Goal: Transaction & Acquisition: Purchase product/service

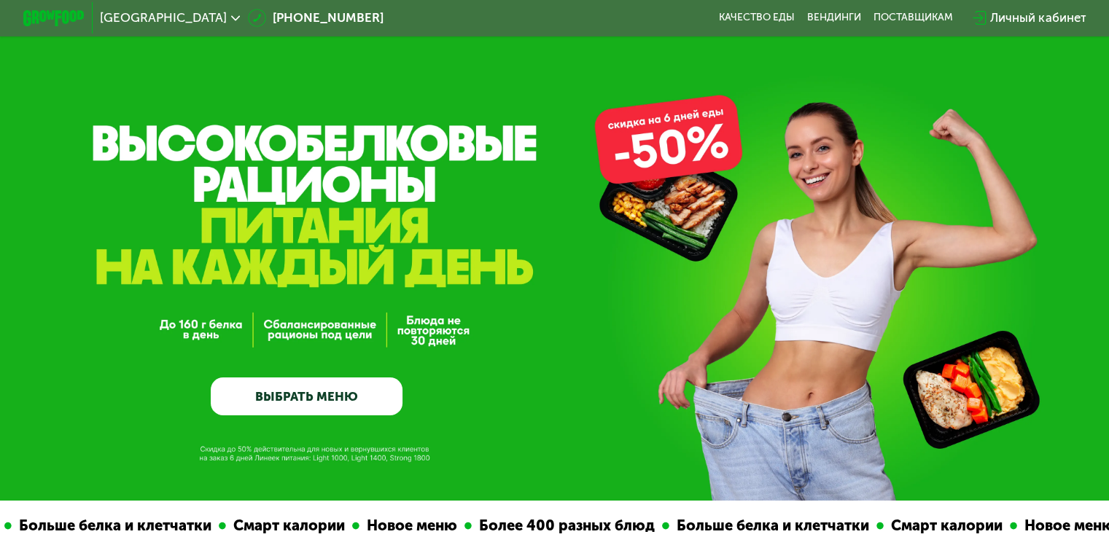
click at [279, 401] on link "ВЫБРАТЬ МЕНЮ" at bounding box center [307, 397] width 192 height 39
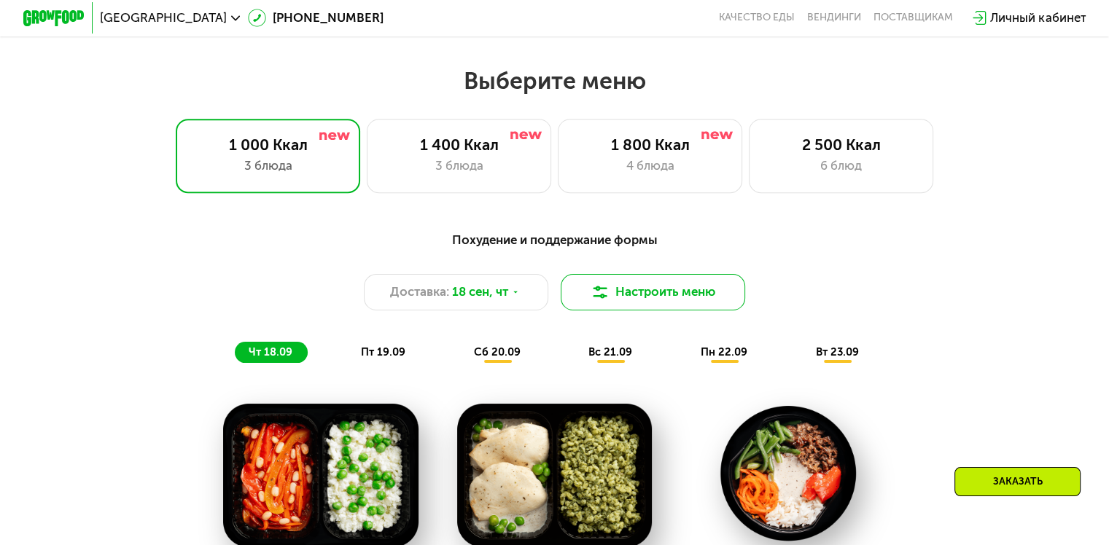
scroll to position [980, 0]
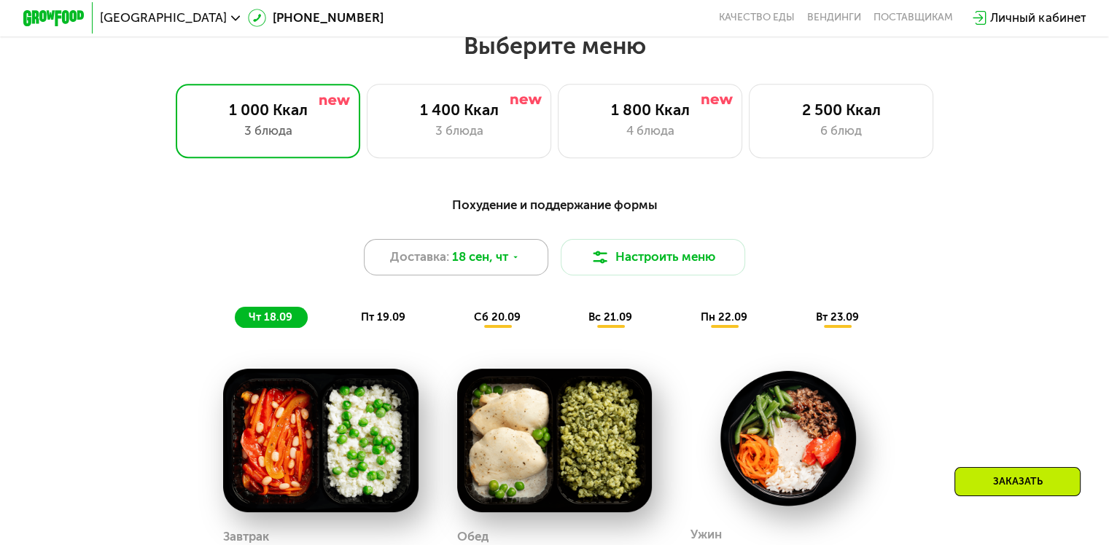
click at [494, 254] on div "Доставка: 18 сен, чт" at bounding box center [456, 257] width 185 height 37
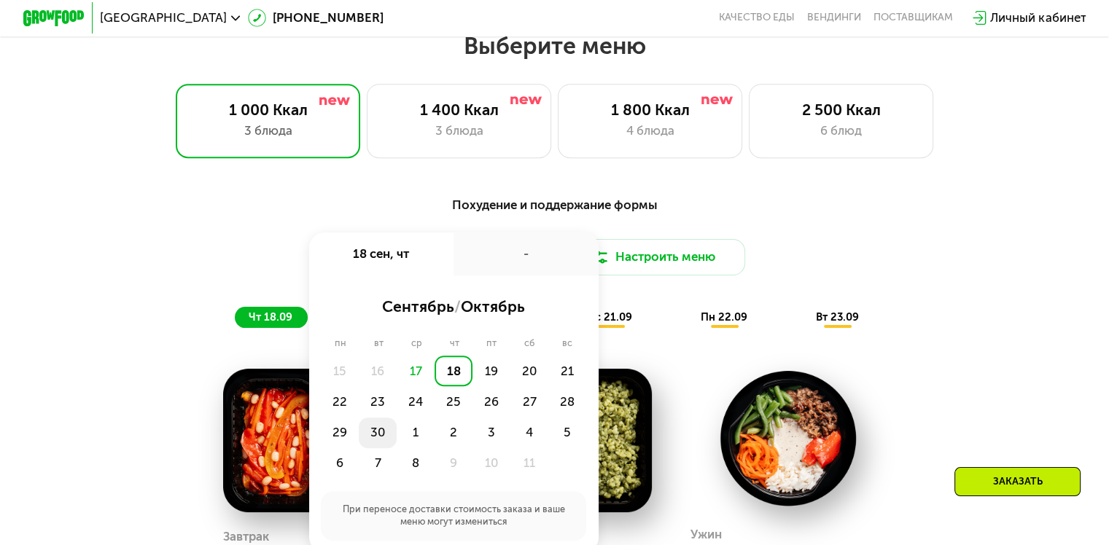
click at [373, 438] on div "30" at bounding box center [378, 433] width 38 height 31
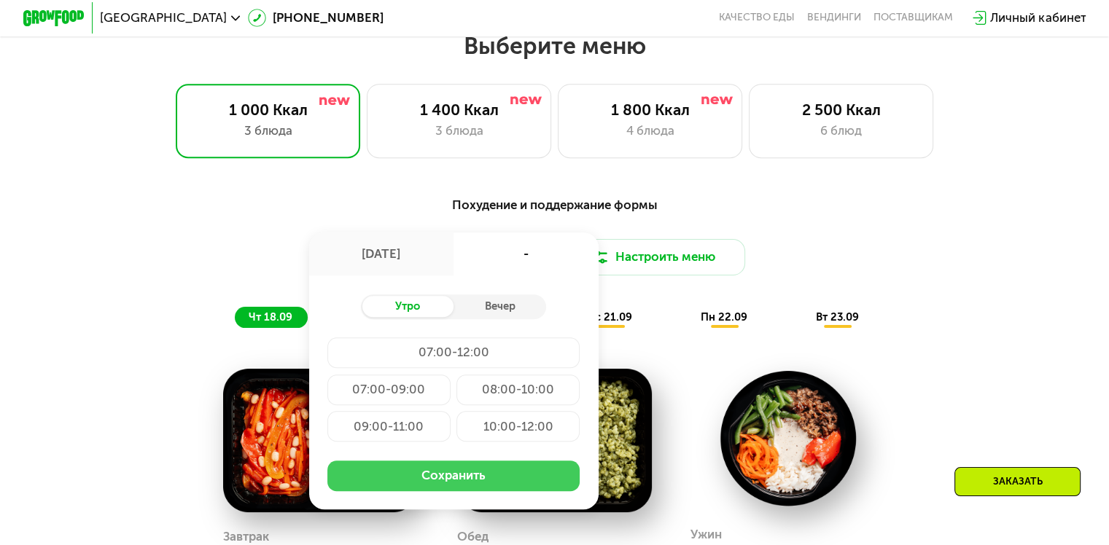
click at [443, 478] on button "Сохранить" at bounding box center [453, 476] width 252 height 31
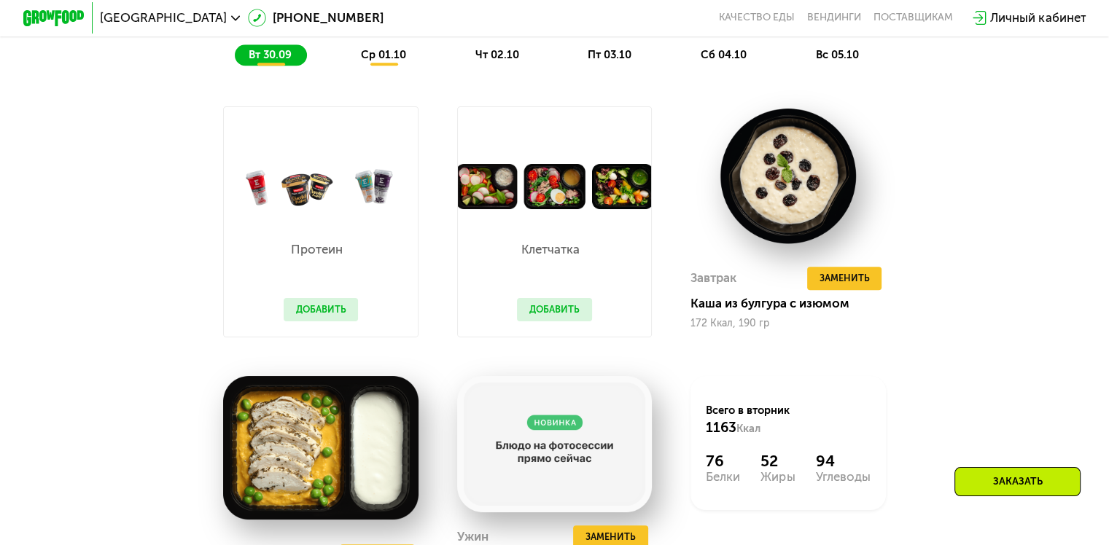
scroll to position [1245, 0]
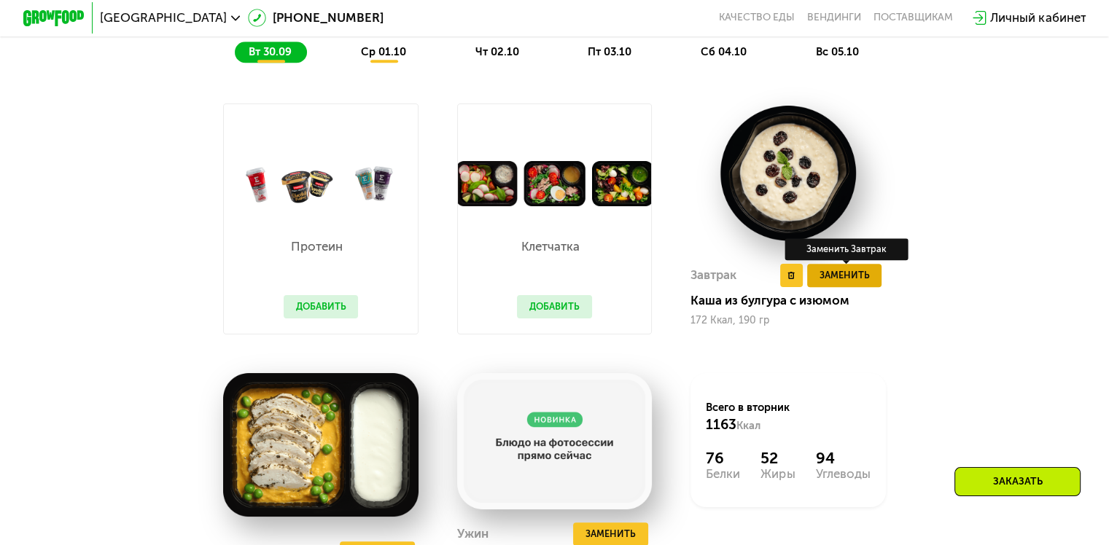
click at [861, 283] on span "Заменить" at bounding box center [844, 275] width 50 height 15
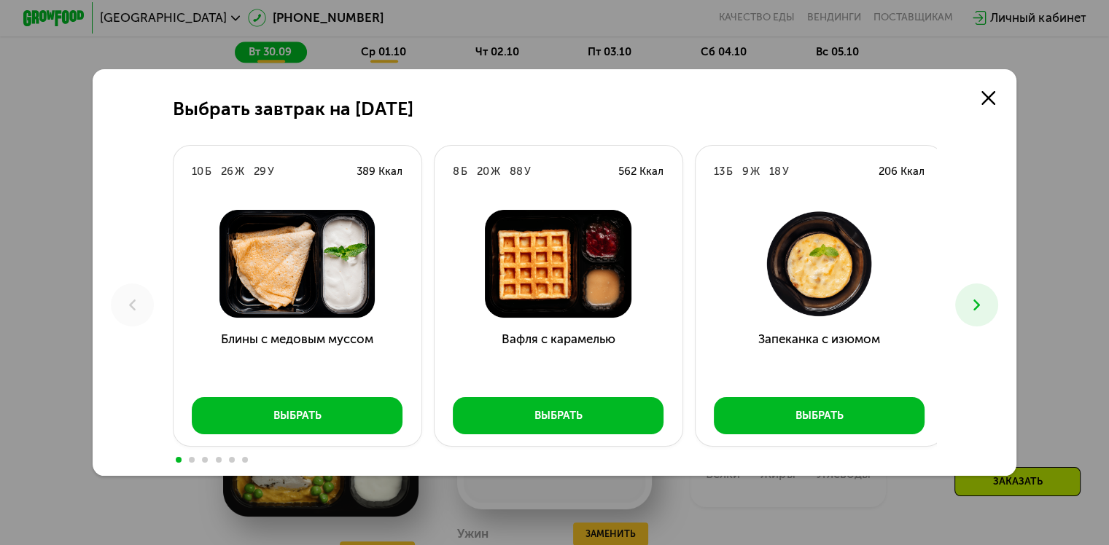
click at [974, 313] on icon at bounding box center [976, 305] width 18 height 18
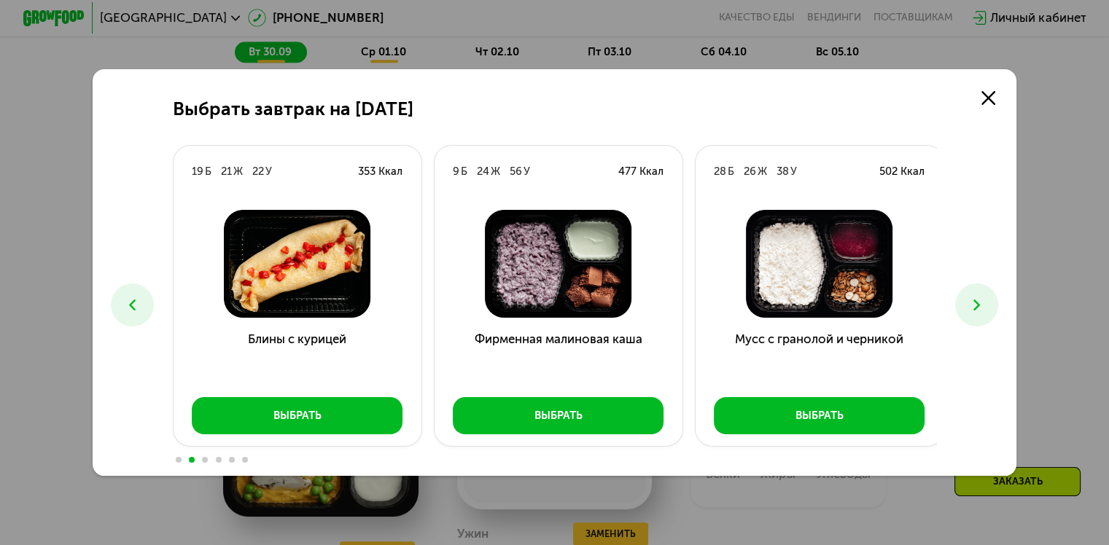
click at [974, 313] on icon at bounding box center [976, 305] width 18 height 18
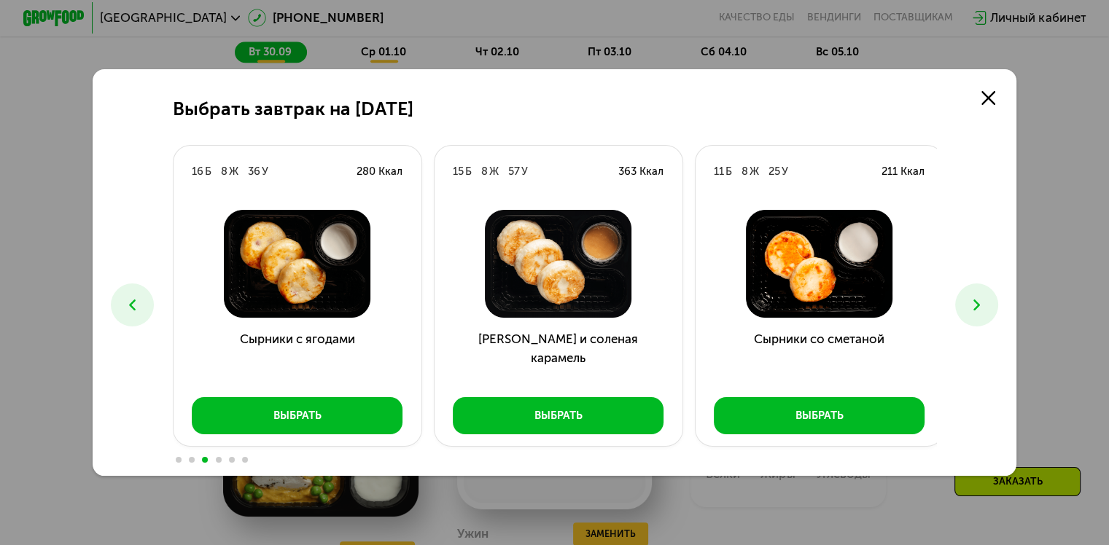
click at [974, 313] on icon at bounding box center [976, 305] width 18 height 18
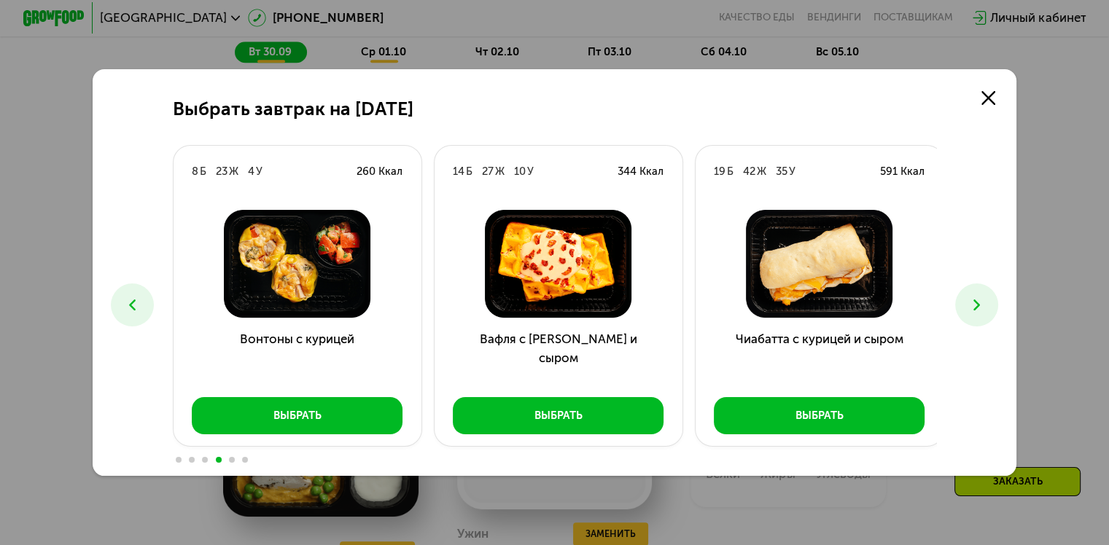
click at [974, 313] on icon at bounding box center [976, 305] width 18 height 18
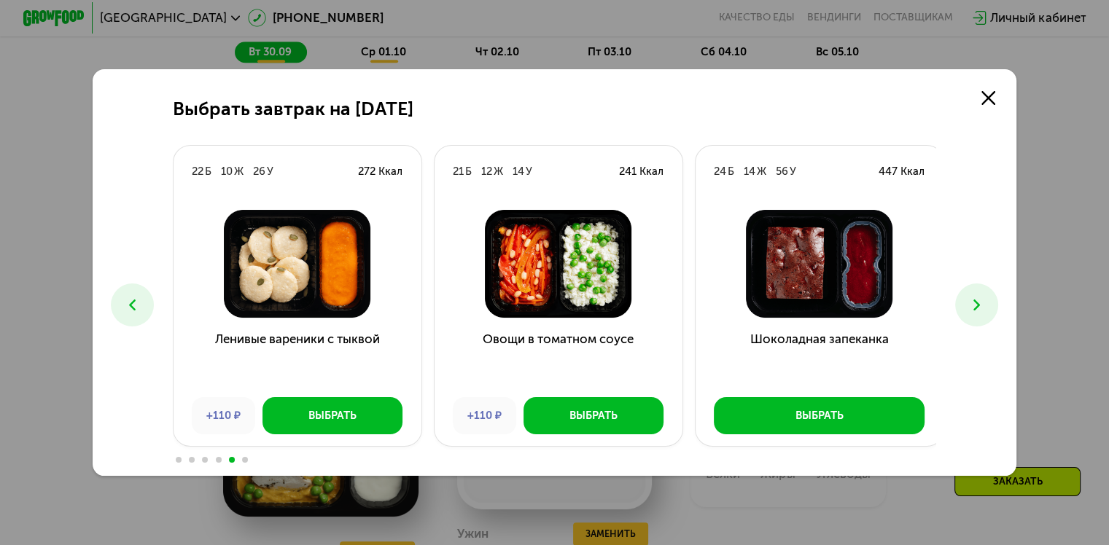
click at [136, 305] on icon at bounding box center [132, 305] width 18 height 18
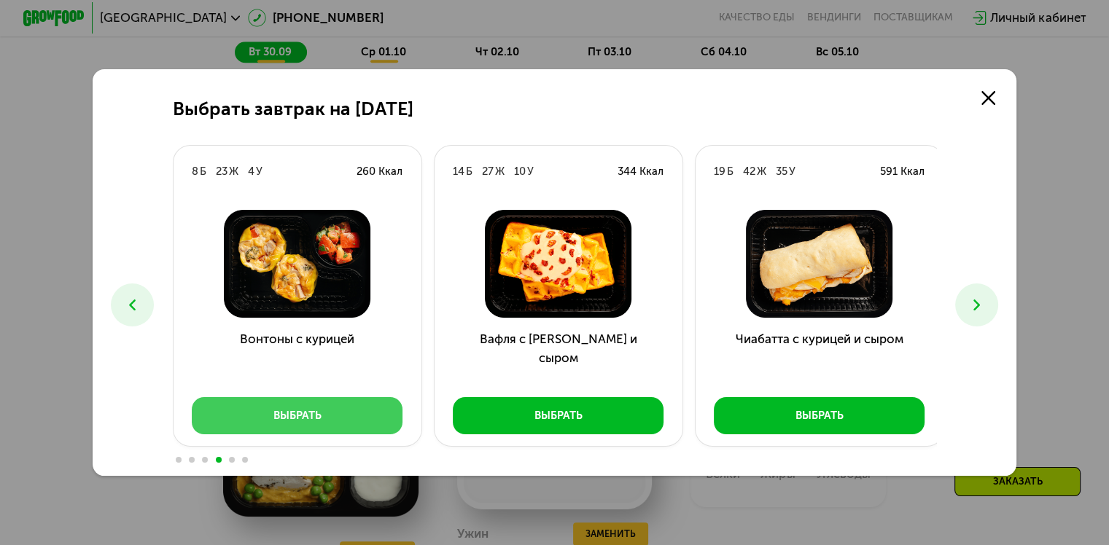
click at [284, 412] on div "Выбрать" at bounding box center [297, 415] width 48 height 15
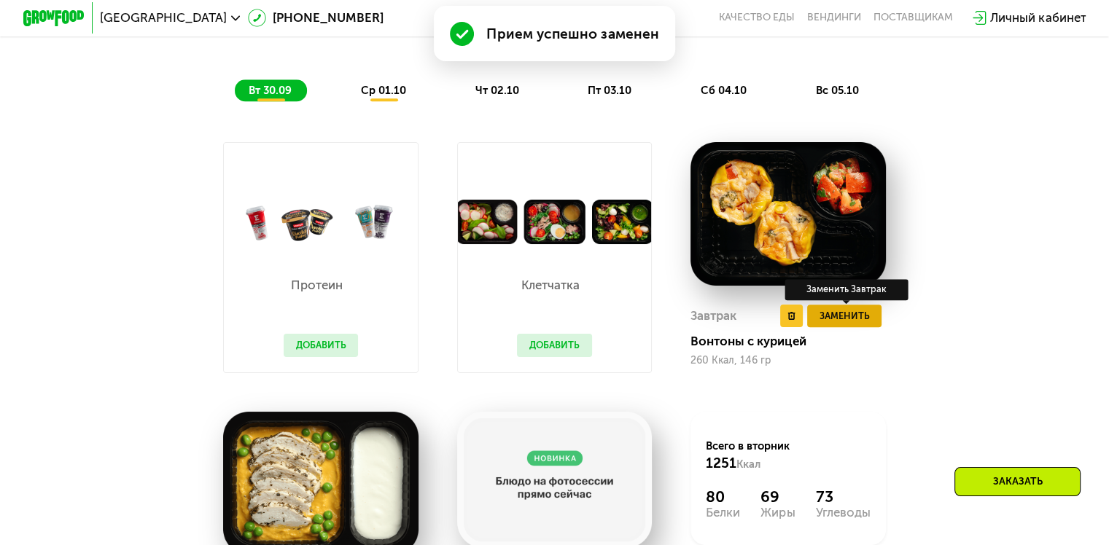
click at [840, 324] on span "Заменить" at bounding box center [844, 315] width 50 height 15
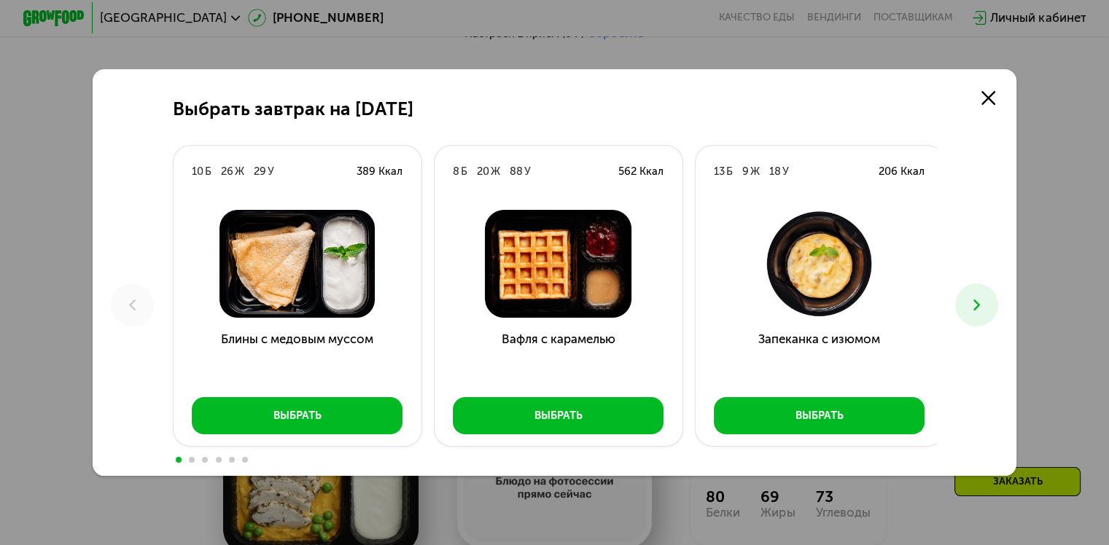
click at [979, 308] on use at bounding box center [976, 305] width 7 height 11
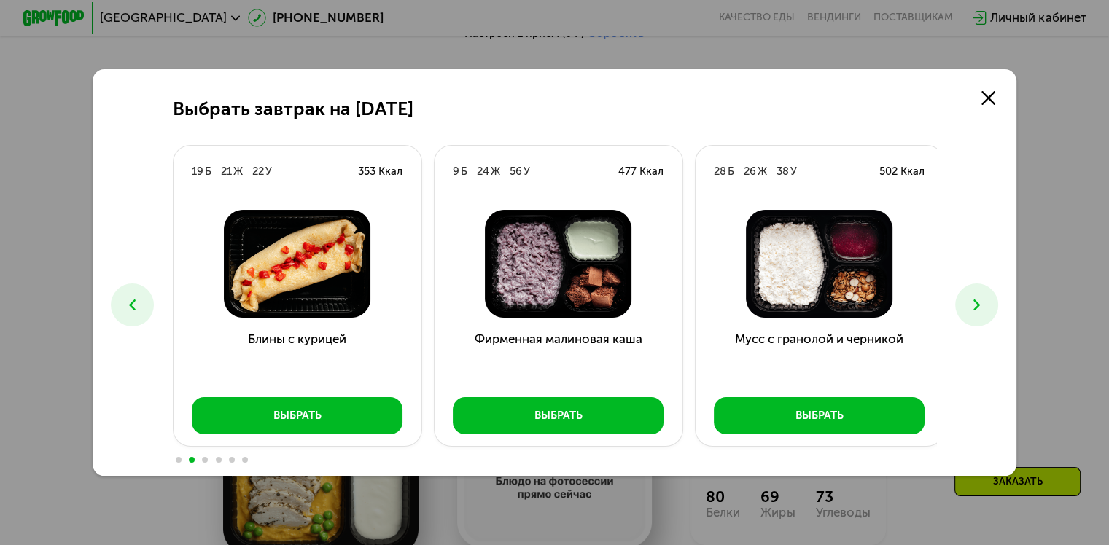
click at [979, 308] on use at bounding box center [976, 305] width 7 height 11
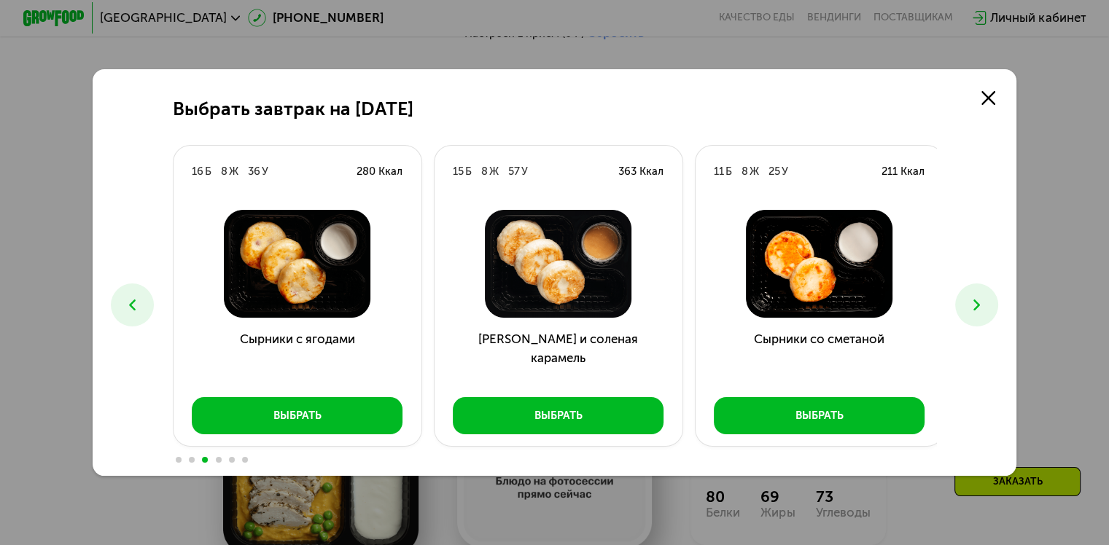
click at [979, 308] on use at bounding box center [976, 305] width 7 height 11
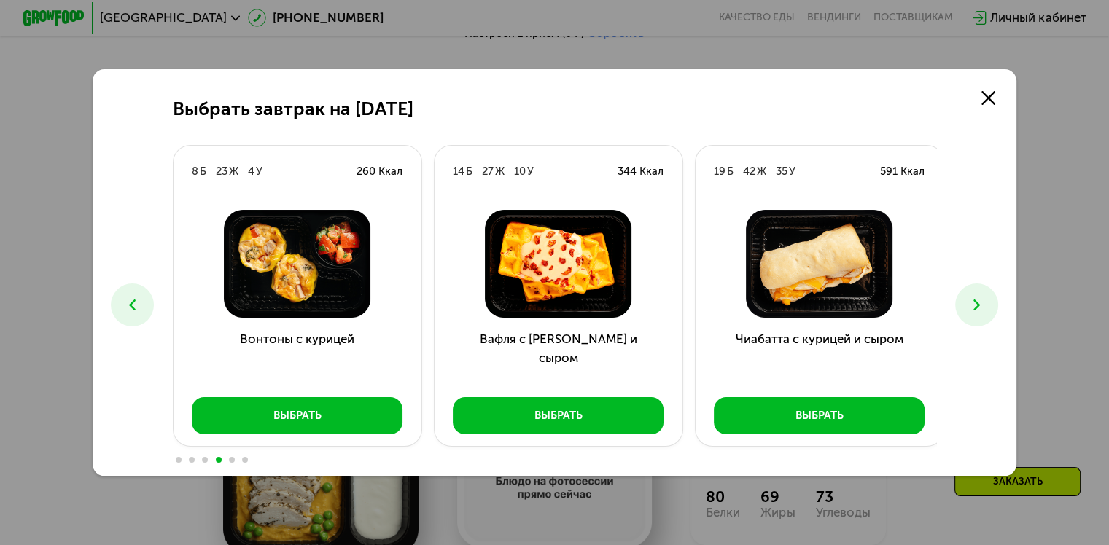
click at [979, 308] on use at bounding box center [976, 305] width 7 height 11
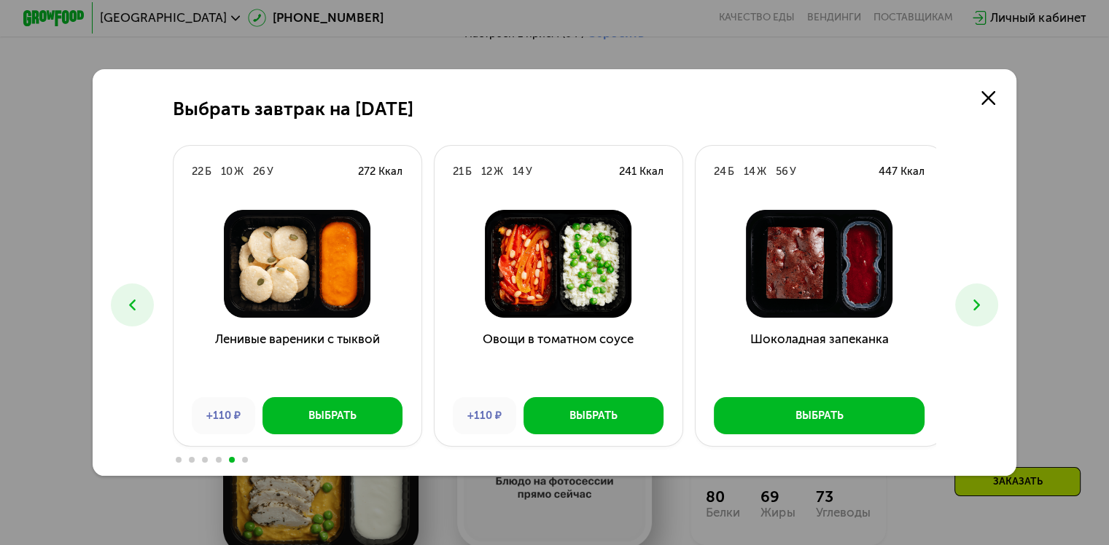
click at [979, 308] on use at bounding box center [976, 305] width 7 height 11
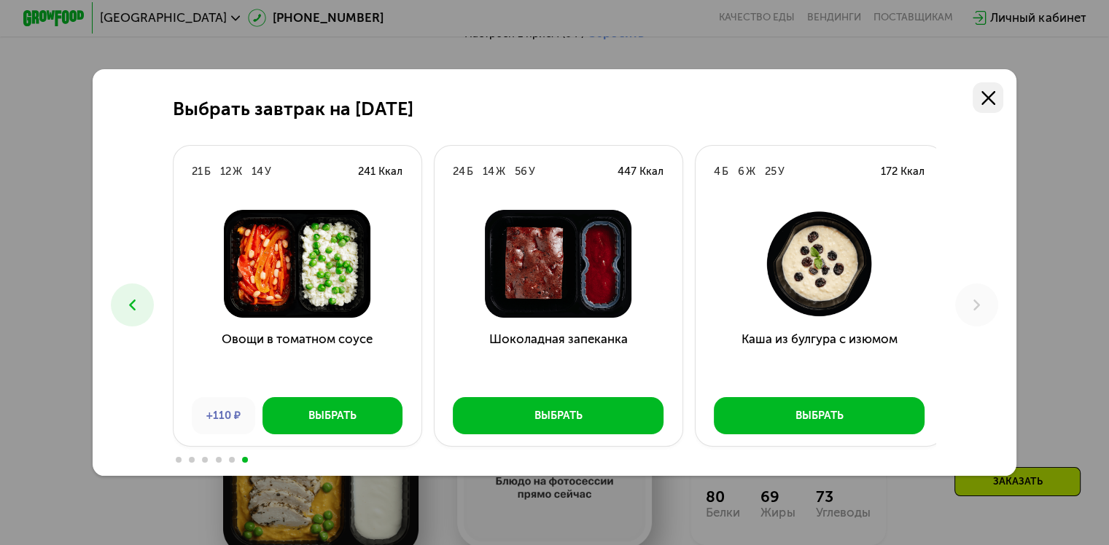
click at [992, 107] on link at bounding box center [988, 97] width 31 height 31
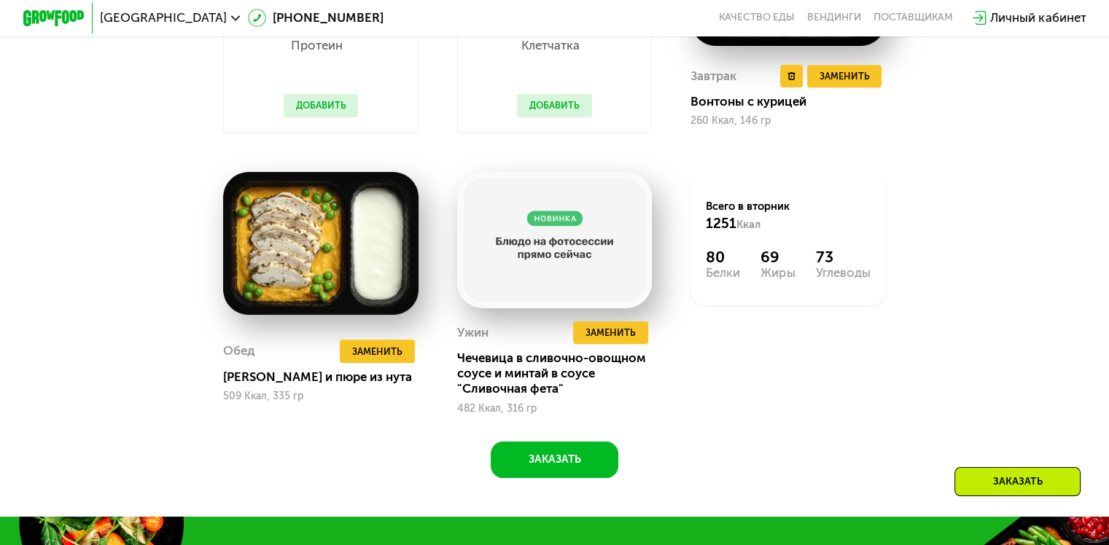
scroll to position [1491, 0]
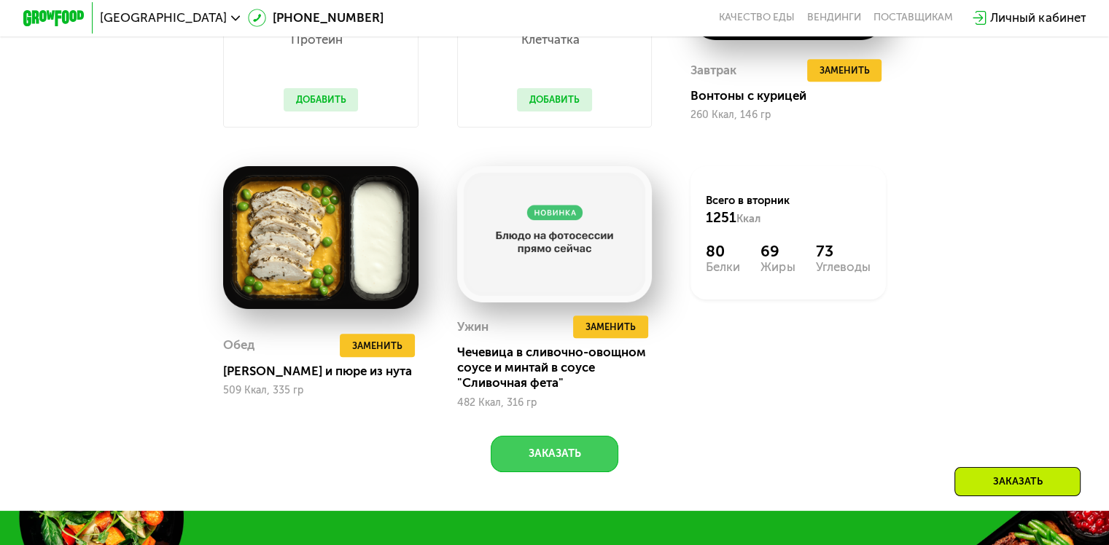
click at [539, 473] on button "Заказать" at bounding box center [555, 454] width 128 height 37
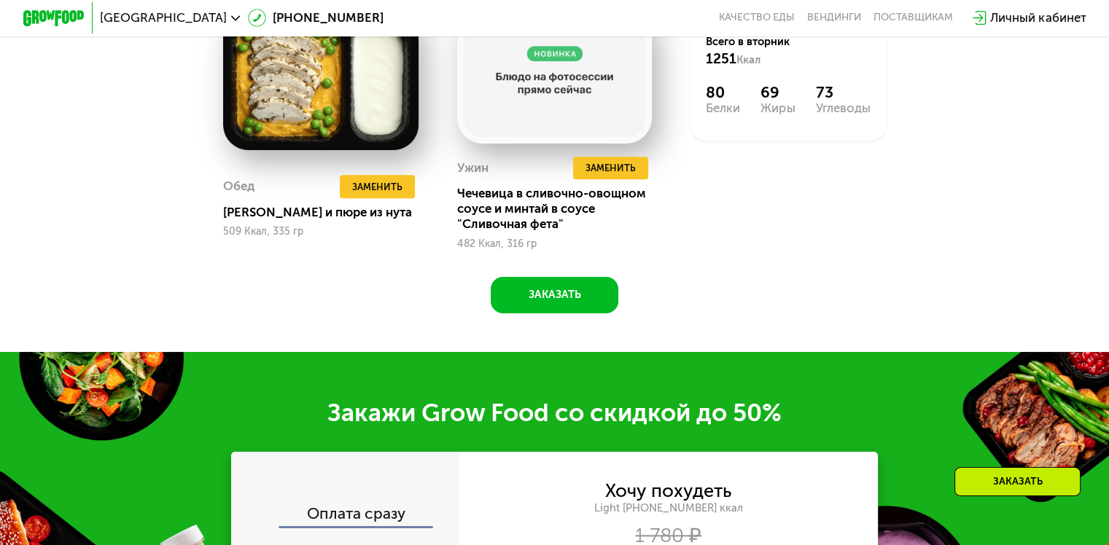
scroll to position [1638, 0]
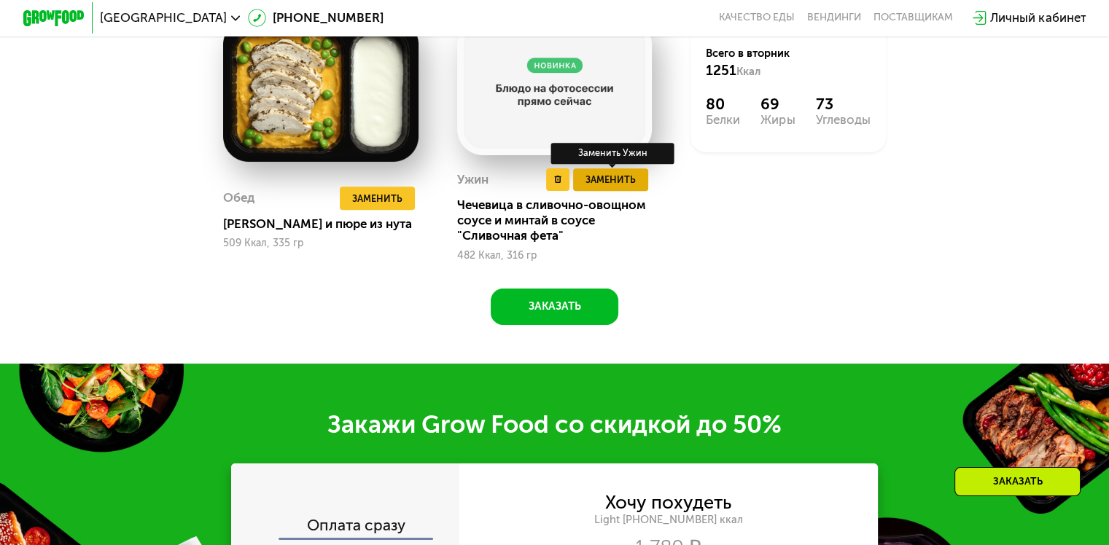
click at [615, 187] on span "Заменить" at bounding box center [610, 179] width 50 height 15
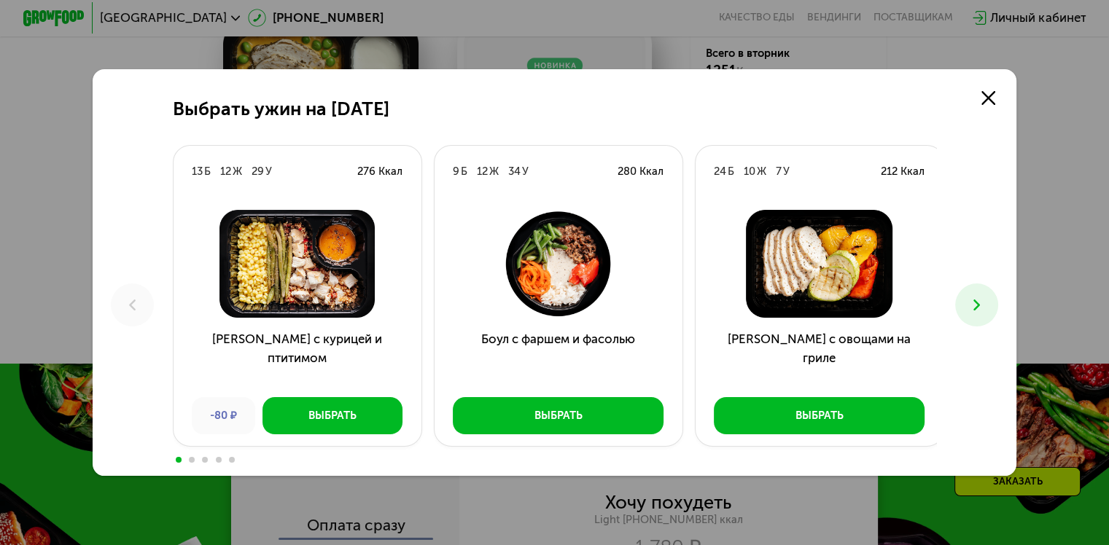
click at [975, 315] on button at bounding box center [976, 305] width 43 height 43
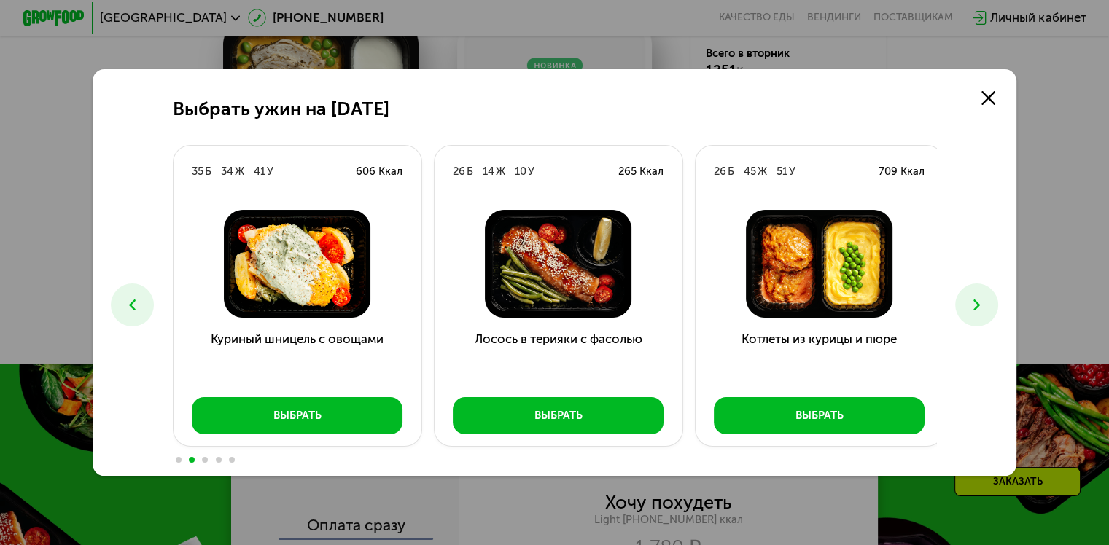
click at [975, 315] on button at bounding box center [976, 305] width 43 height 43
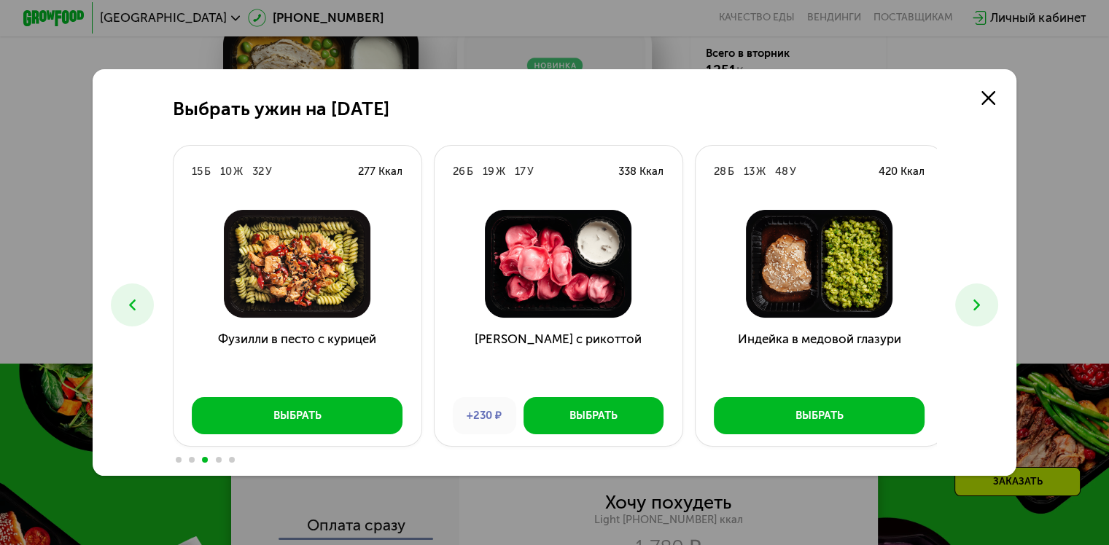
click at [975, 315] on button at bounding box center [976, 305] width 43 height 43
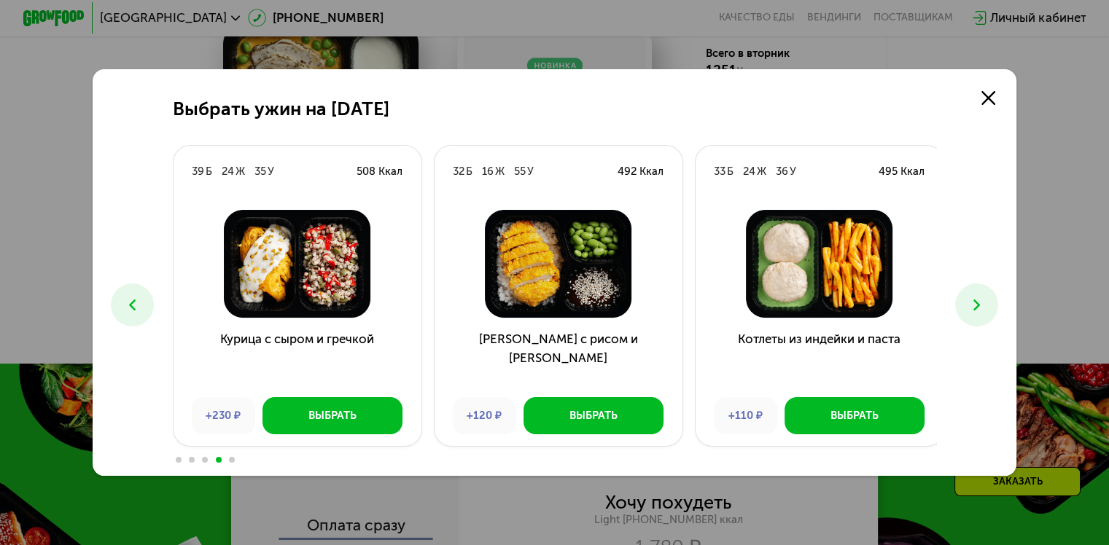
click at [975, 315] on button at bounding box center [976, 305] width 43 height 43
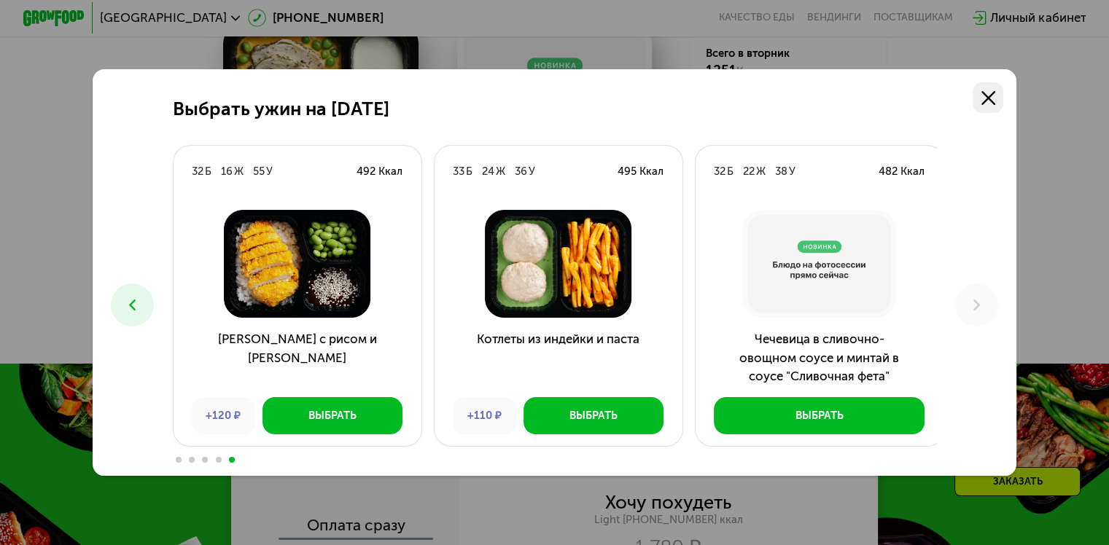
click at [989, 91] on icon at bounding box center [988, 98] width 14 height 14
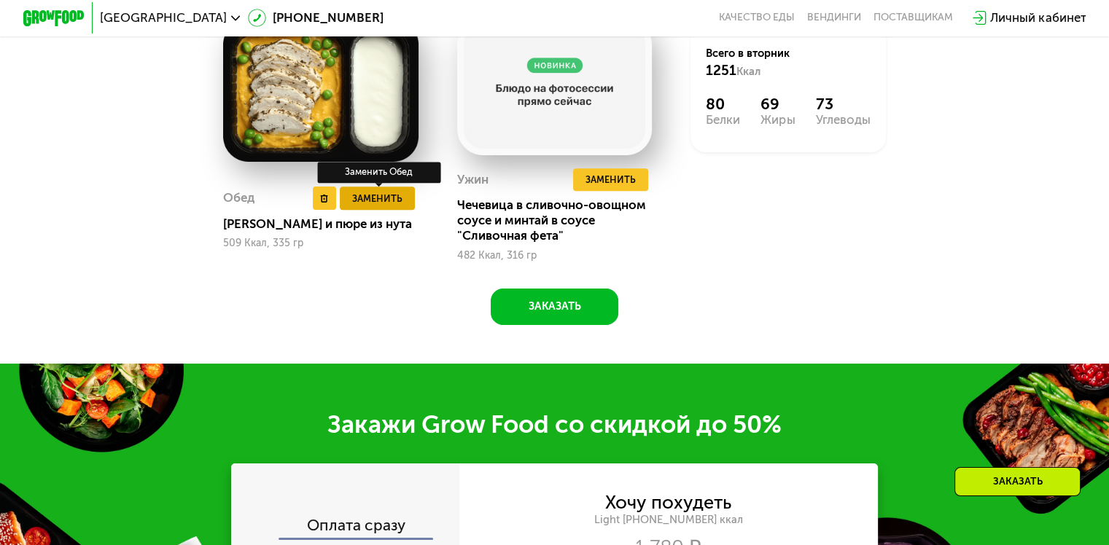
click at [366, 206] on span "Заменить" at bounding box center [377, 198] width 50 height 15
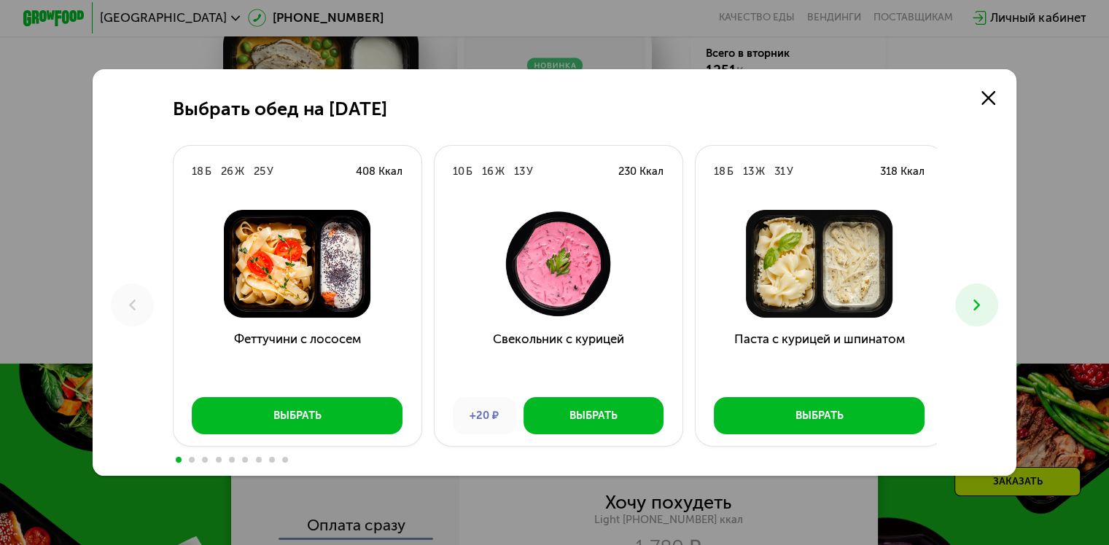
click at [969, 313] on button at bounding box center [976, 305] width 43 height 43
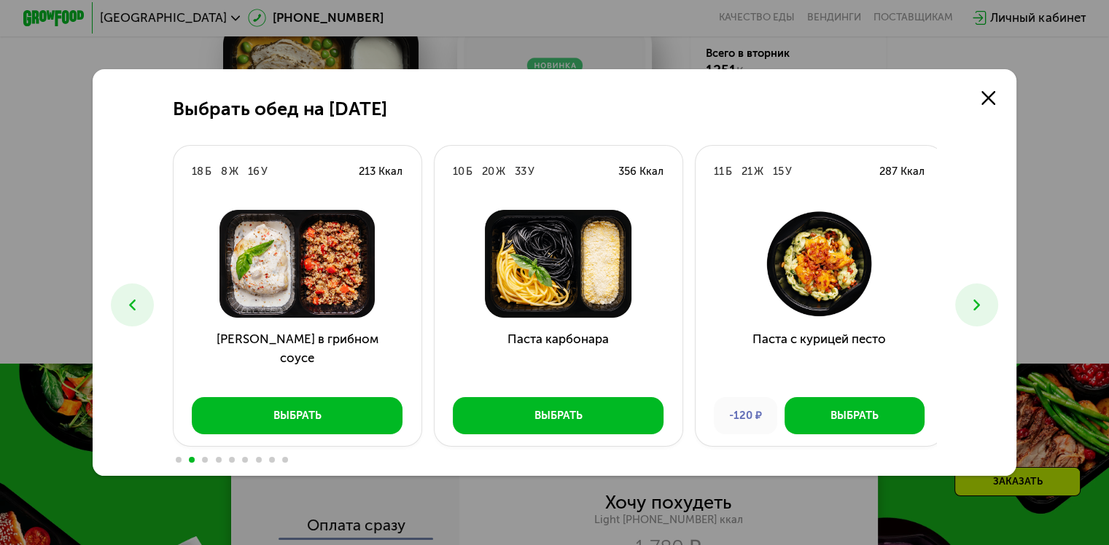
click at [967, 308] on button at bounding box center [976, 305] width 43 height 43
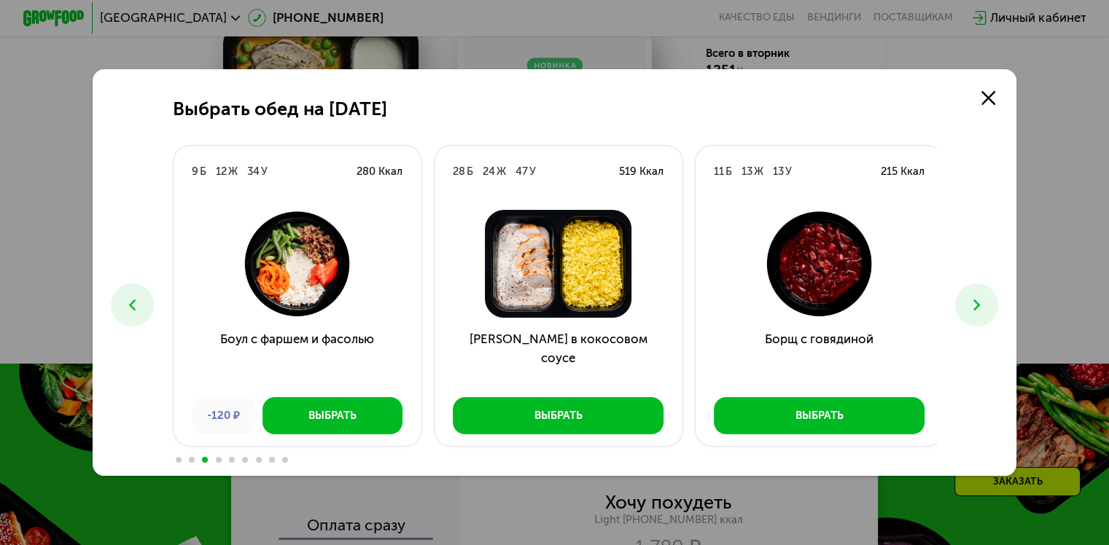
click at [967, 308] on button at bounding box center [976, 305] width 43 height 43
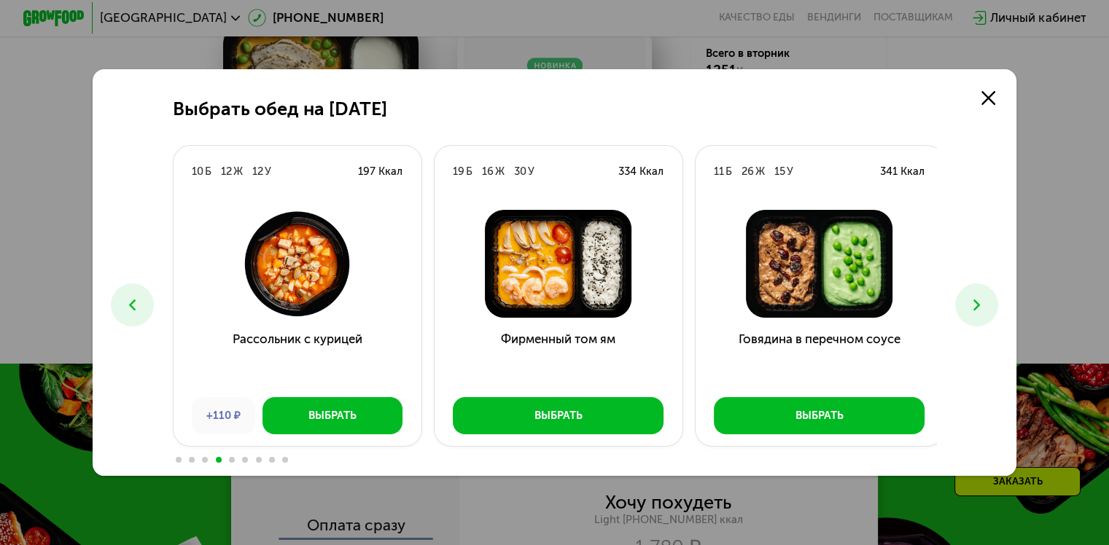
click at [967, 308] on button at bounding box center [976, 305] width 43 height 43
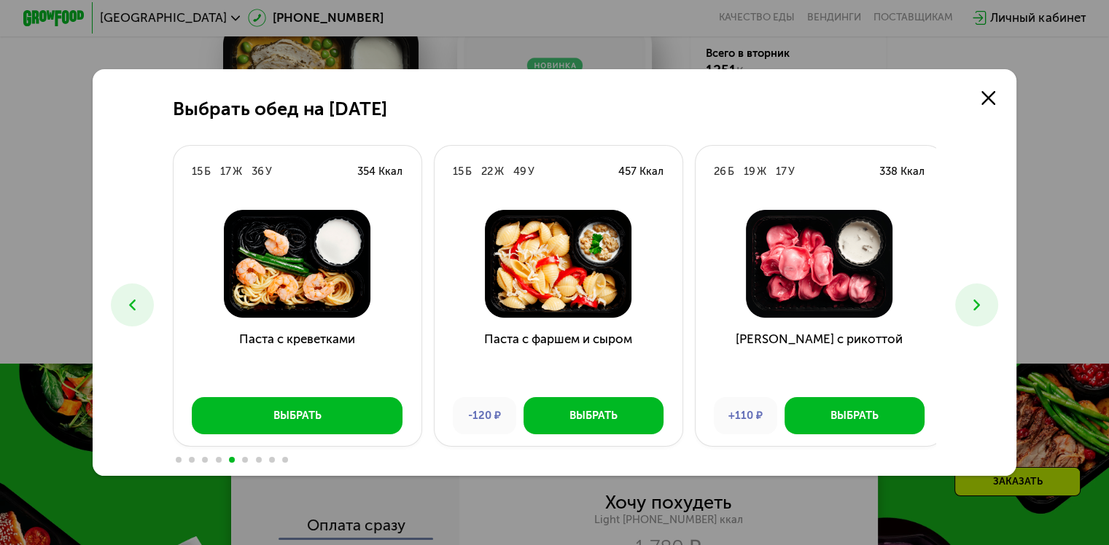
click at [967, 308] on button at bounding box center [976, 305] width 43 height 43
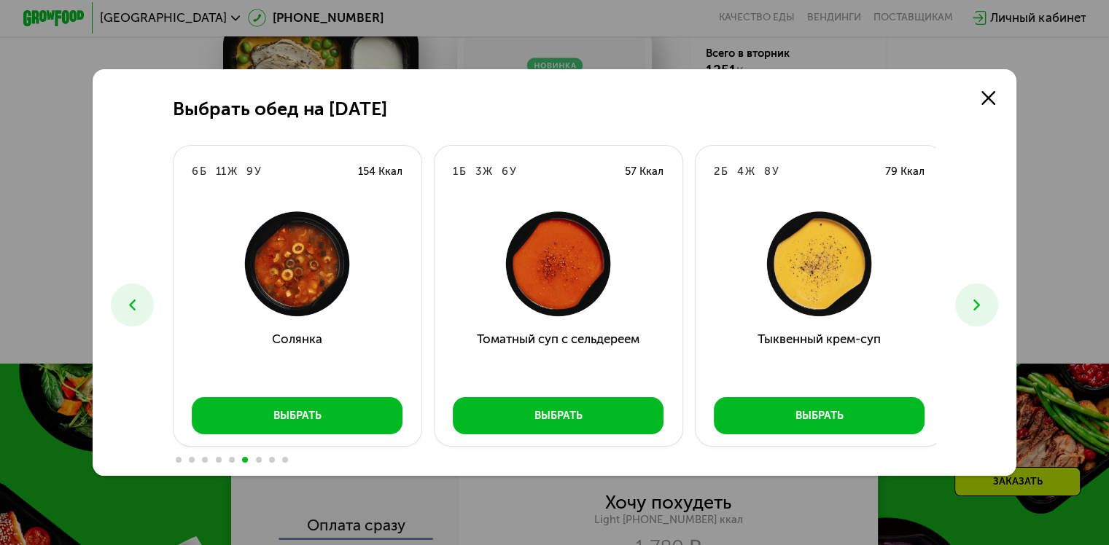
click at [967, 308] on button at bounding box center [976, 305] width 43 height 43
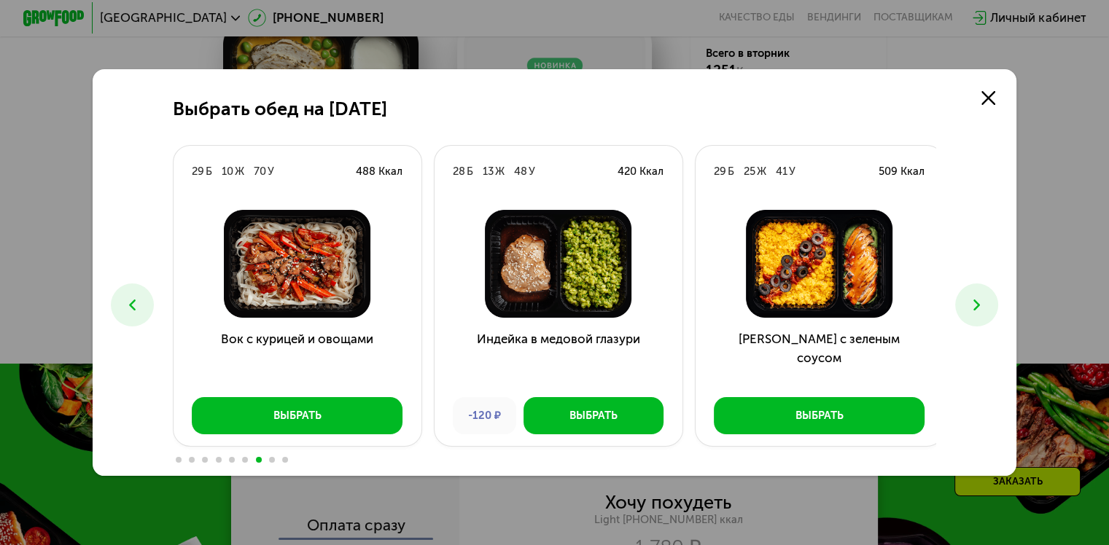
click at [967, 308] on button at bounding box center [976, 305] width 43 height 43
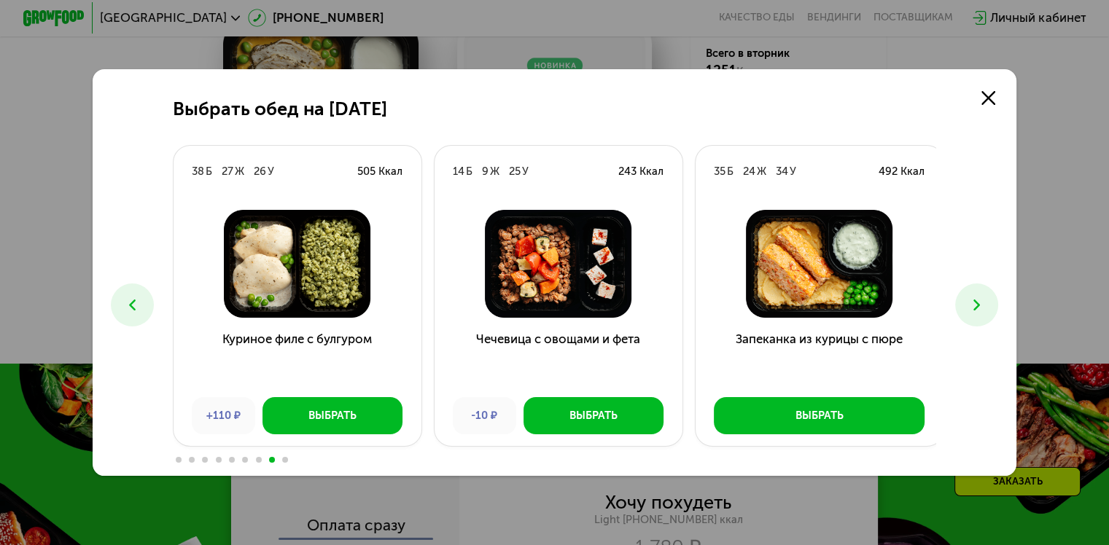
click at [967, 308] on button at bounding box center [976, 305] width 43 height 43
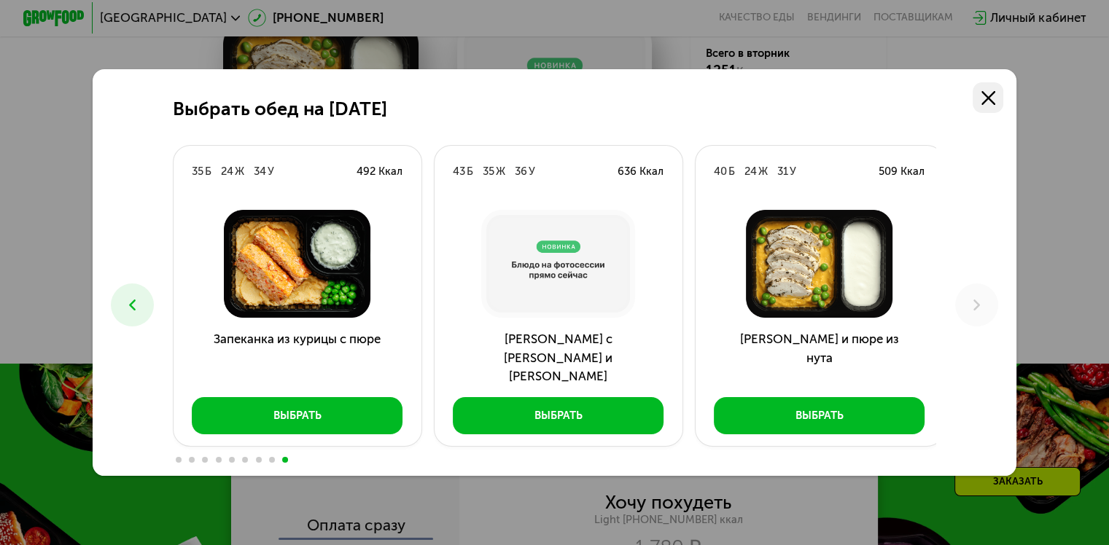
click at [984, 104] on link at bounding box center [988, 97] width 31 height 31
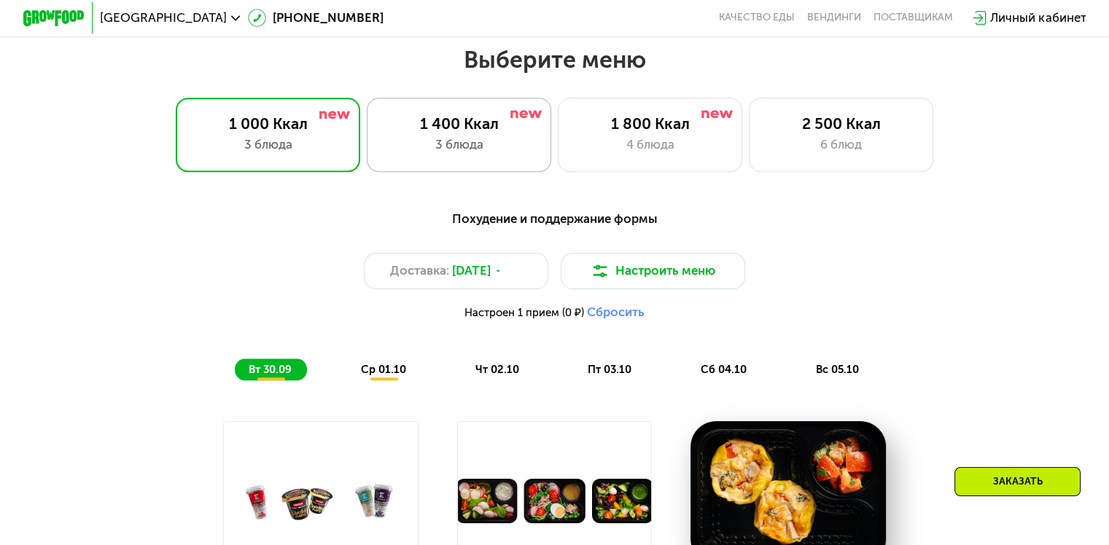
scroll to position [971, 0]
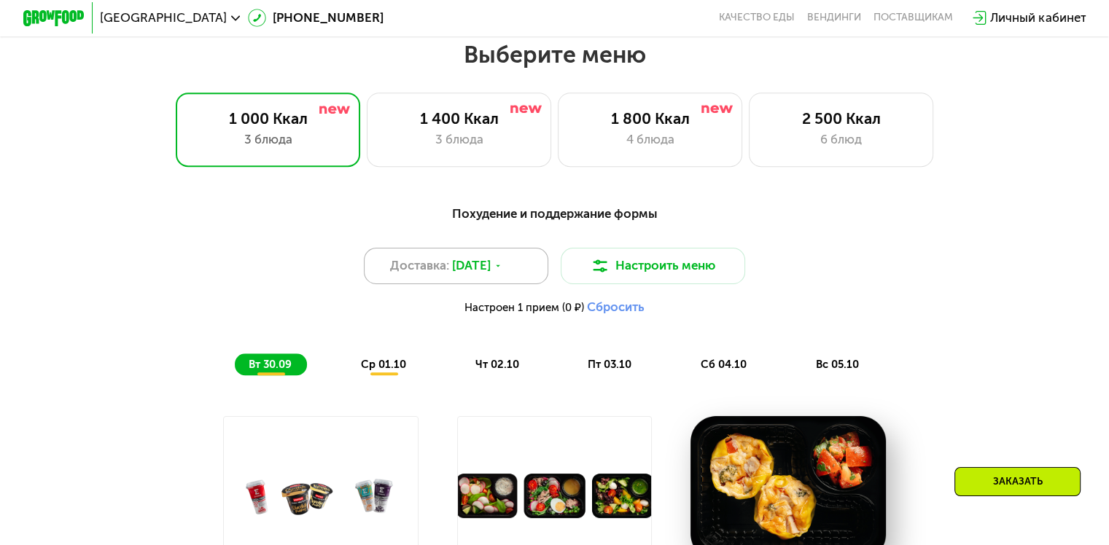
click at [477, 269] on span "[DATE]" at bounding box center [471, 266] width 39 height 18
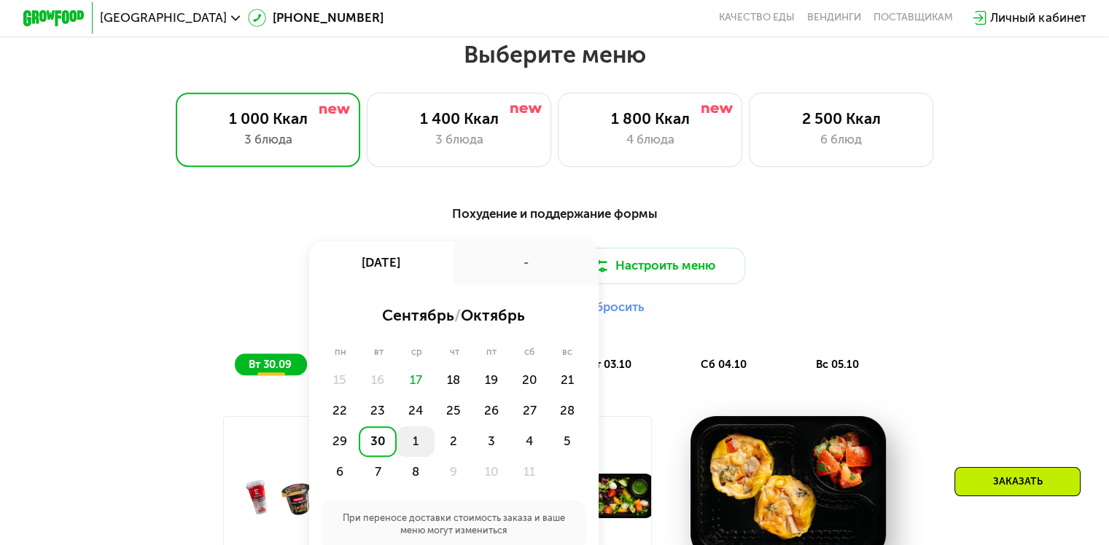
click at [413, 446] on div "1" at bounding box center [416, 441] width 38 height 31
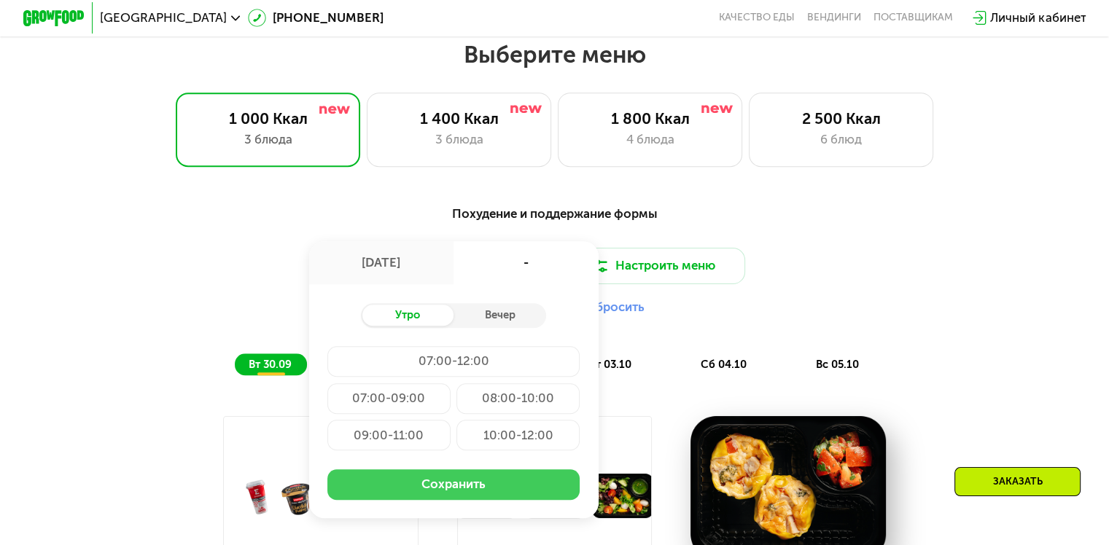
click at [451, 490] on button "Сохранить" at bounding box center [453, 485] width 252 height 31
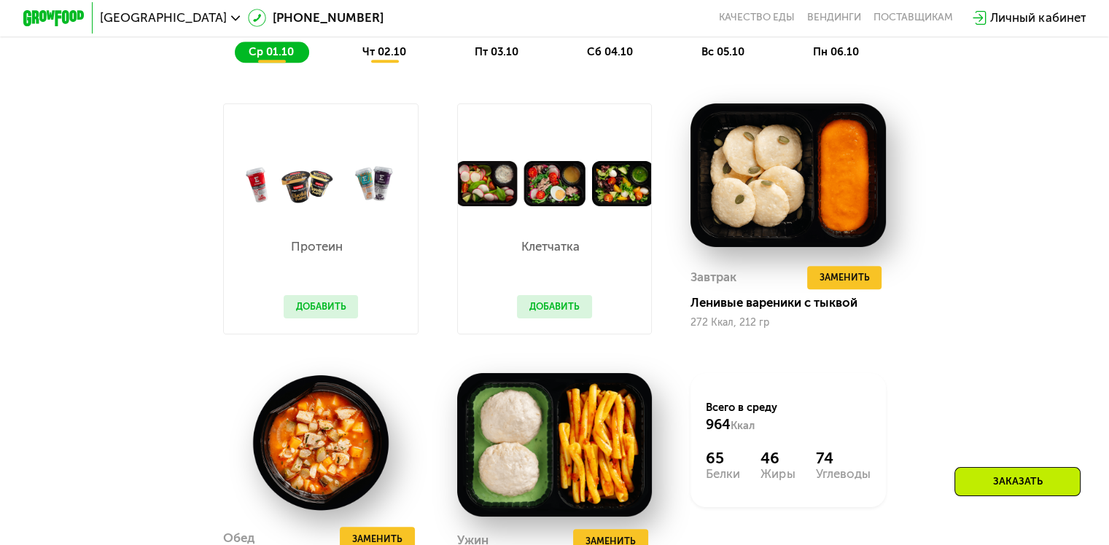
scroll to position [1244, 0]
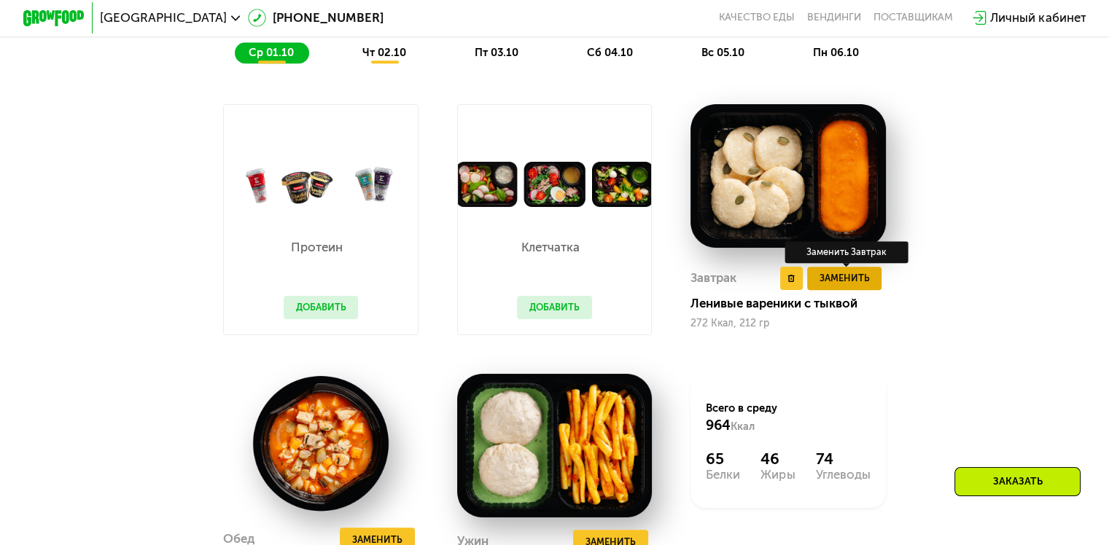
click at [861, 286] on span "Заменить" at bounding box center [844, 277] width 50 height 15
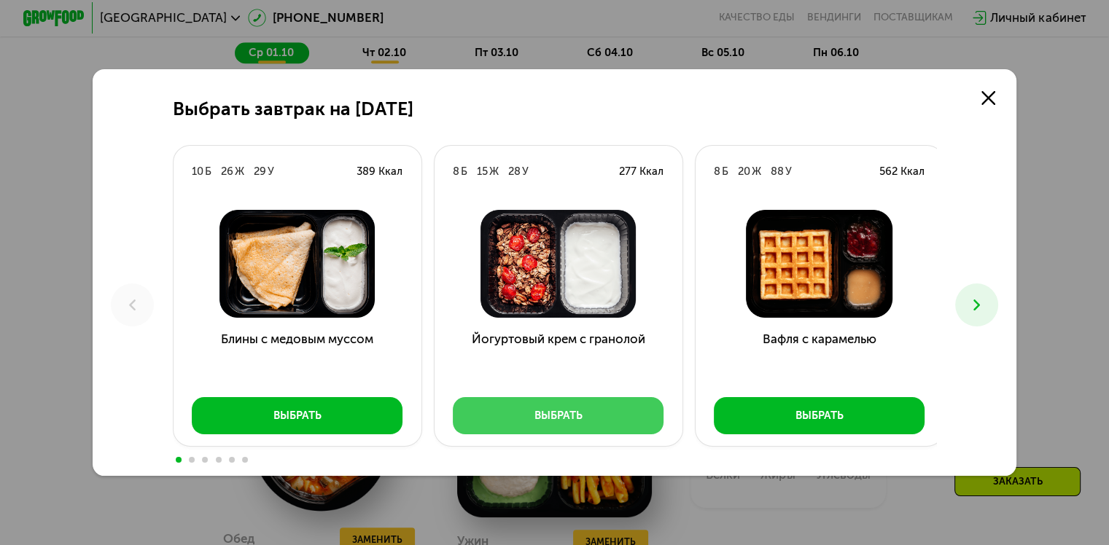
click at [584, 419] on button "Выбрать" at bounding box center [558, 415] width 211 height 37
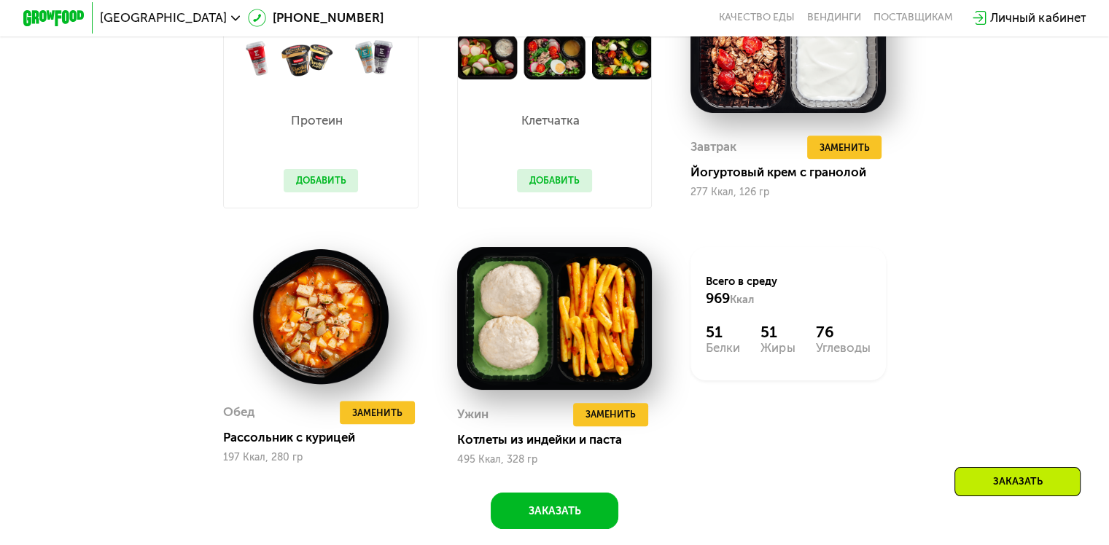
scroll to position [1412, 0]
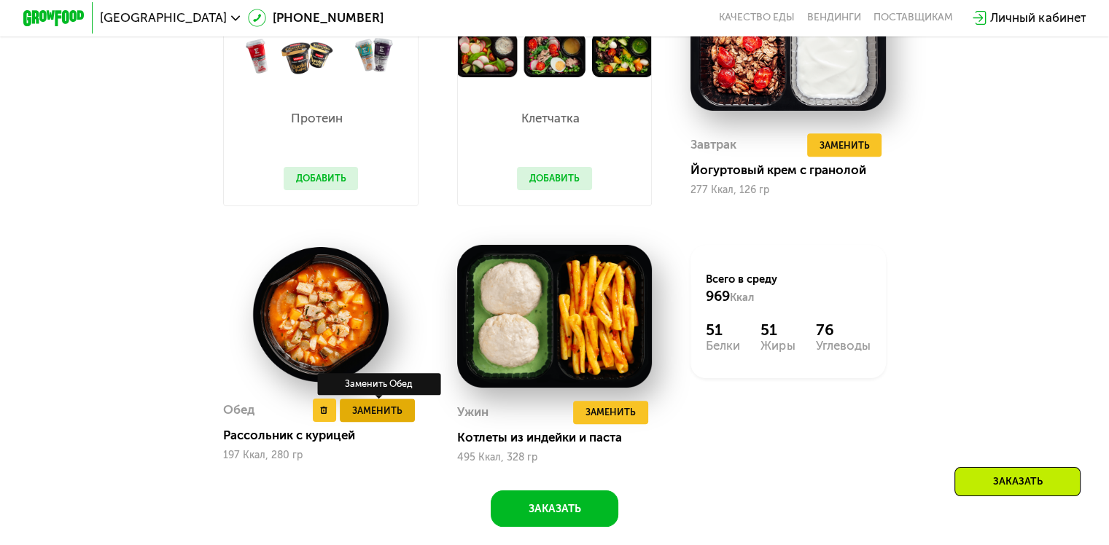
click at [369, 418] on span "Заменить" at bounding box center [377, 410] width 50 height 15
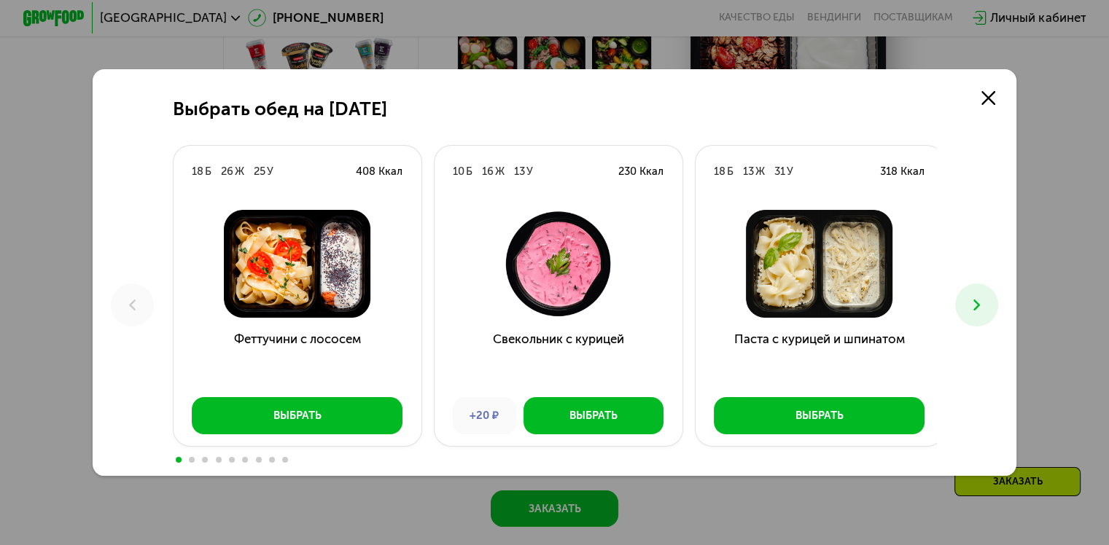
click at [979, 296] on icon at bounding box center [976, 305] width 18 height 18
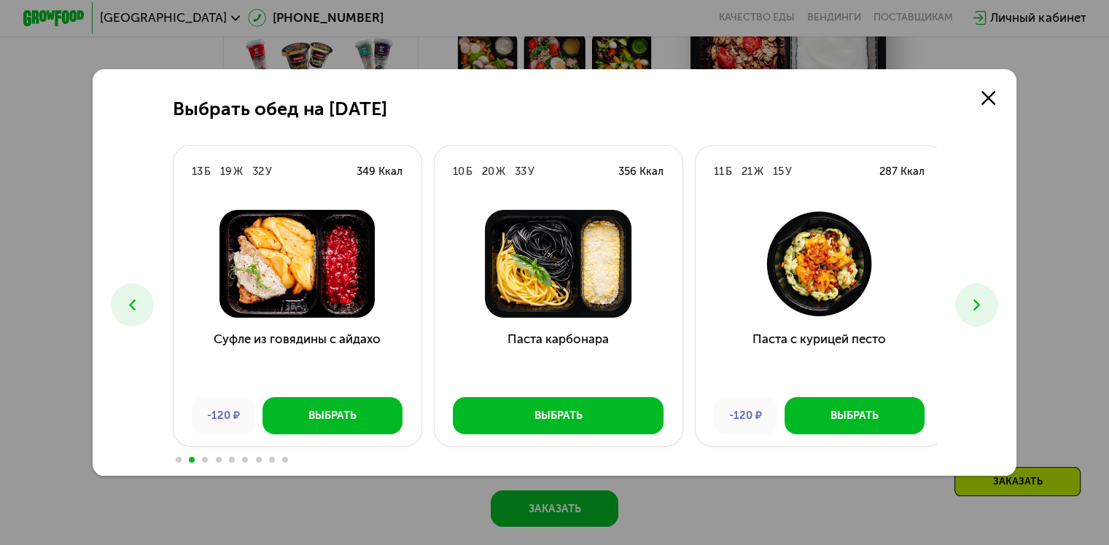
click at [979, 296] on icon at bounding box center [976, 305] width 18 height 18
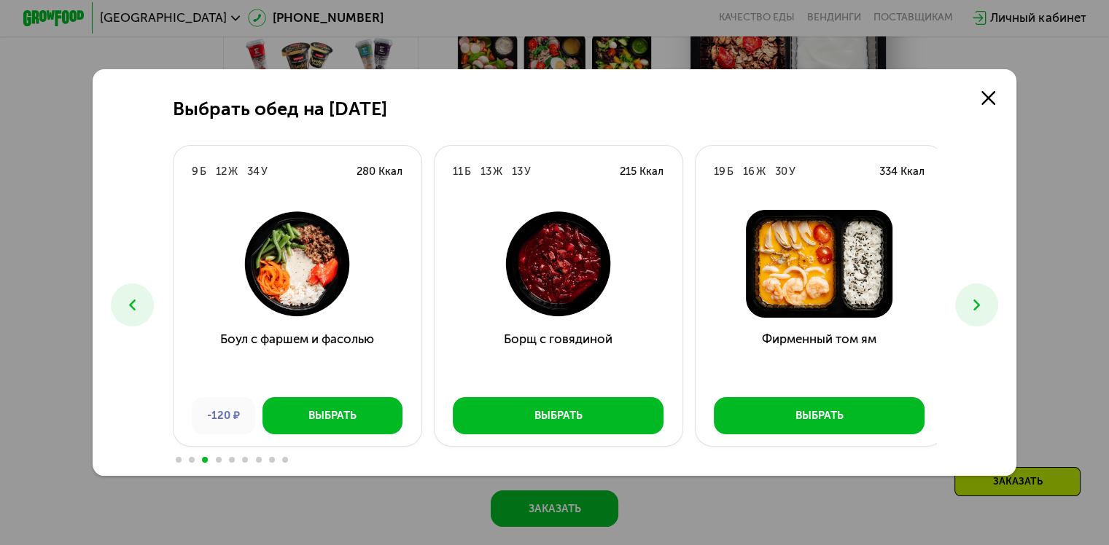
click at [979, 296] on icon at bounding box center [976, 305] width 18 height 18
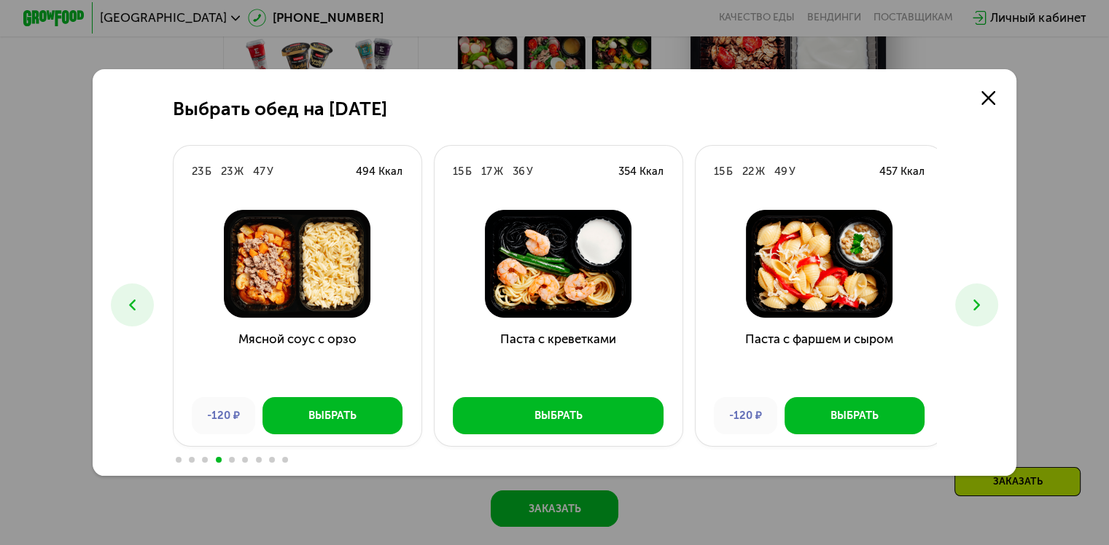
click at [979, 296] on icon at bounding box center [976, 305] width 18 height 18
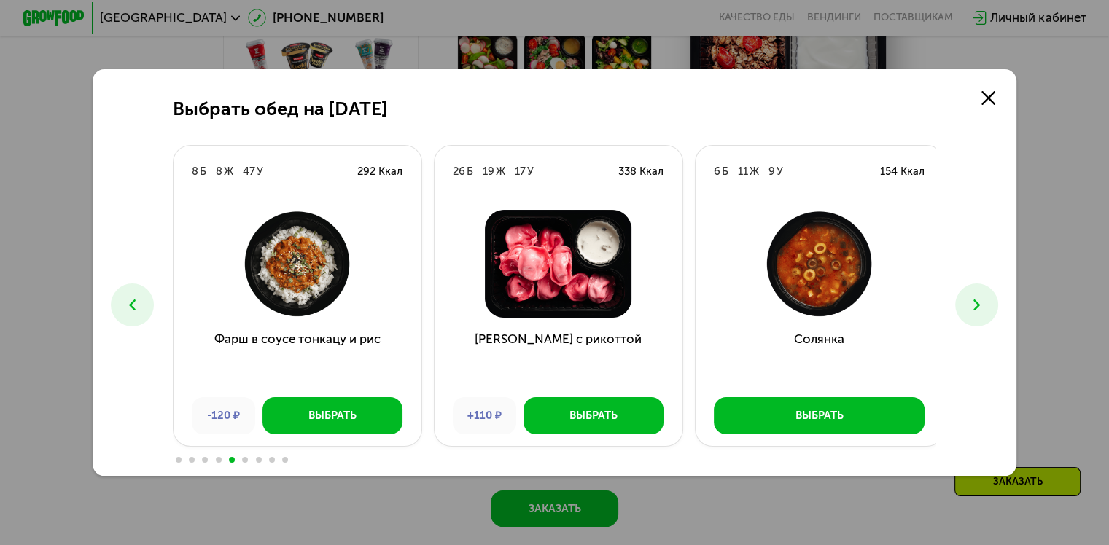
click at [979, 296] on icon at bounding box center [976, 305] width 18 height 18
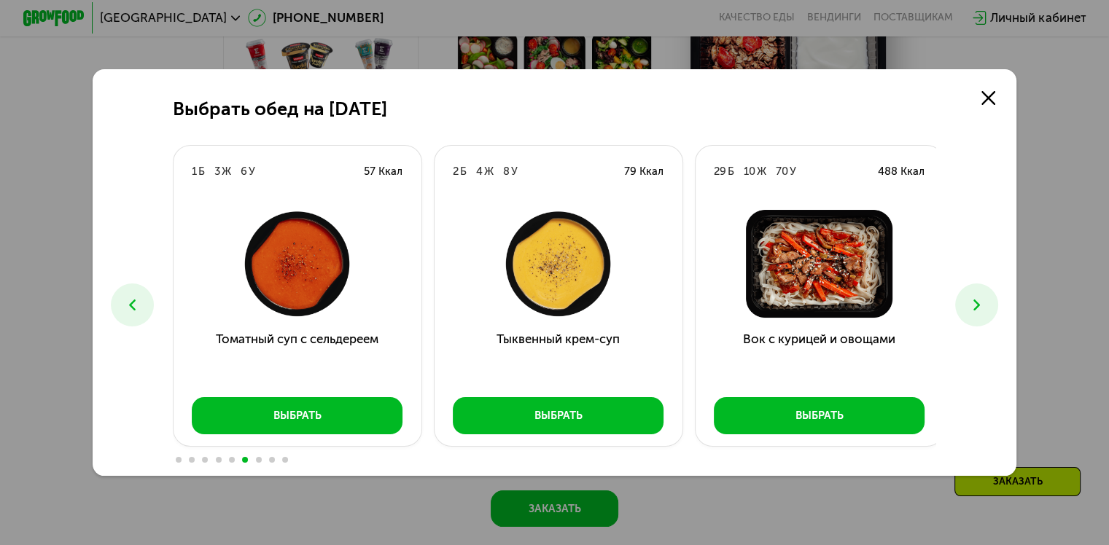
click at [979, 296] on icon at bounding box center [976, 305] width 18 height 18
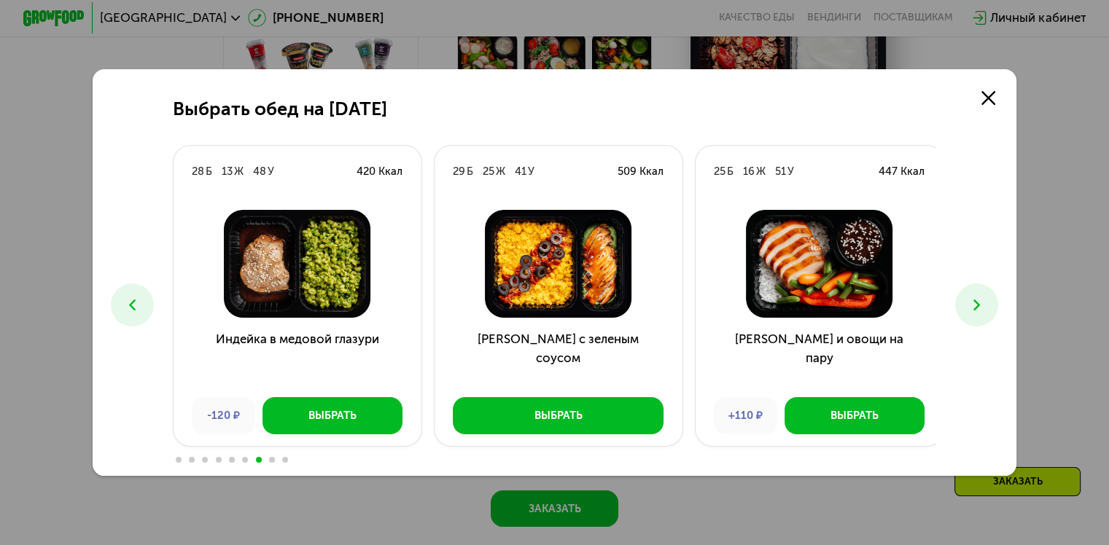
click at [979, 296] on icon at bounding box center [976, 305] width 18 height 18
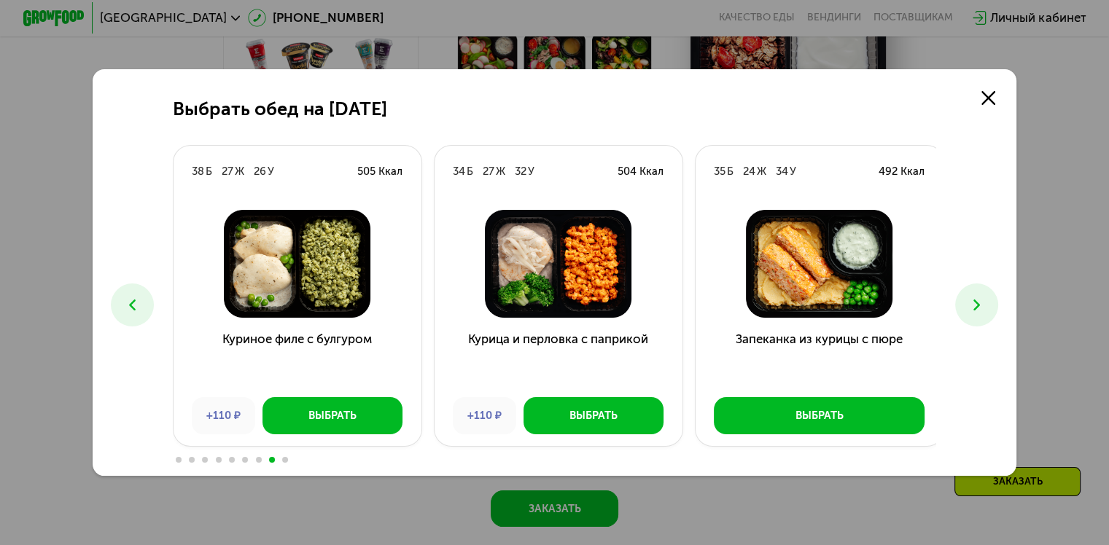
click at [979, 296] on icon at bounding box center [976, 305] width 18 height 18
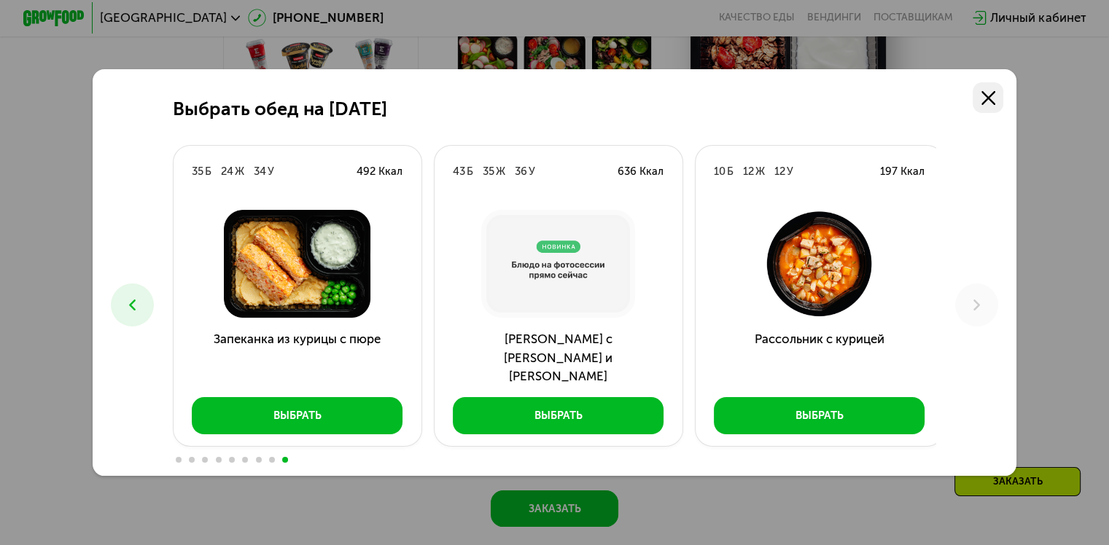
click at [990, 100] on icon at bounding box center [988, 98] width 14 height 14
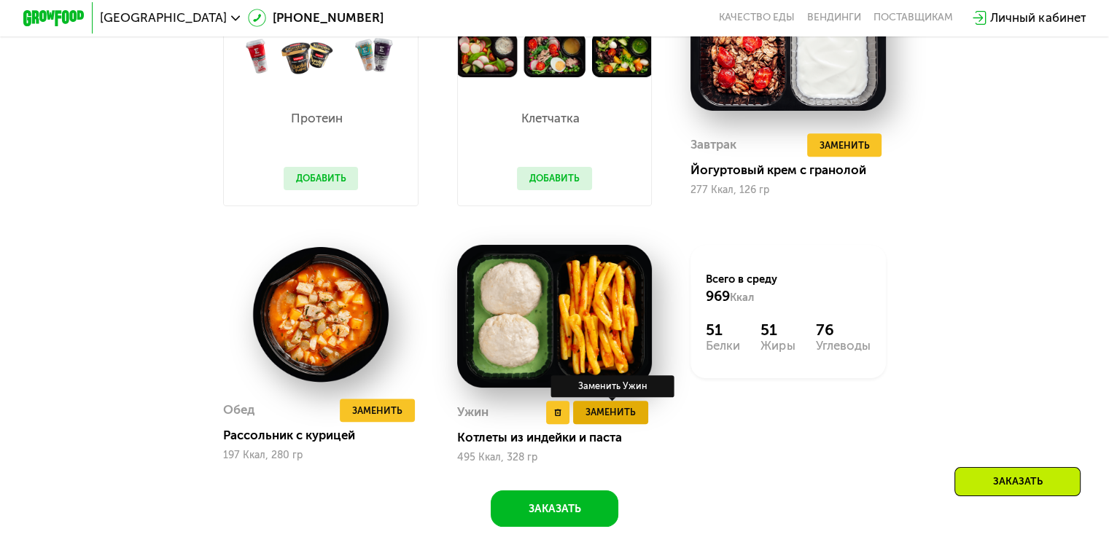
click at [594, 420] on span "Заменить" at bounding box center [610, 412] width 50 height 15
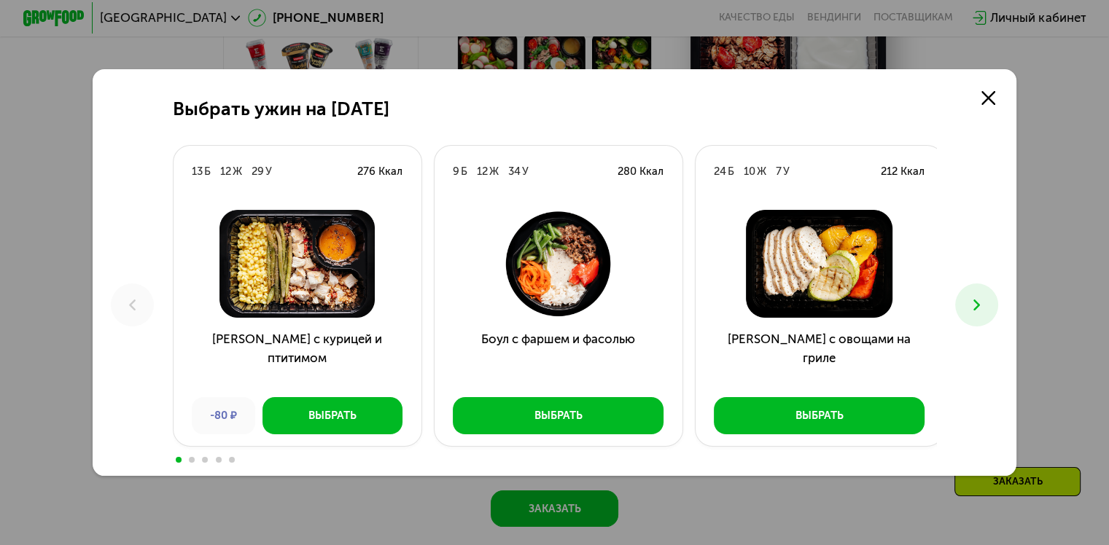
click at [975, 305] on icon at bounding box center [976, 305] width 18 height 18
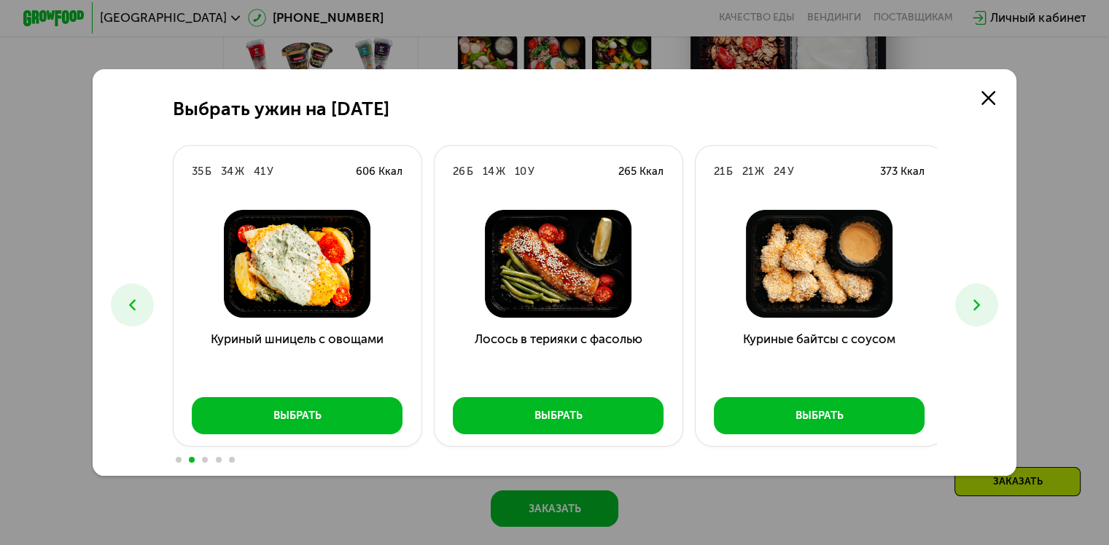
click at [975, 305] on icon at bounding box center [976, 305] width 18 height 18
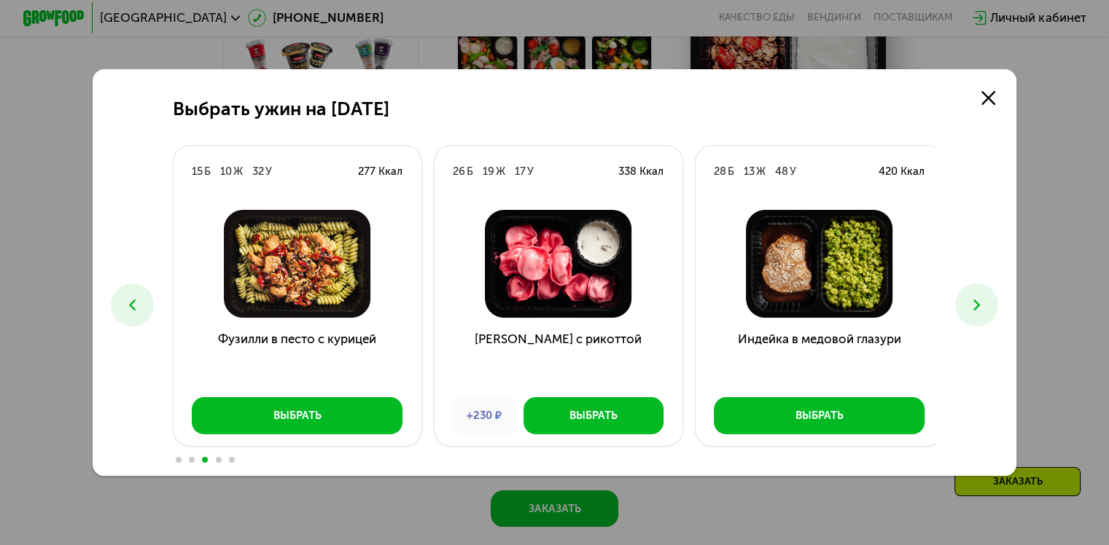
click at [975, 305] on icon at bounding box center [976, 305] width 18 height 18
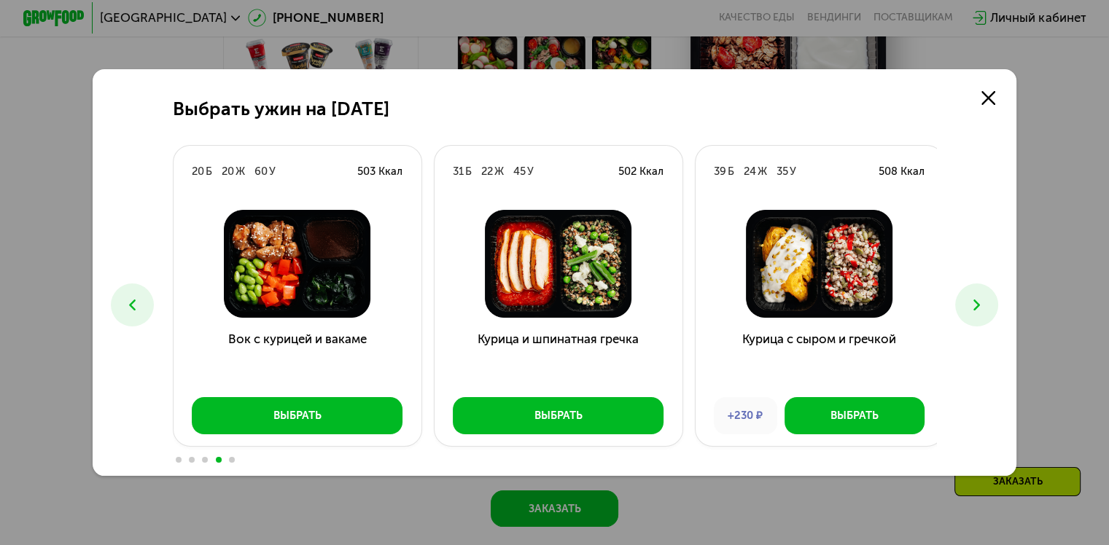
click at [975, 305] on icon at bounding box center [976, 305] width 18 height 18
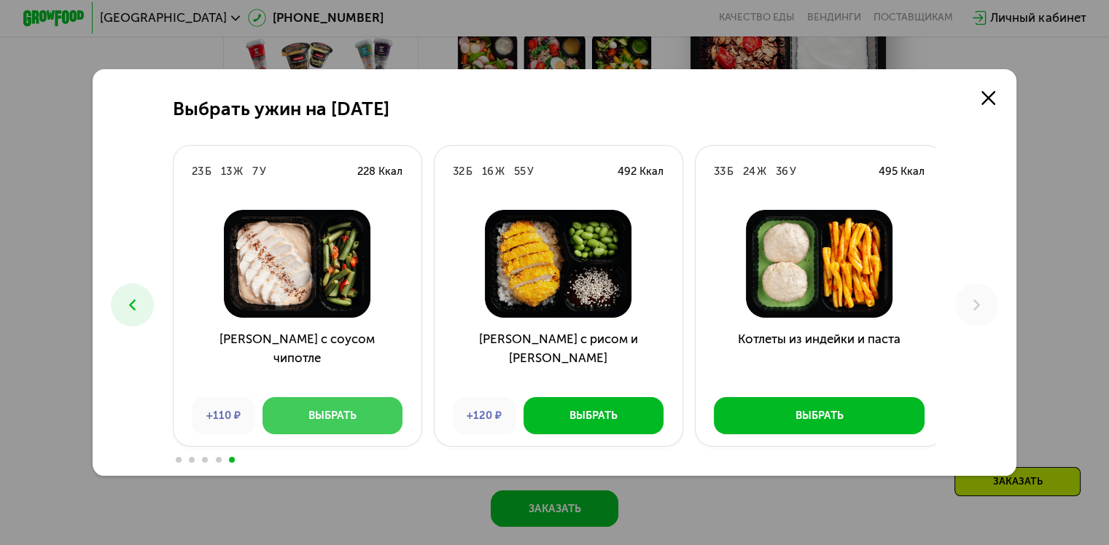
click at [376, 420] on button "Выбрать" at bounding box center [332, 415] width 140 height 37
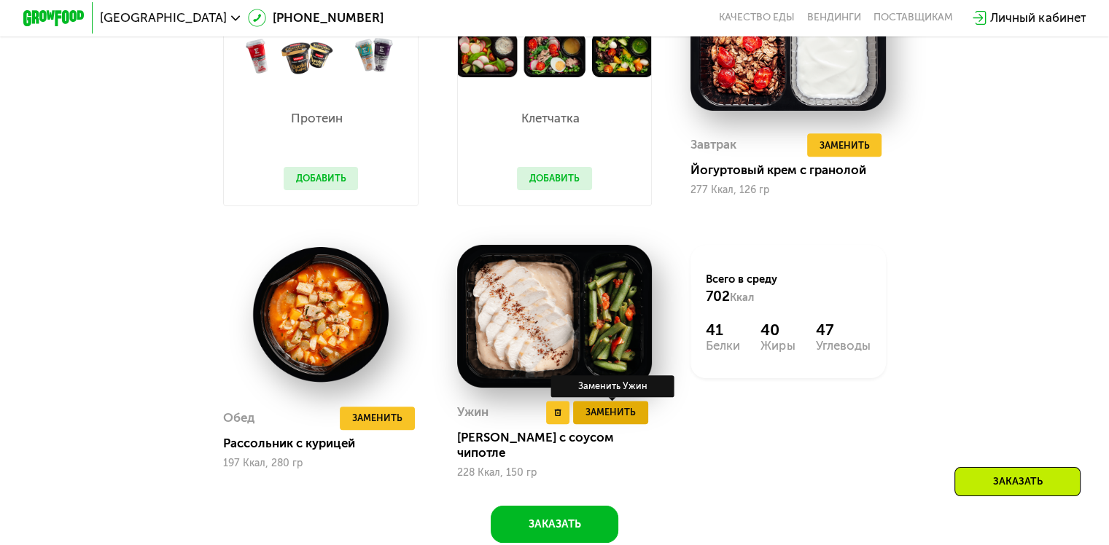
click at [604, 420] on span "Заменить" at bounding box center [610, 412] width 50 height 15
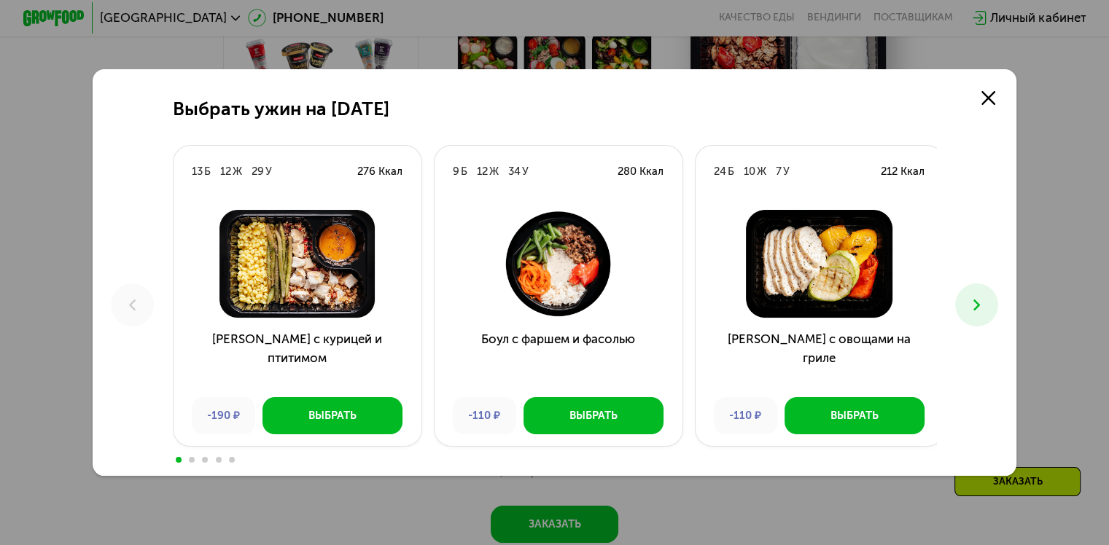
click at [979, 313] on icon at bounding box center [976, 305] width 18 height 18
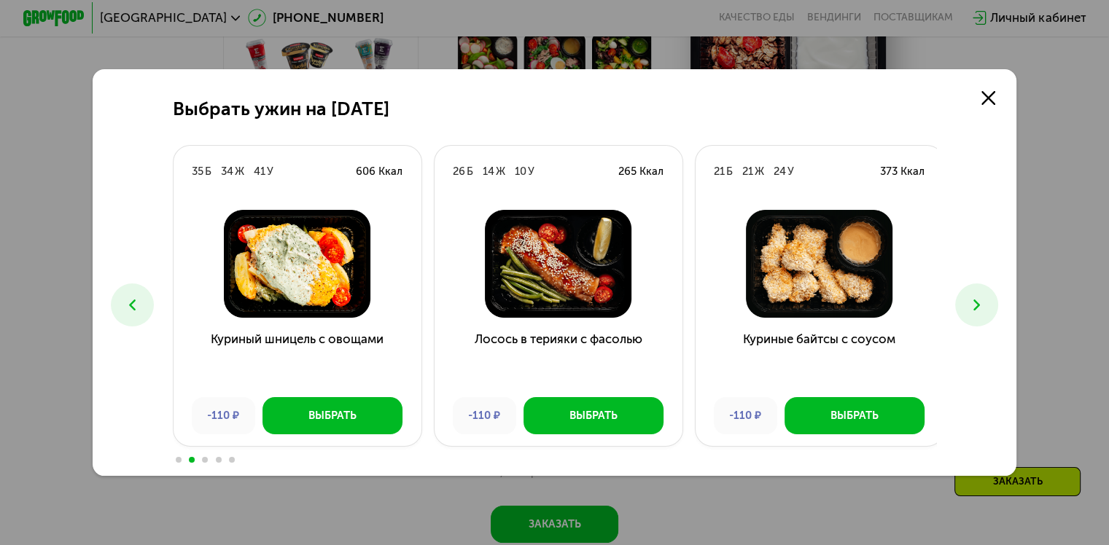
click at [978, 311] on icon at bounding box center [976, 305] width 18 height 18
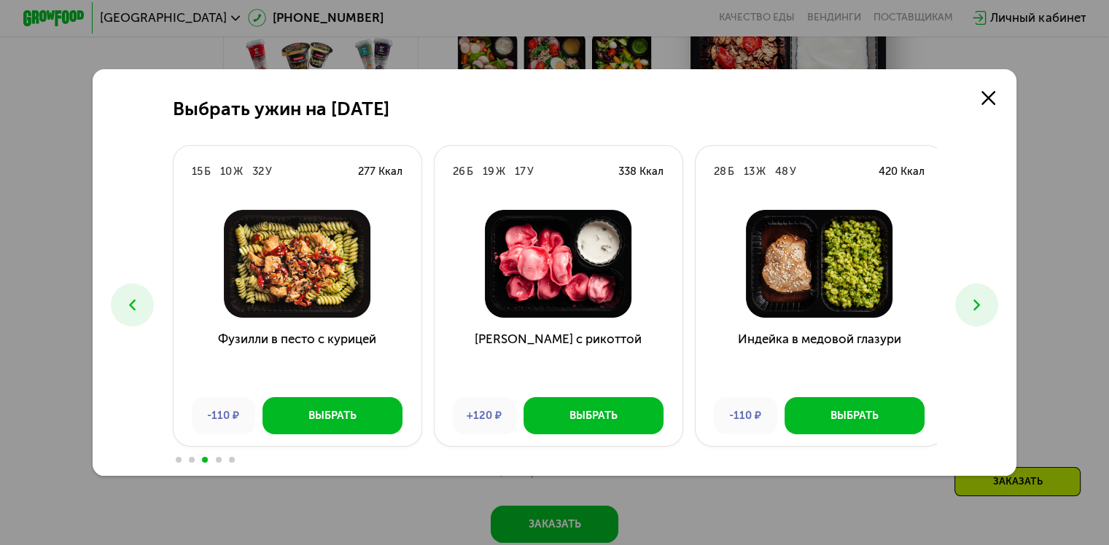
click at [978, 311] on icon at bounding box center [976, 305] width 18 height 18
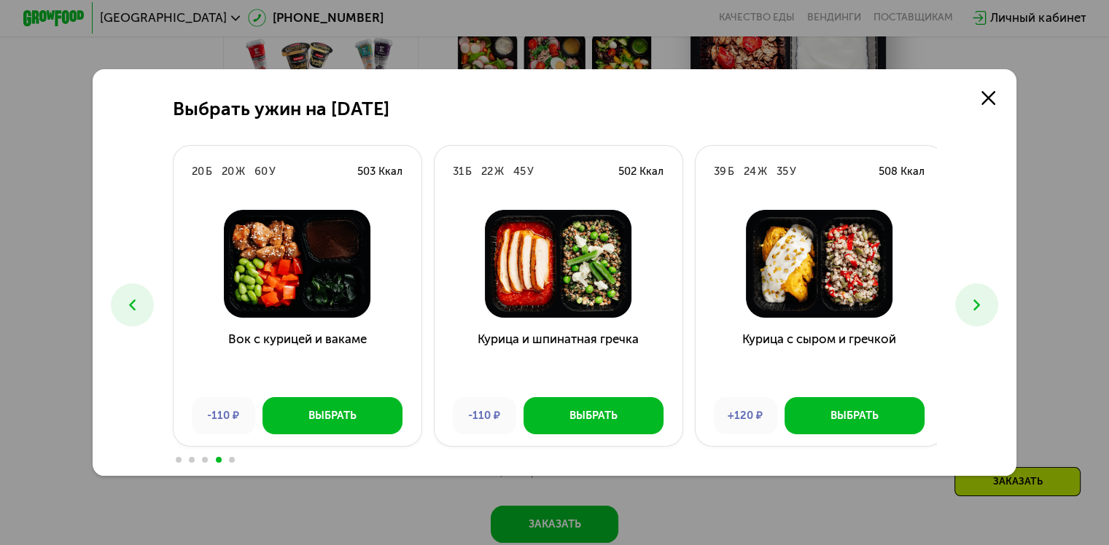
click at [978, 311] on icon at bounding box center [976, 305] width 18 height 18
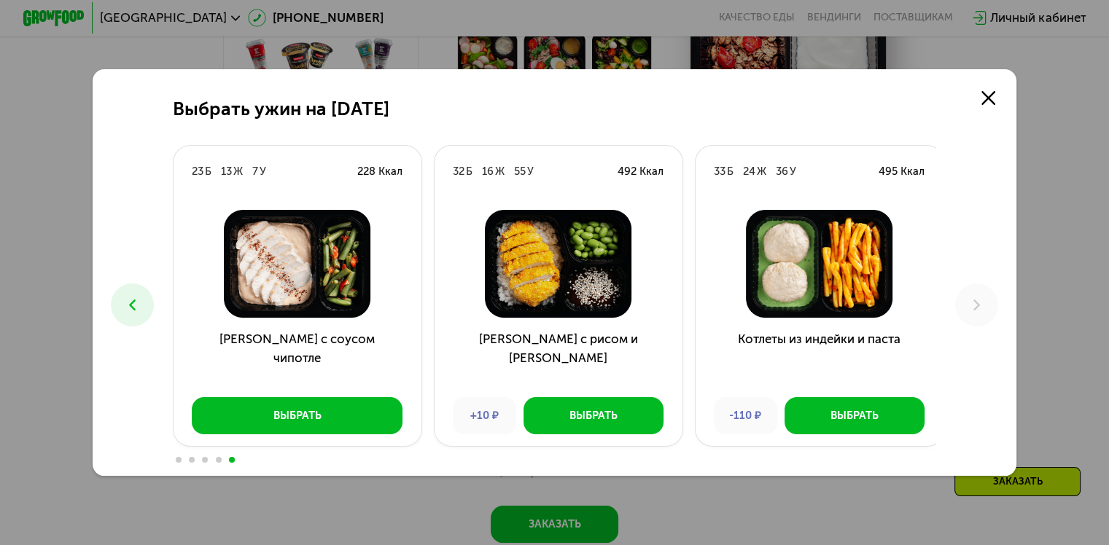
click at [139, 297] on button at bounding box center [132, 305] width 43 height 43
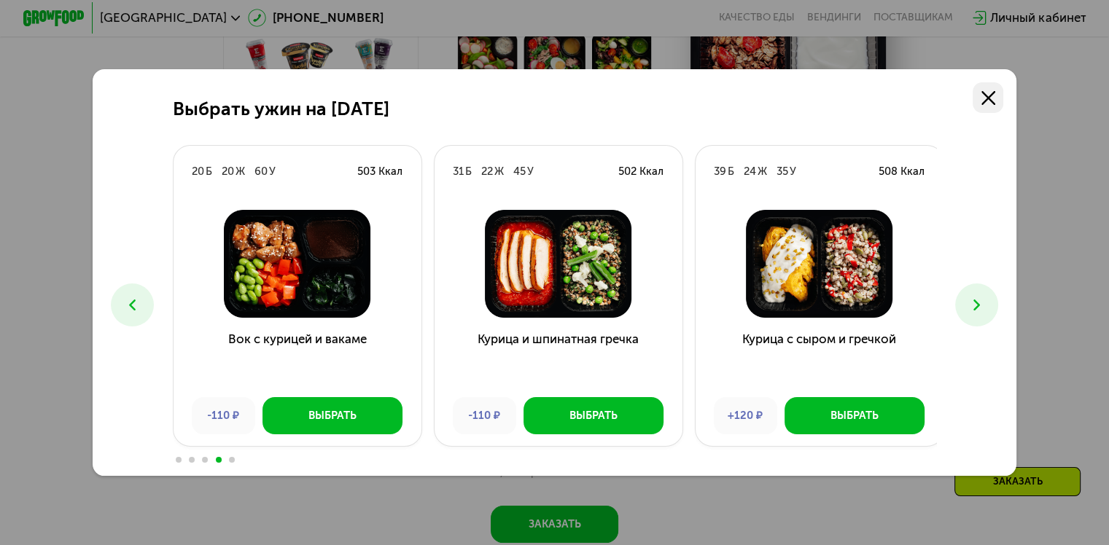
click at [989, 96] on icon at bounding box center [988, 98] width 14 height 14
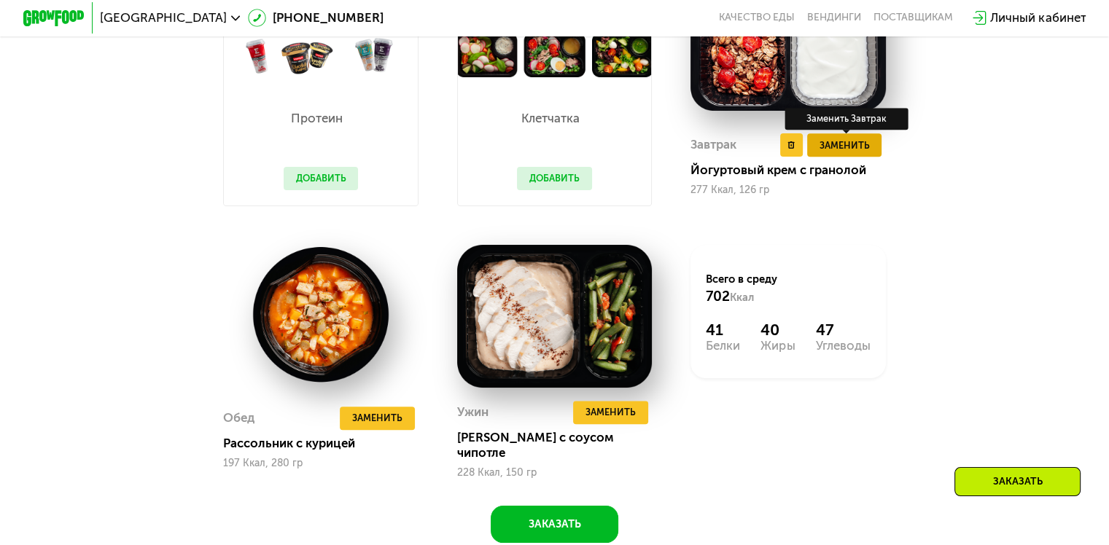
click at [843, 153] on span "Заменить" at bounding box center [844, 145] width 50 height 15
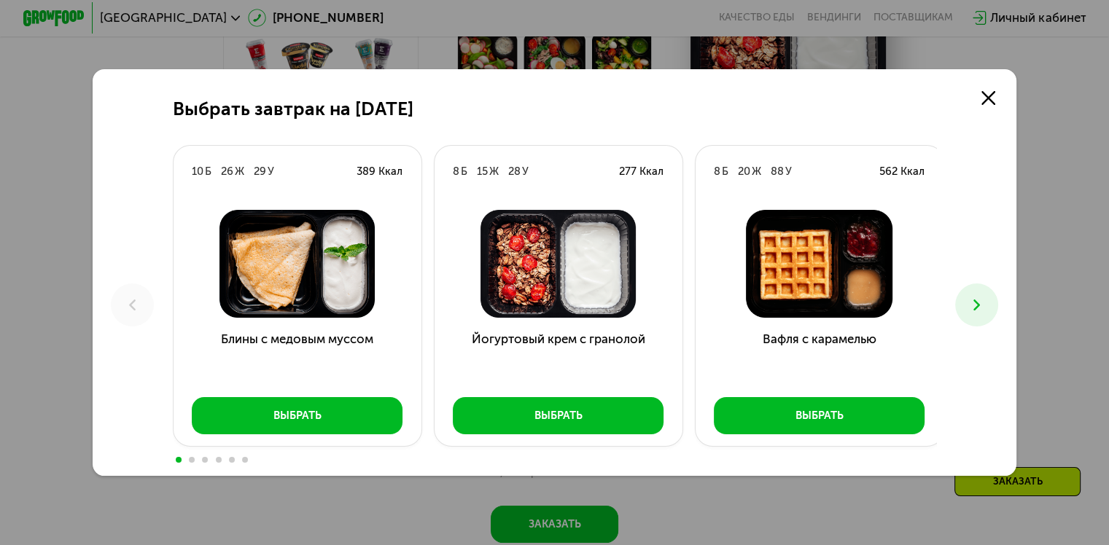
click at [977, 299] on icon at bounding box center [976, 305] width 18 height 18
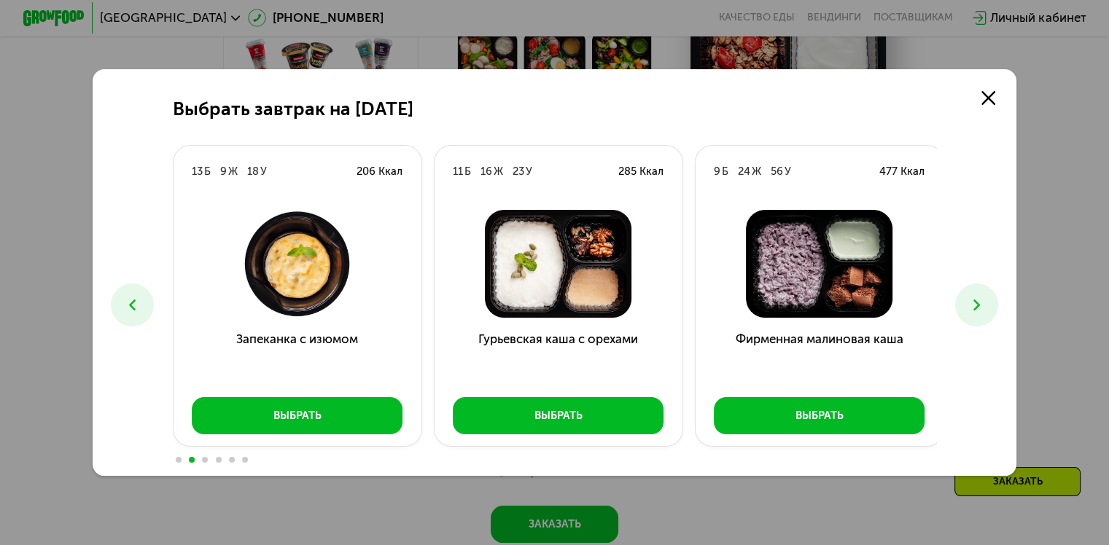
click at [977, 299] on icon at bounding box center [976, 305] width 18 height 18
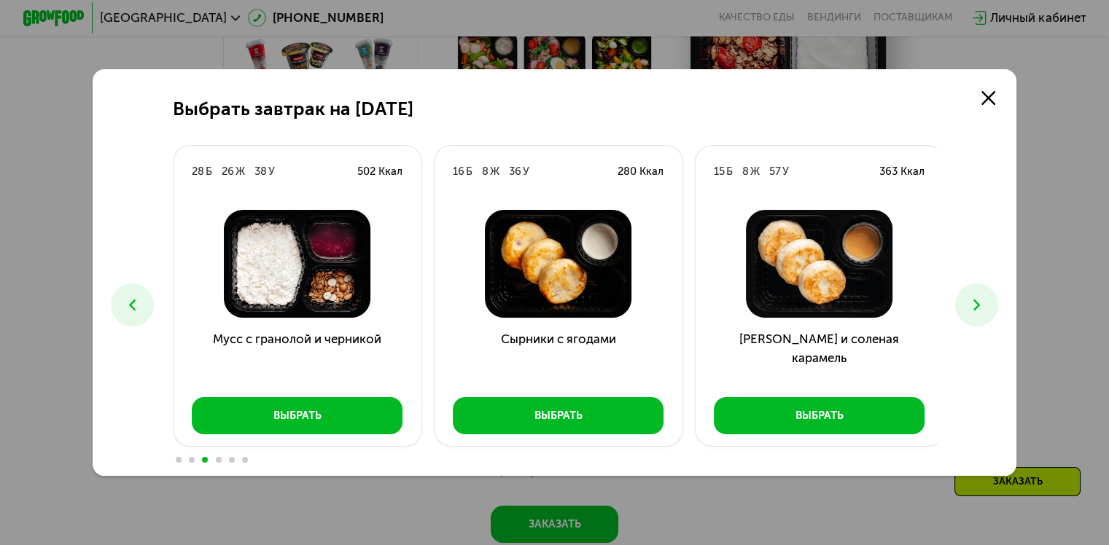
click at [977, 299] on icon at bounding box center [976, 305] width 18 height 18
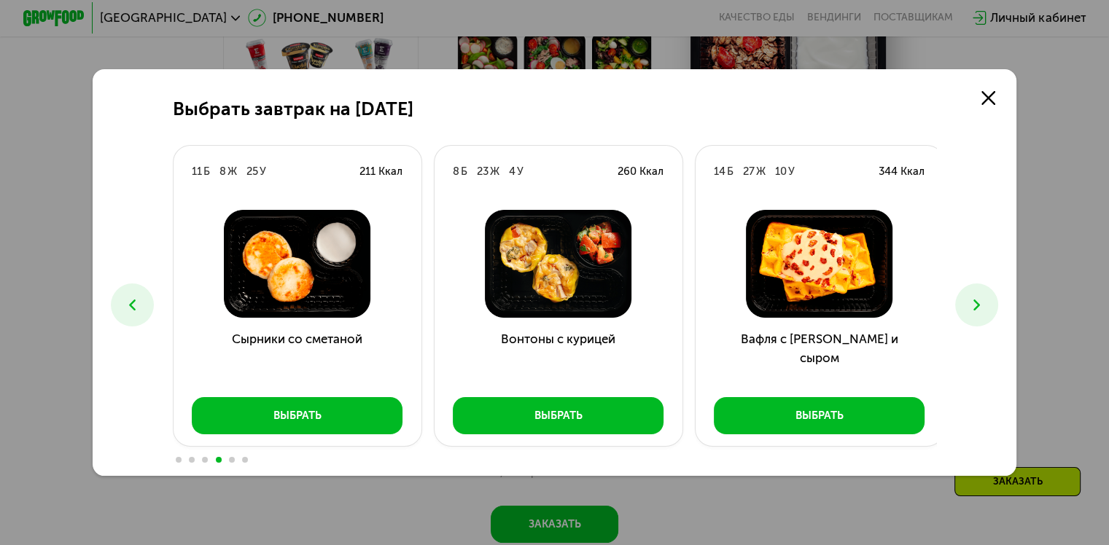
click at [977, 299] on icon at bounding box center [976, 305] width 18 height 18
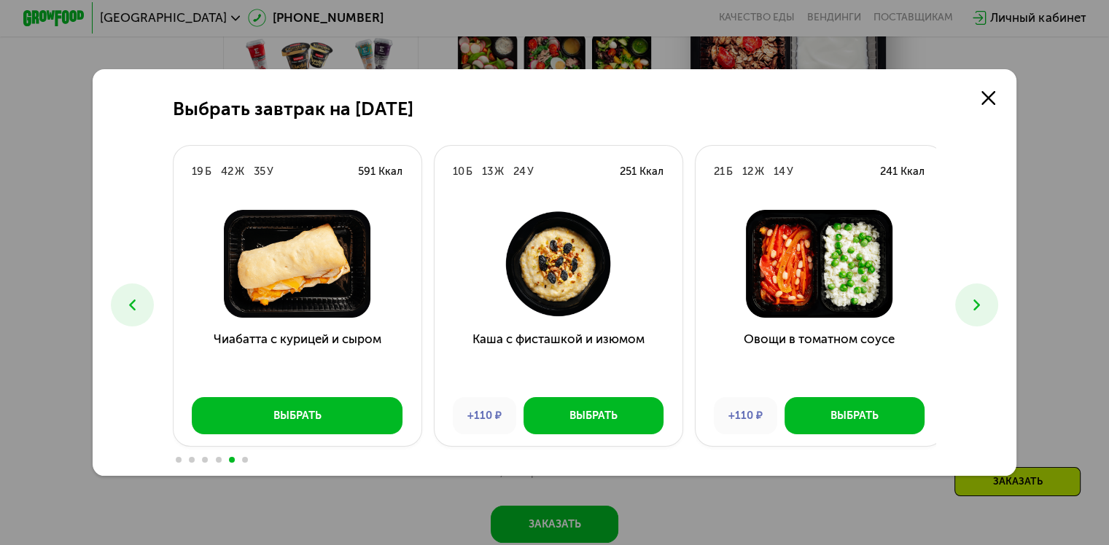
click at [977, 299] on icon at bounding box center [976, 305] width 18 height 18
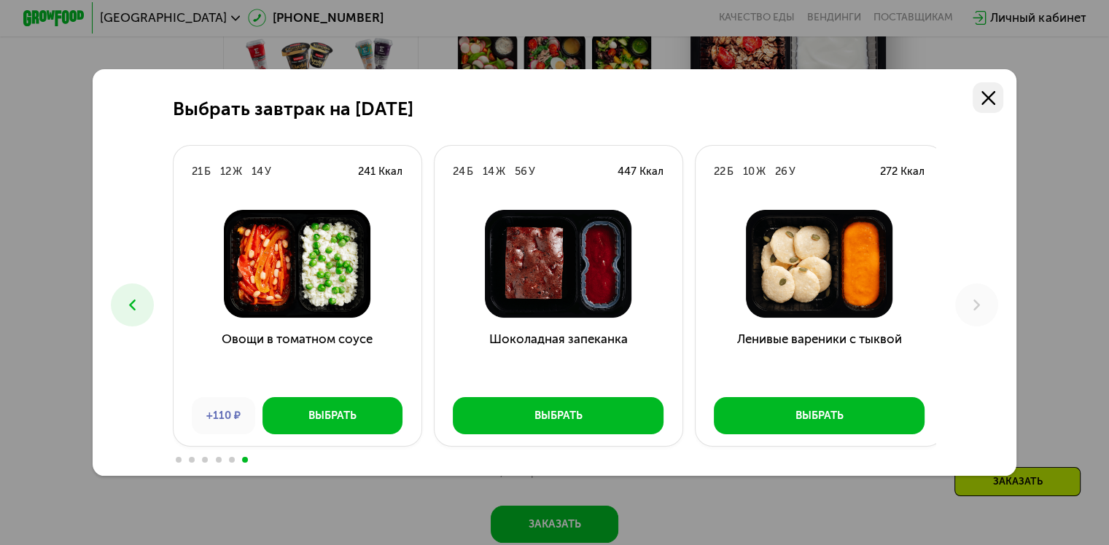
click at [995, 97] on icon at bounding box center [988, 98] width 14 height 14
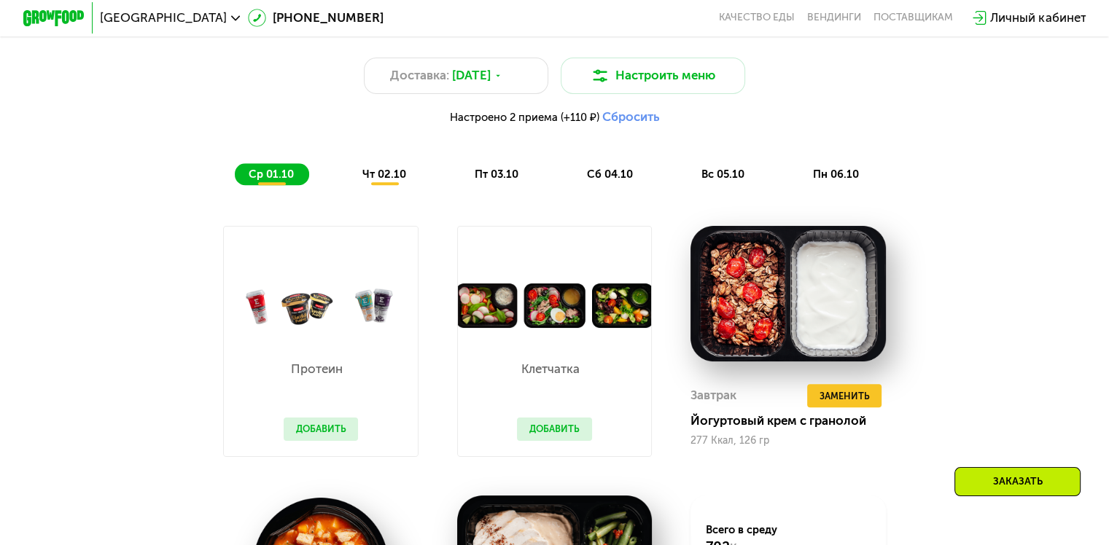
scroll to position [1158, 0]
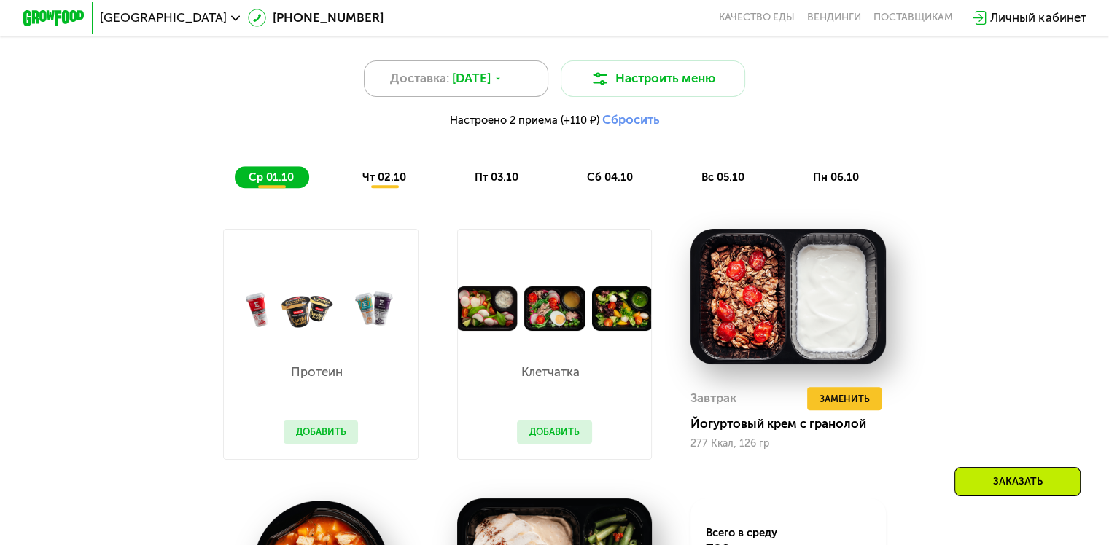
click at [515, 76] on div "Доставка: [DATE]" at bounding box center [456, 79] width 185 height 37
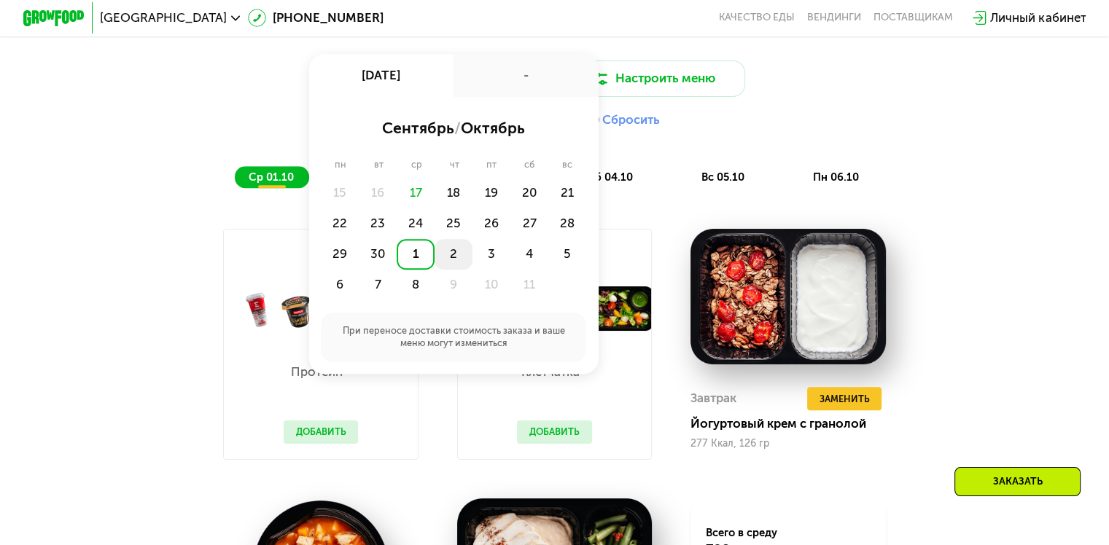
click at [455, 253] on div "2" at bounding box center [454, 254] width 38 height 31
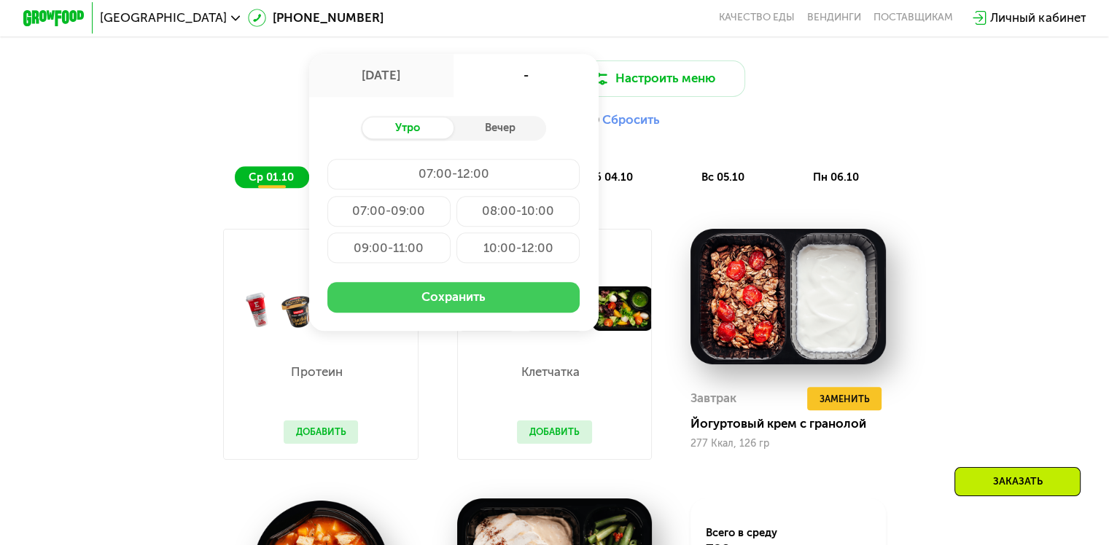
click at [485, 305] on button "Сохранить" at bounding box center [453, 297] width 252 height 31
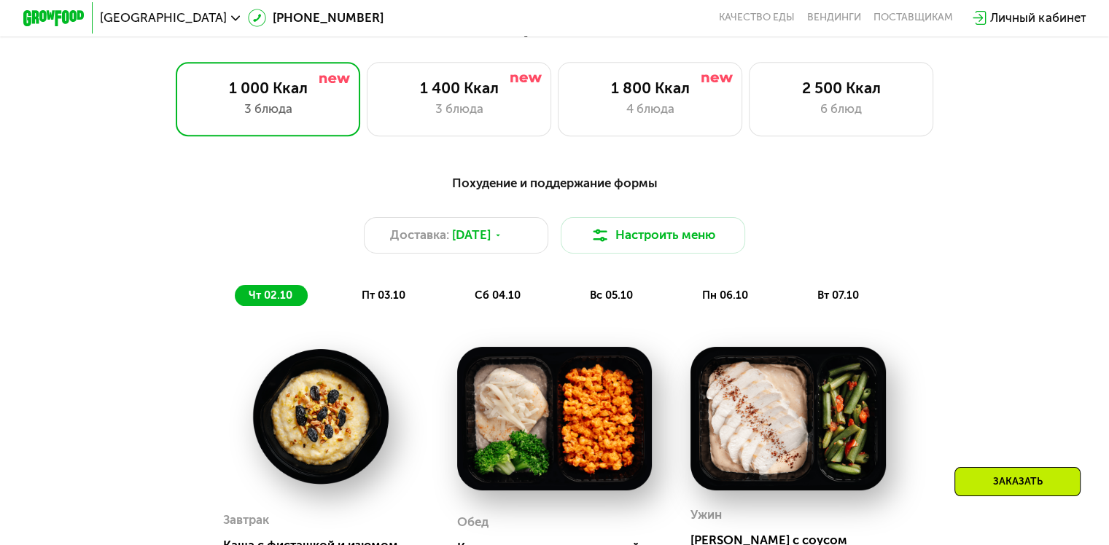
scroll to position [1001, 0]
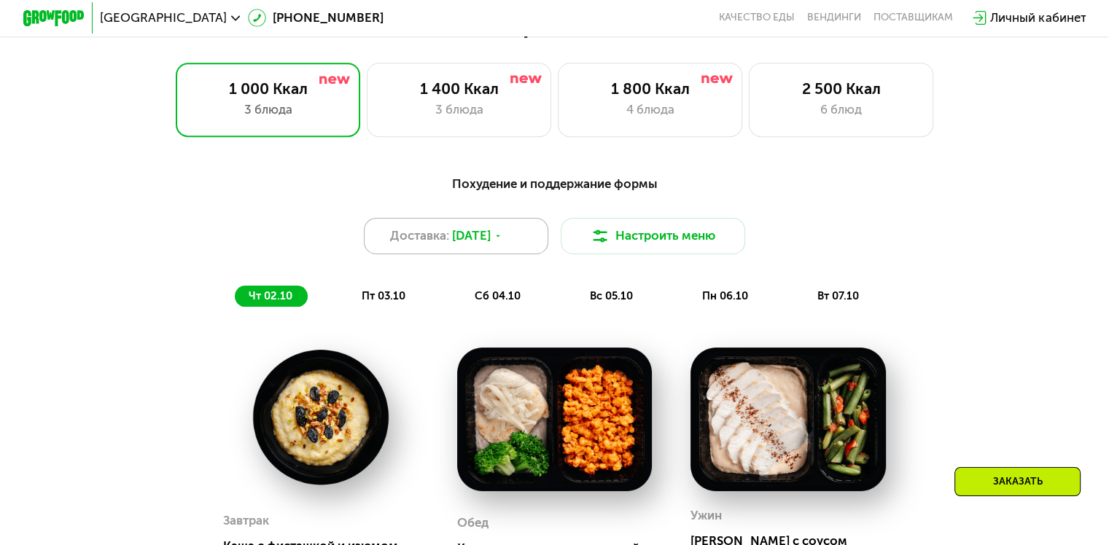
click at [483, 237] on span "[DATE]" at bounding box center [471, 236] width 39 height 18
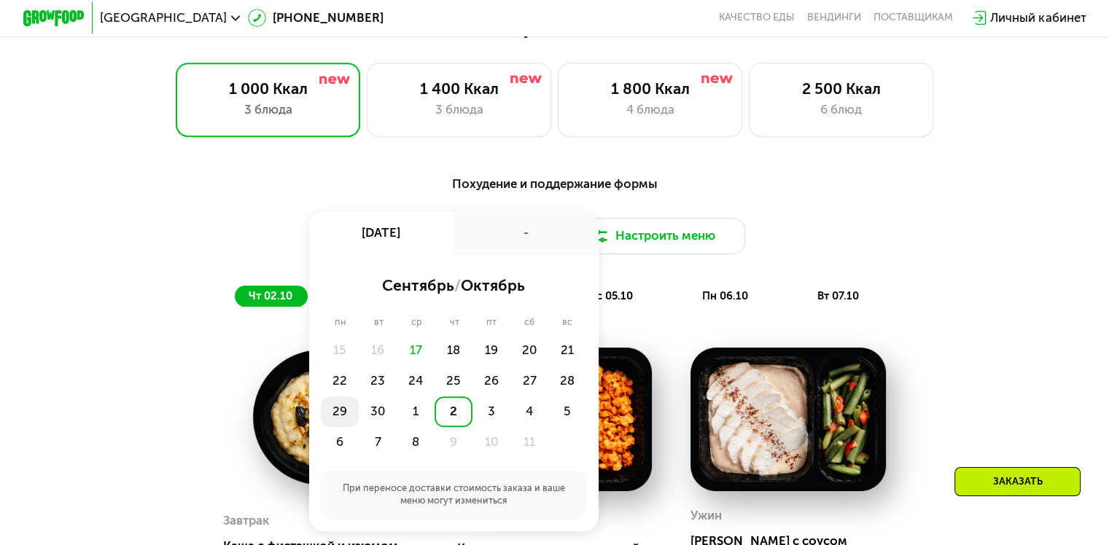
click at [337, 421] on div "29" at bounding box center [340, 412] width 38 height 31
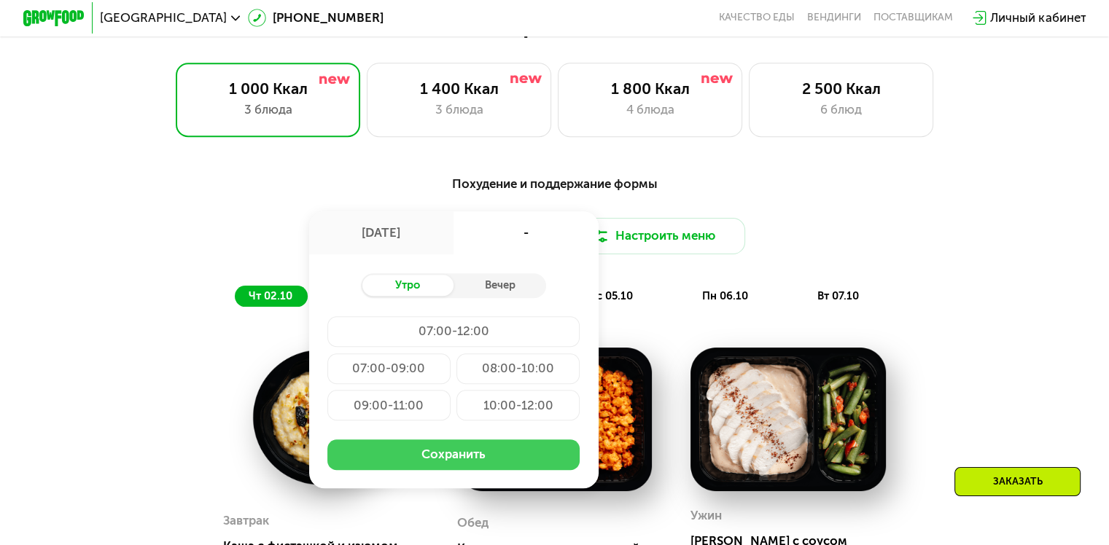
click at [394, 465] on button "Сохранить" at bounding box center [453, 455] width 252 height 31
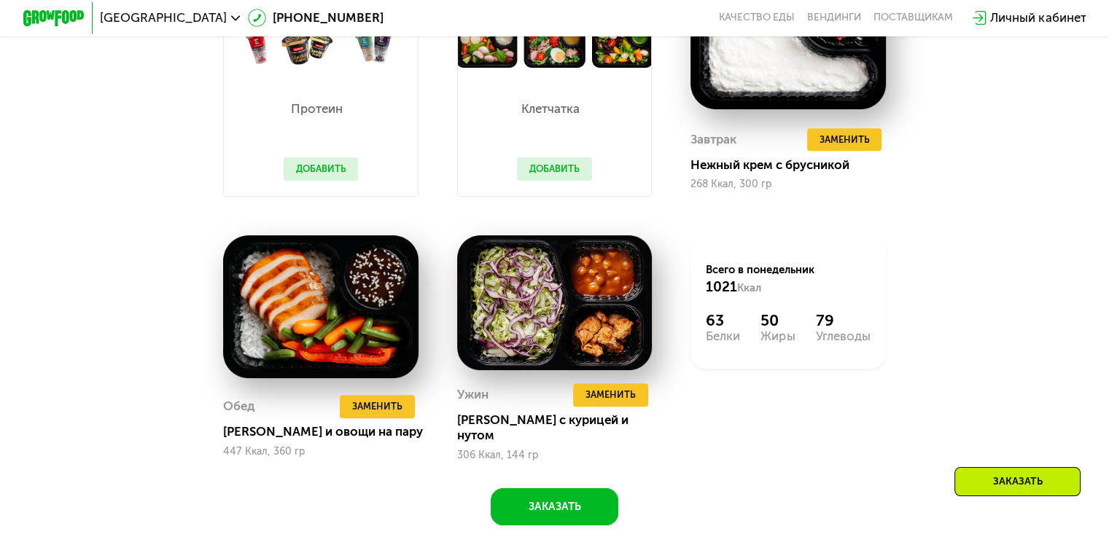
scroll to position [1425, 0]
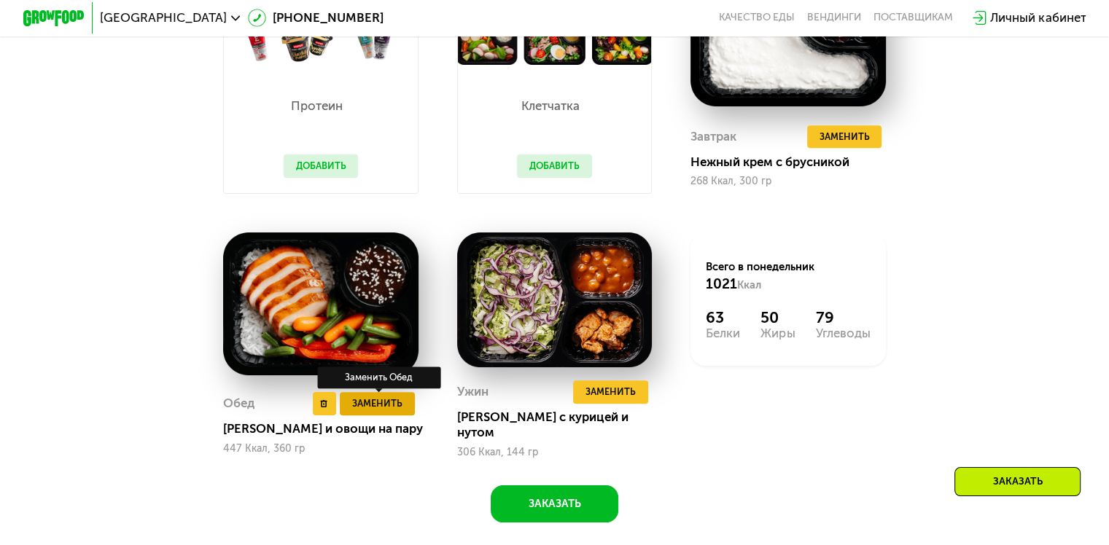
click at [382, 409] on span "Заменить" at bounding box center [377, 403] width 50 height 15
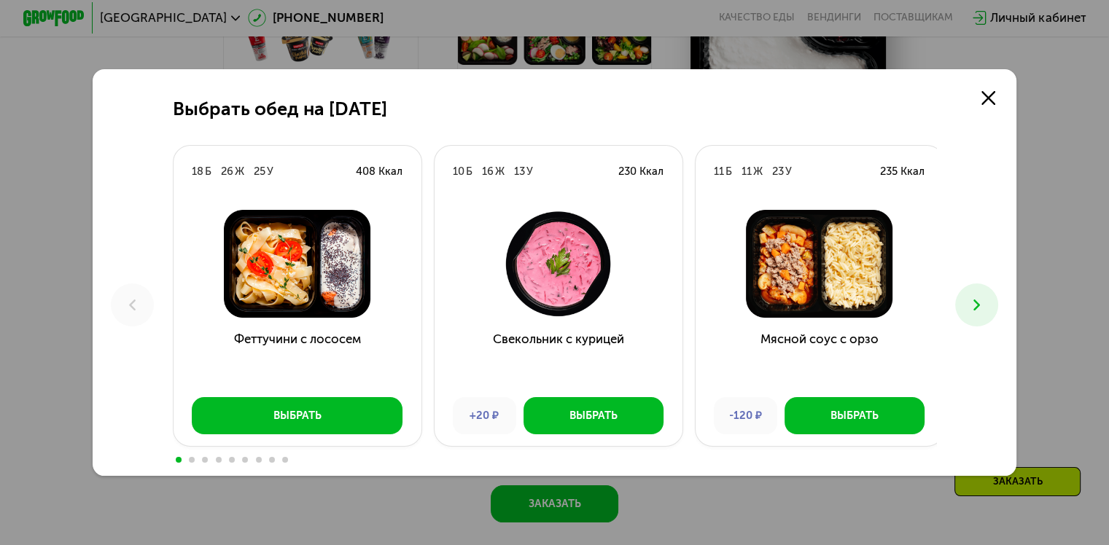
click at [971, 300] on icon at bounding box center [976, 305] width 18 height 18
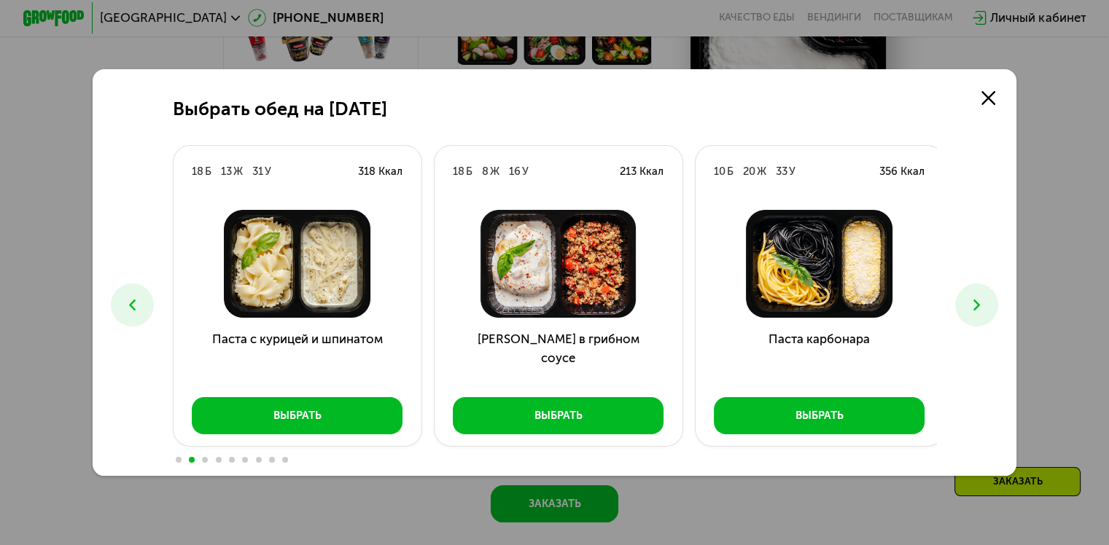
click at [971, 300] on icon at bounding box center [976, 305] width 18 height 18
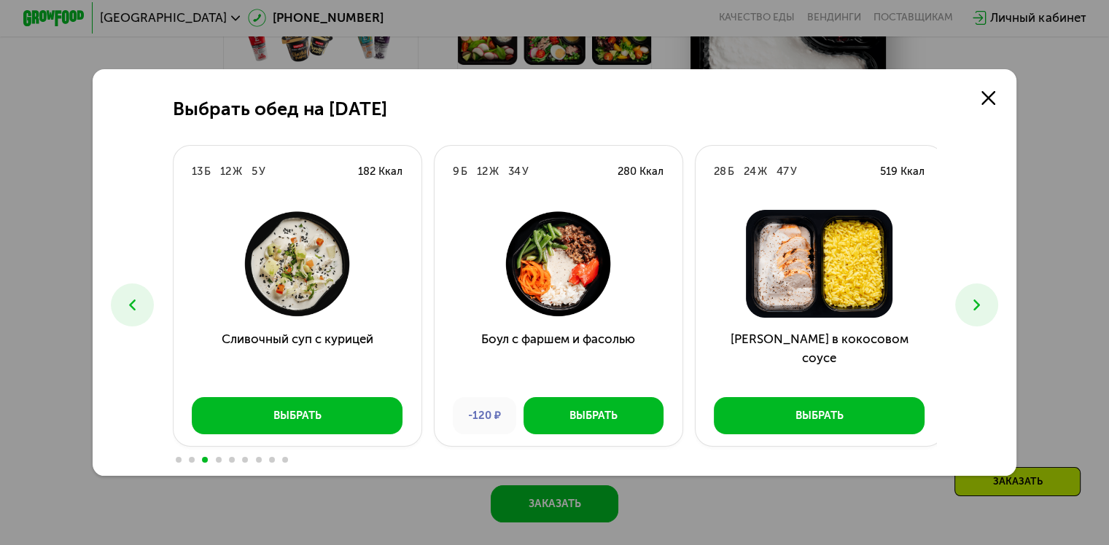
click at [971, 300] on icon at bounding box center [976, 305] width 18 height 18
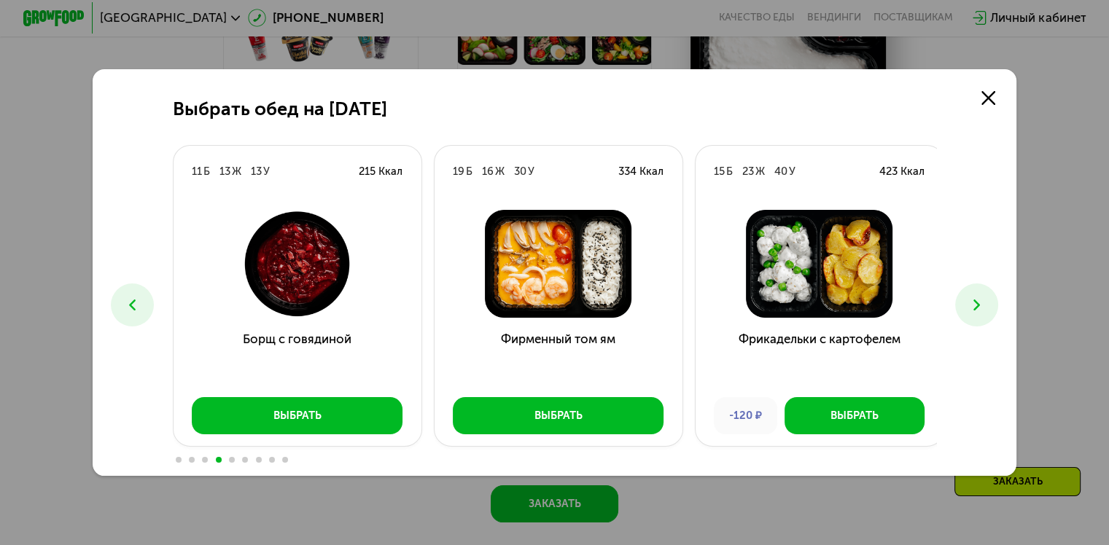
click at [971, 300] on icon at bounding box center [976, 305] width 18 height 18
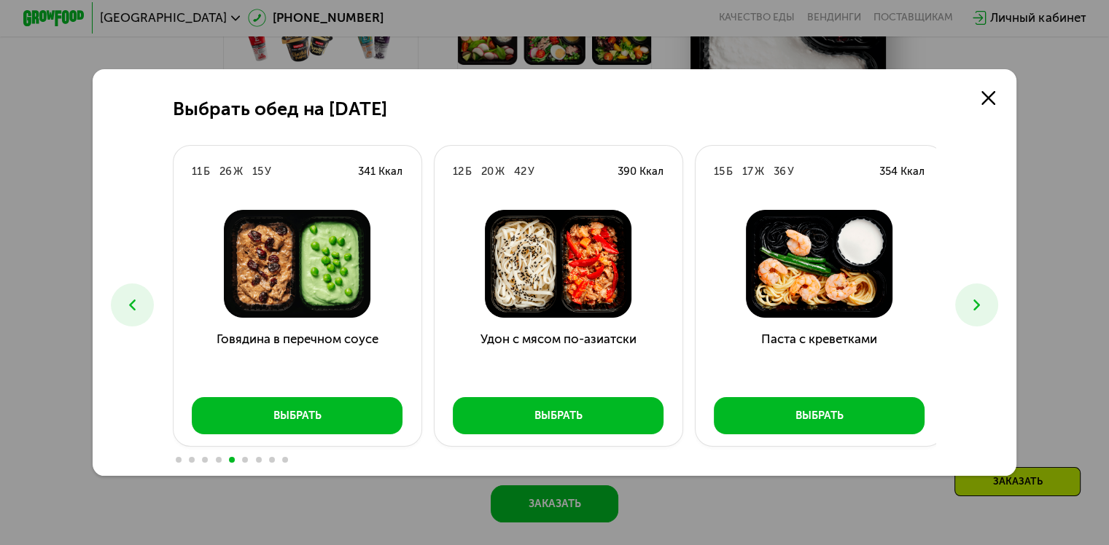
click at [971, 300] on icon at bounding box center [976, 305] width 18 height 18
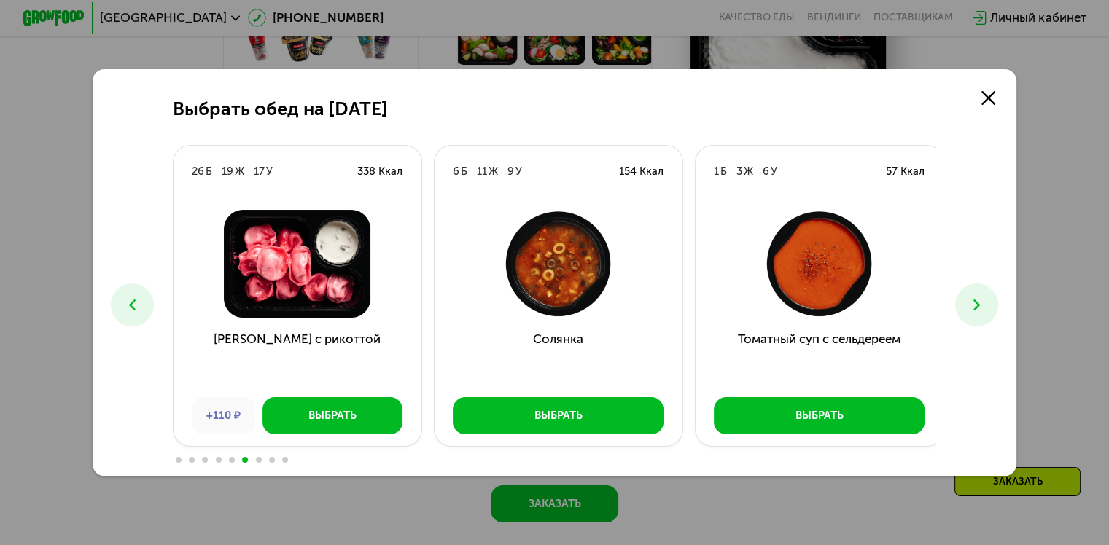
click at [971, 300] on icon at bounding box center [976, 305] width 18 height 18
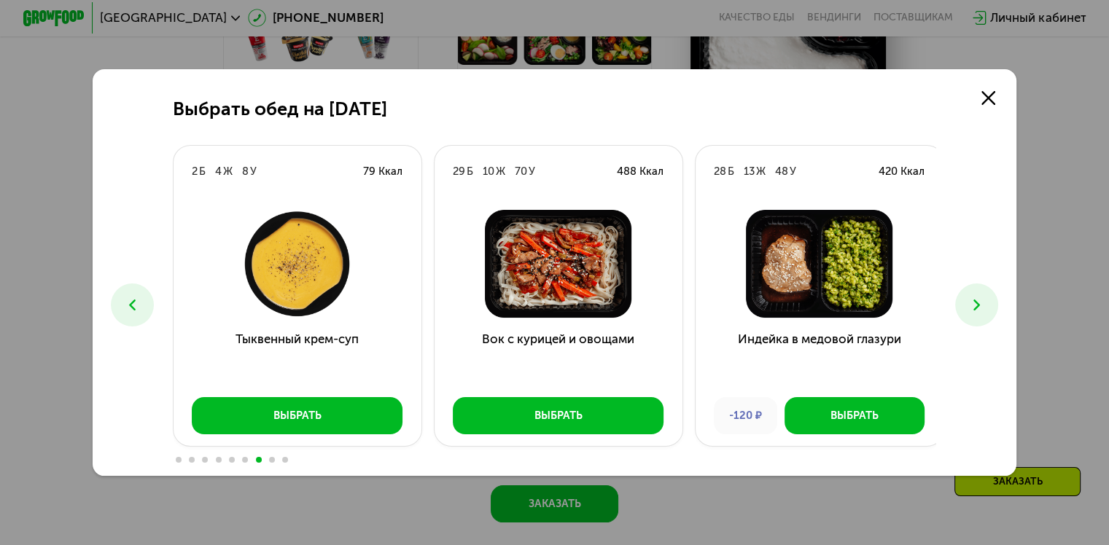
click at [971, 300] on icon at bounding box center [976, 305] width 18 height 18
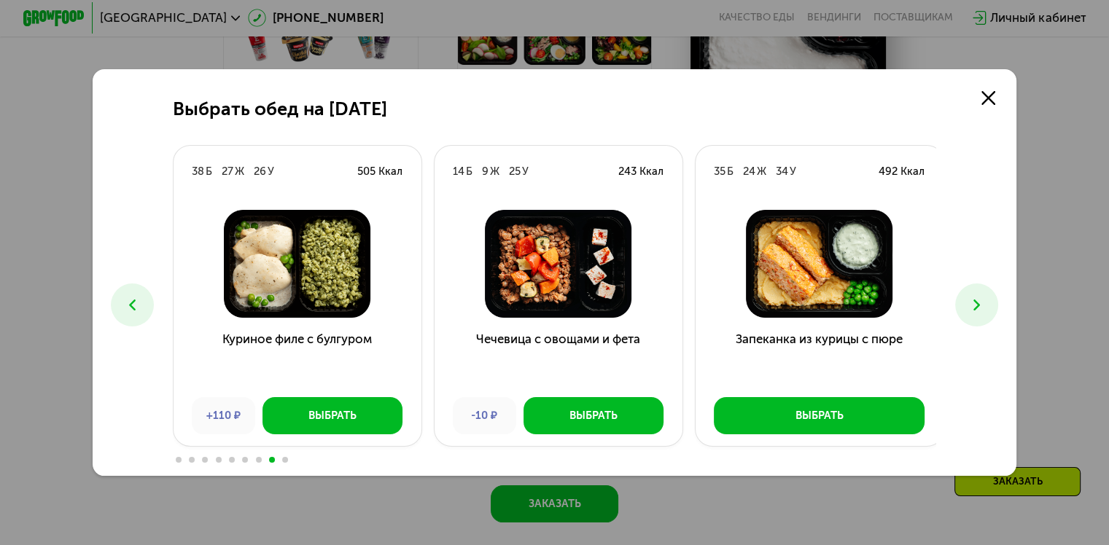
click at [971, 300] on icon at bounding box center [976, 305] width 18 height 18
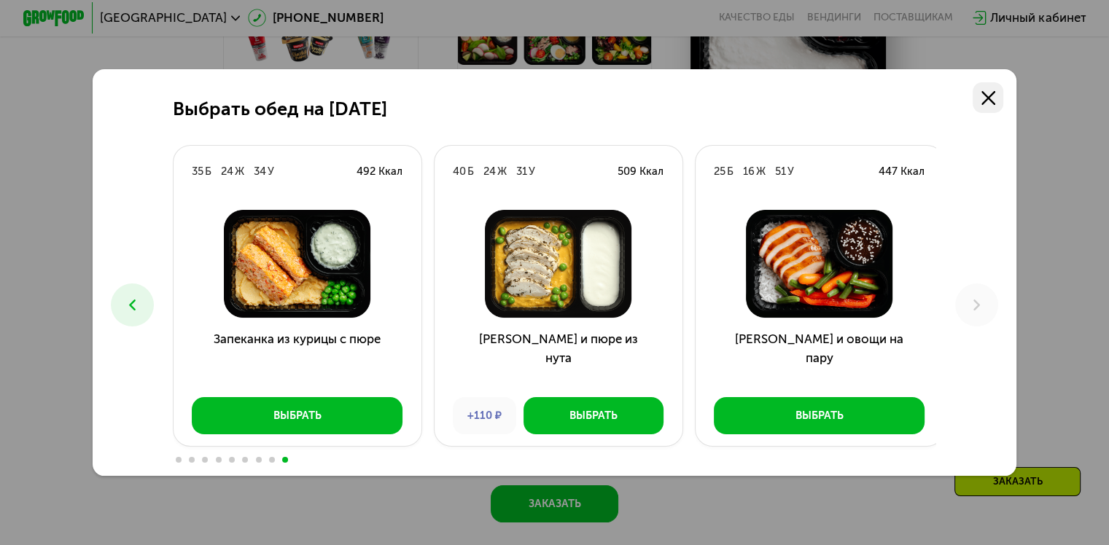
click at [992, 99] on icon at bounding box center [988, 98] width 14 height 14
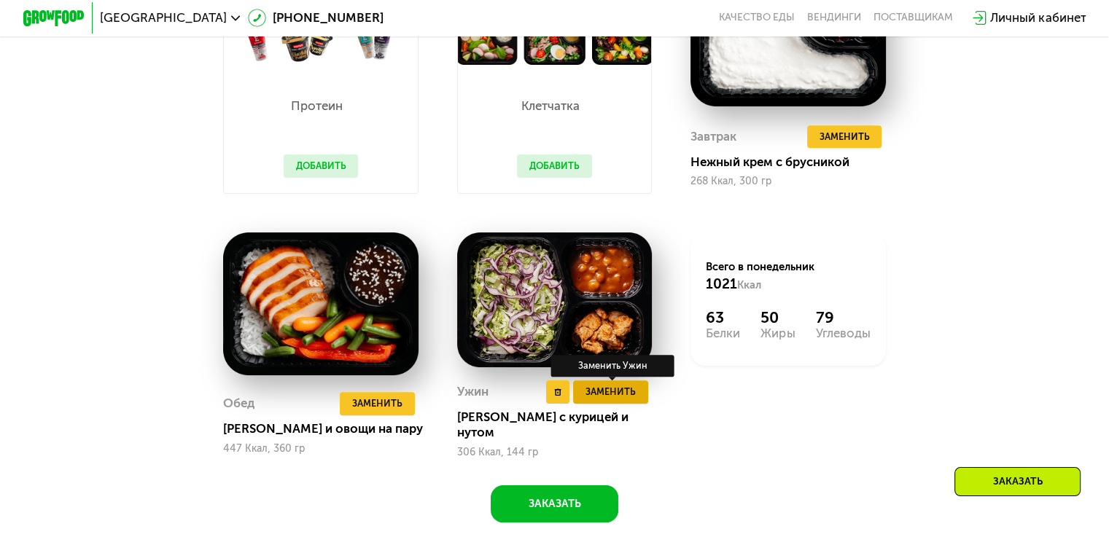
click at [610, 400] on span "Заменить" at bounding box center [610, 391] width 50 height 15
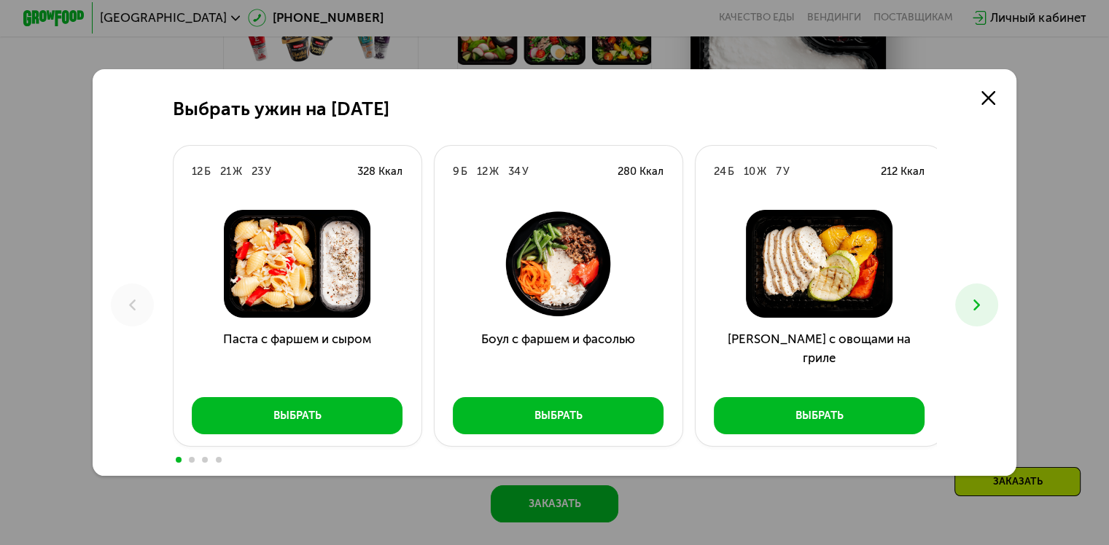
click at [980, 306] on use at bounding box center [976, 305] width 7 height 11
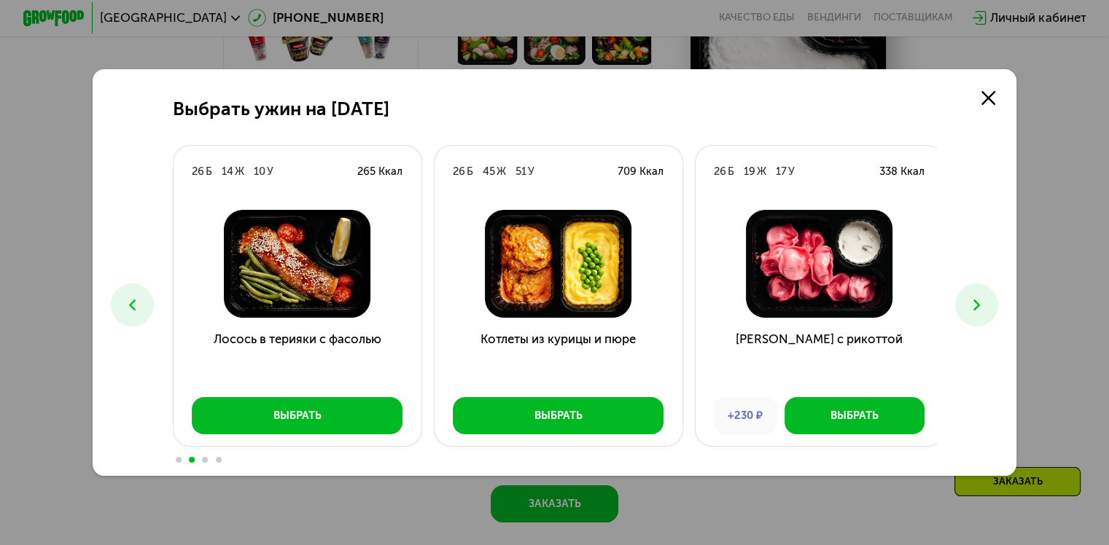
click at [980, 306] on use at bounding box center [976, 305] width 7 height 11
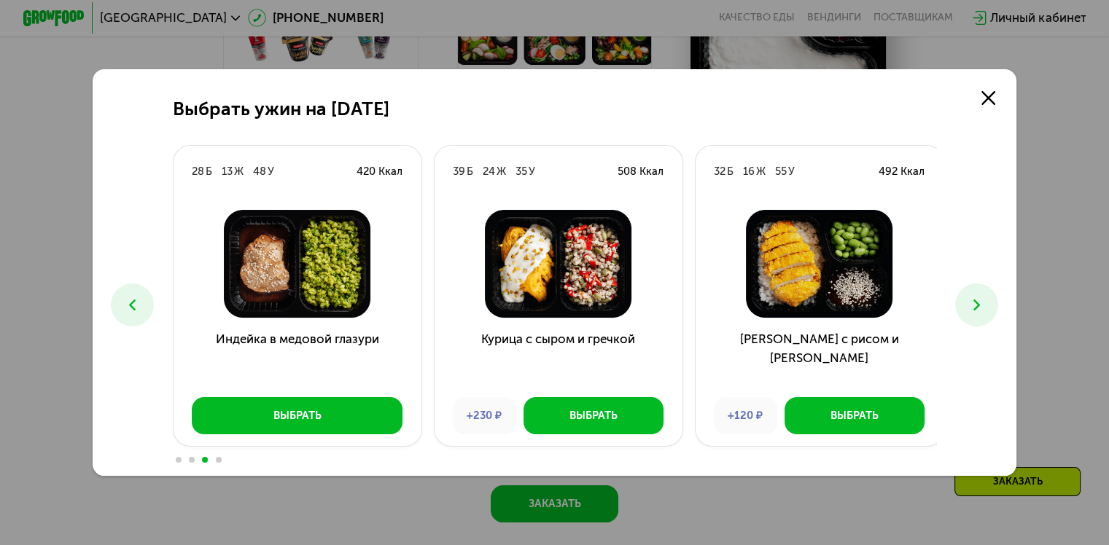
click at [980, 306] on use at bounding box center [976, 305] width 7 height 11
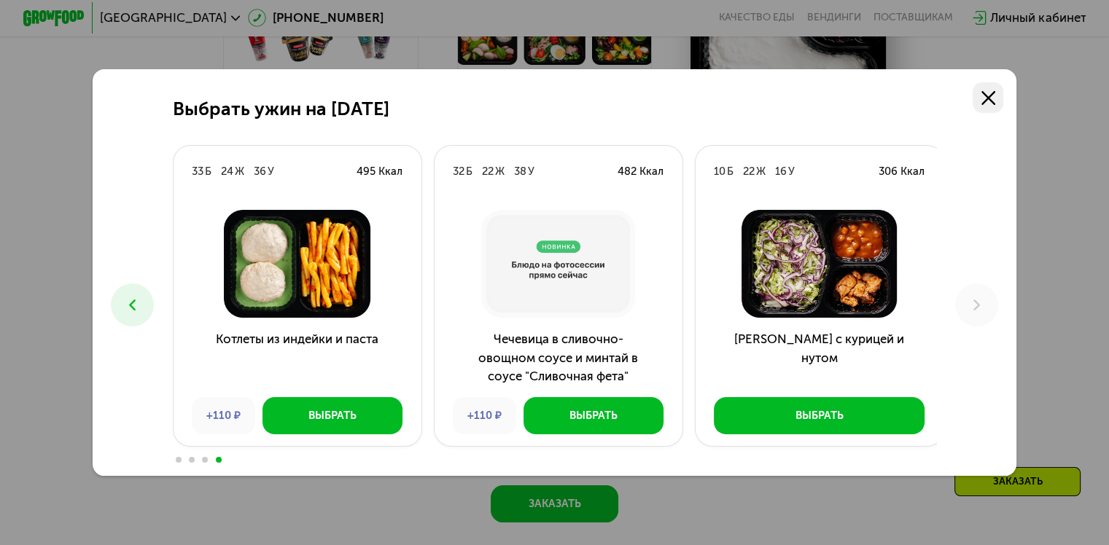
click at [994, 92] on icon at bounding box center [988, 98] width 14 height 14
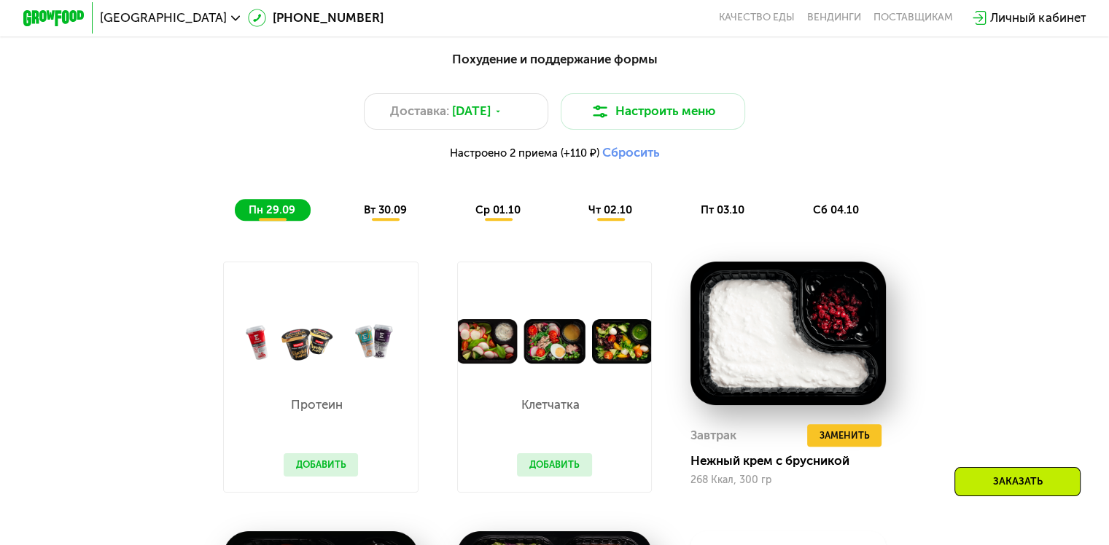
scroll to position [1117, 0]
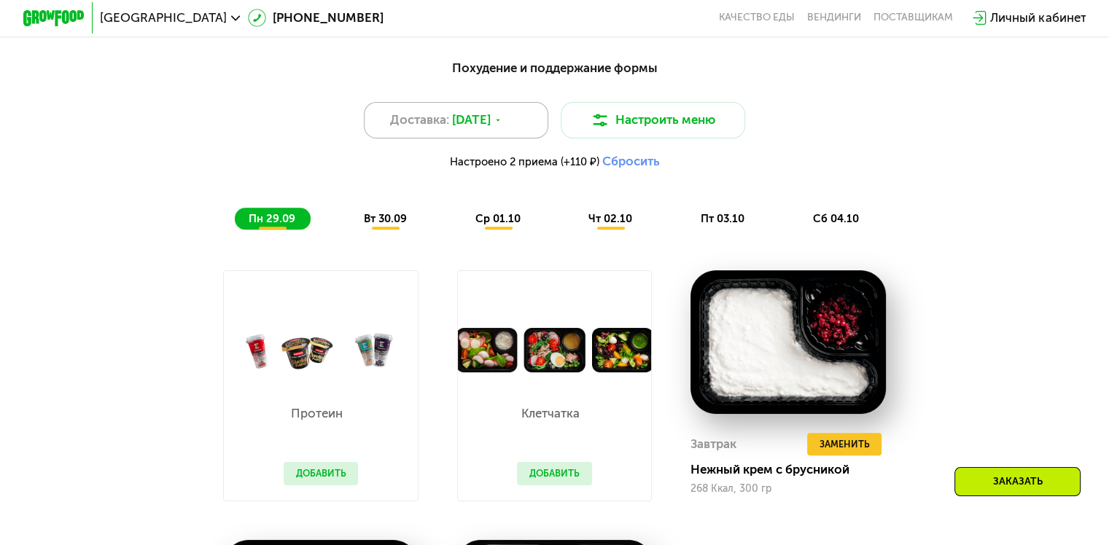
click at [491, 129] on span "[DATE]" at bounding box center [471, 120] width 39 height 18
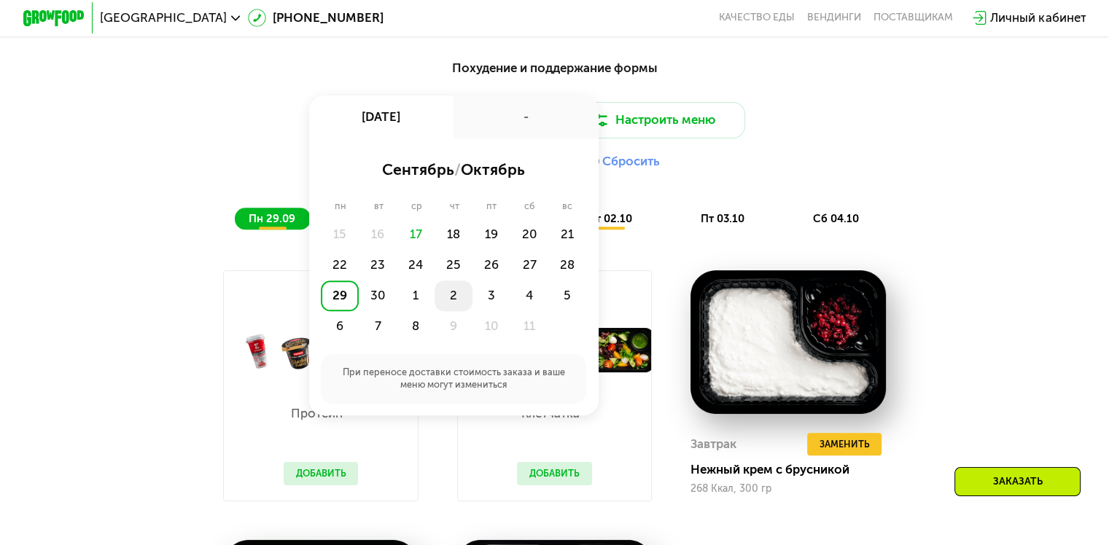
click at [446, 298] on div "2" at bounding box center [454, 296] width 38 height 31
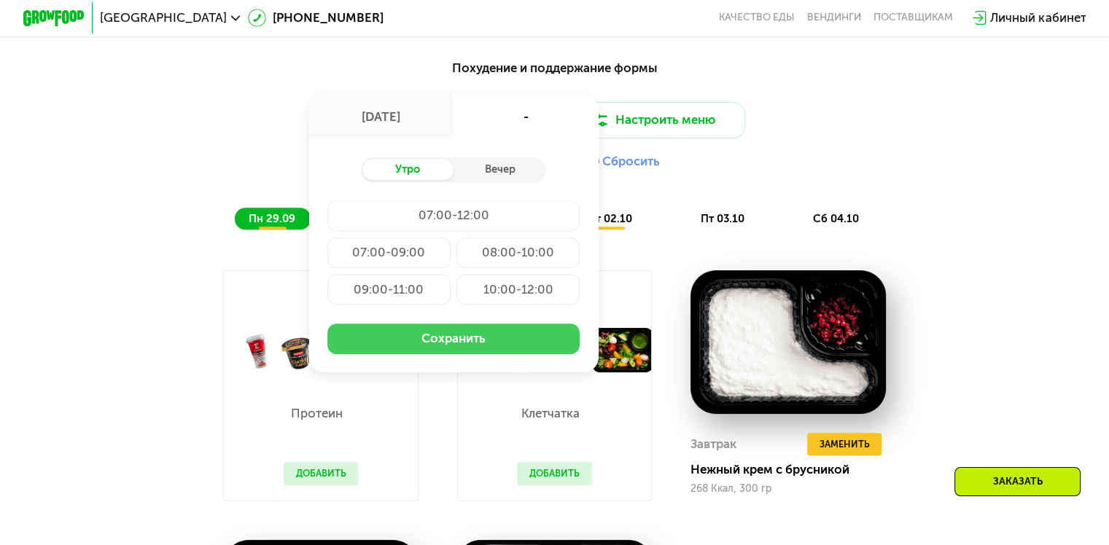
click at [432, 354] on button "Сохранить" at bounding box center [453, 339] width 252 height 31
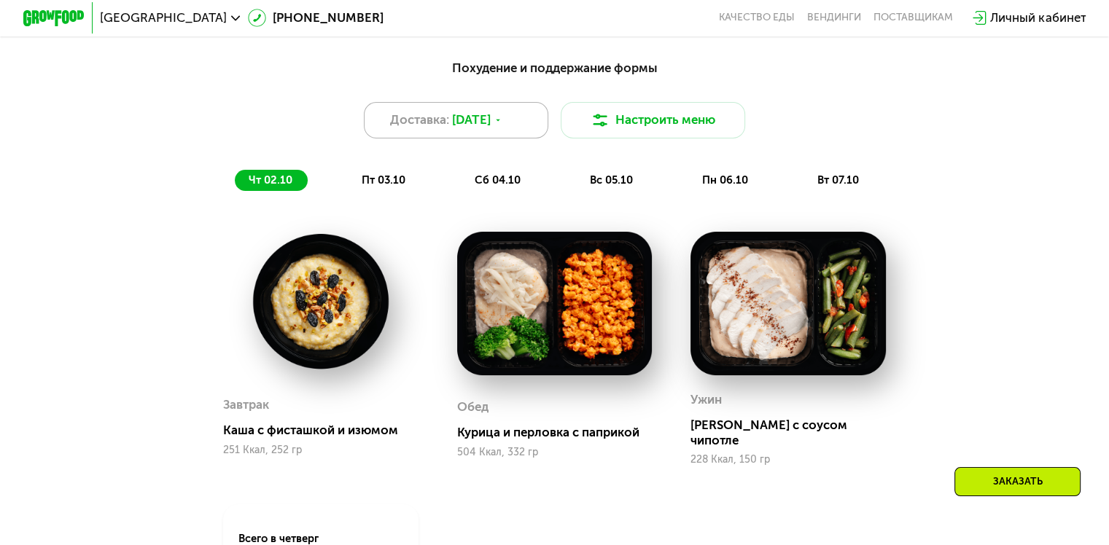
click at [520, 126] on div "Доставка: [DATE]" at bounding box center [456, 120] width 185 height 37
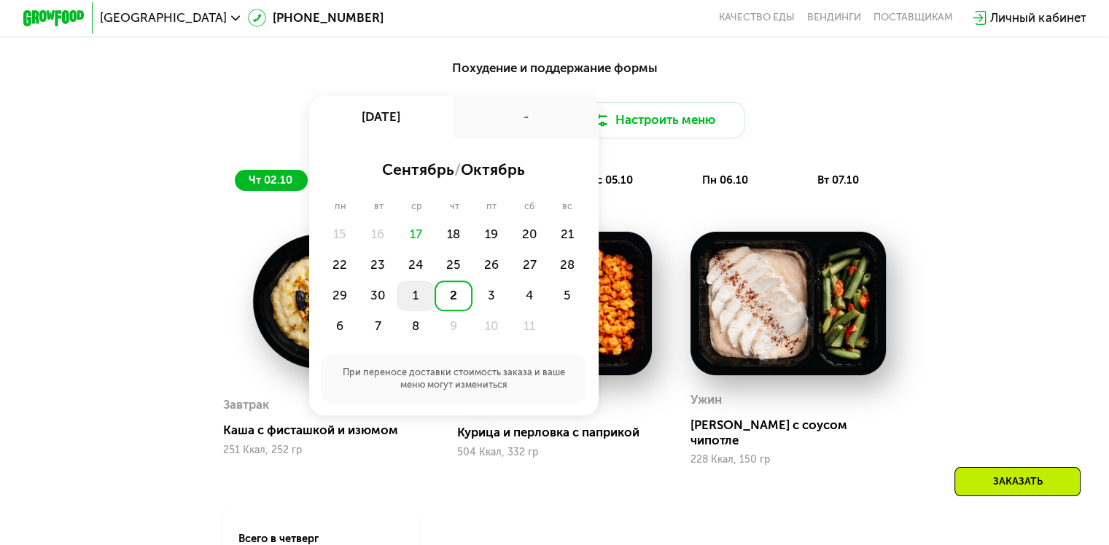
click at [415, 303] on div "1" at bounding box center [416, 296] width 38 height 31
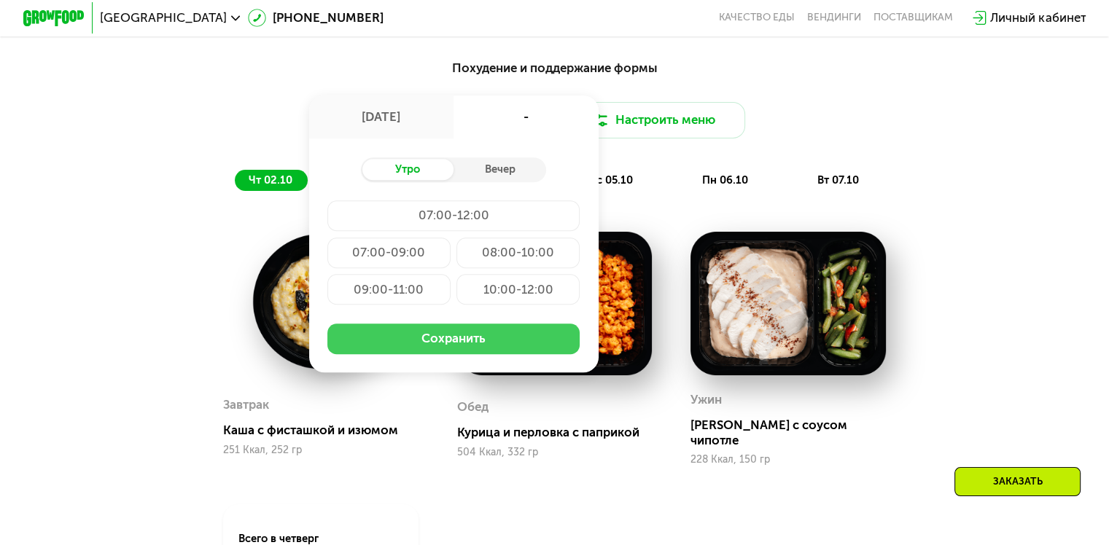
click at [413, 347] on button "Сохранить" at bounding box center [453, 339] width 252 height 31
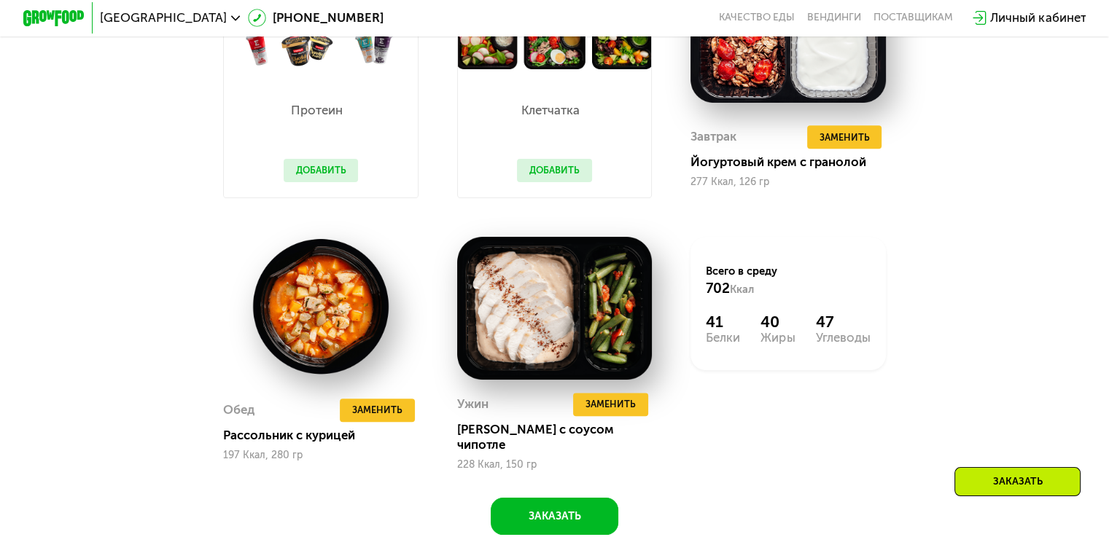
scroll to position [1426, 0]
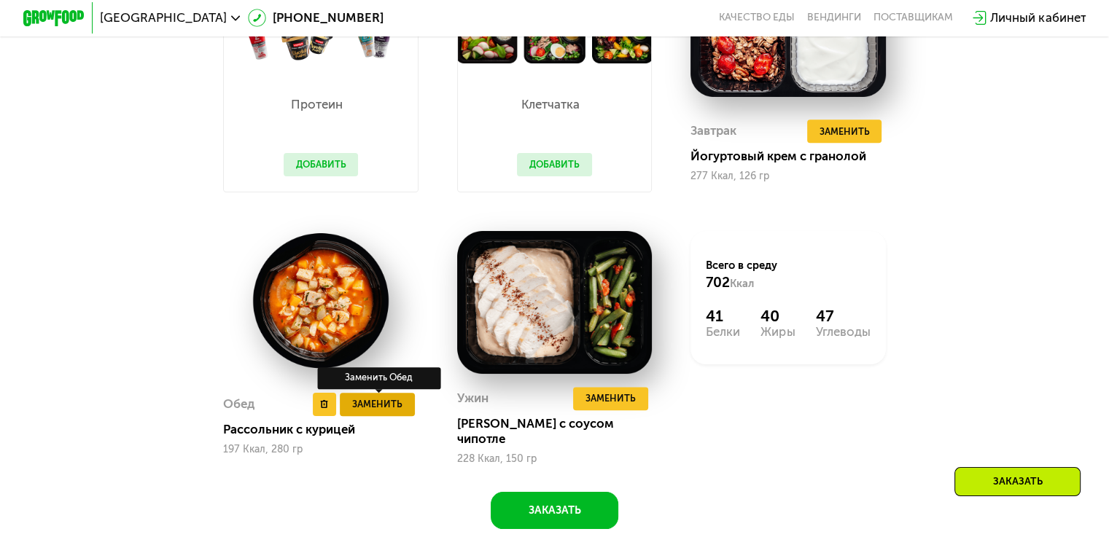
click at [382, 406] on span "Заменить" at bounding box center [377, 404] width 50 height 15
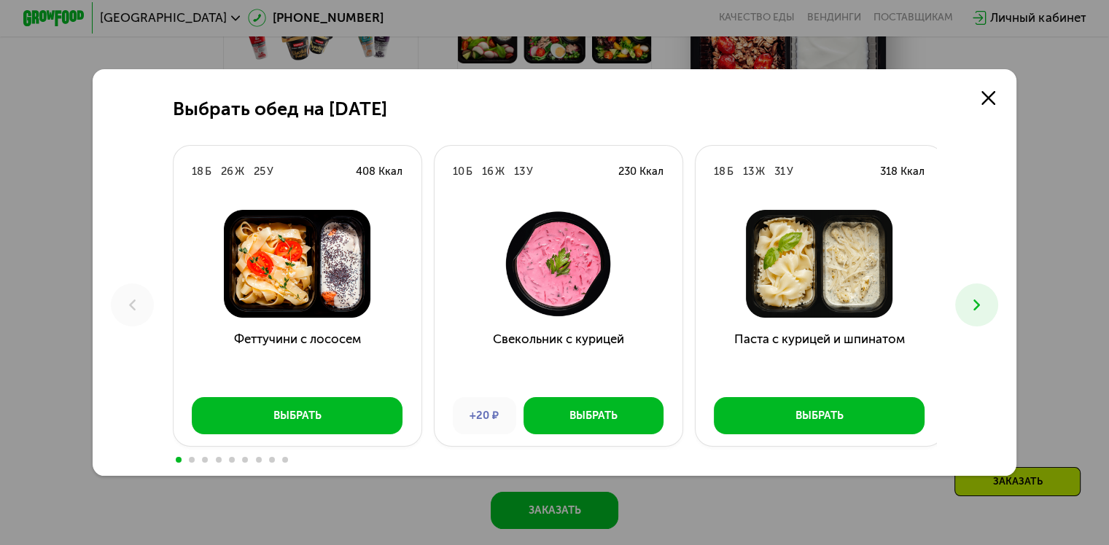
click at [984, 302] on icon at bounding box center [976, 305] width 18 height 18
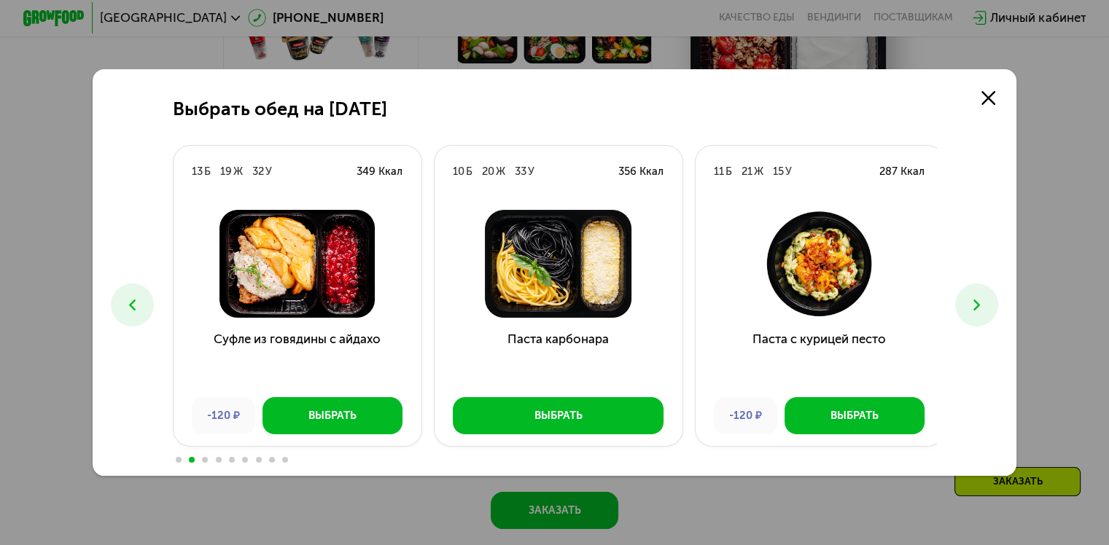
click at [984, 302] on icon at bounding box center [976, 305] width 18 height 18
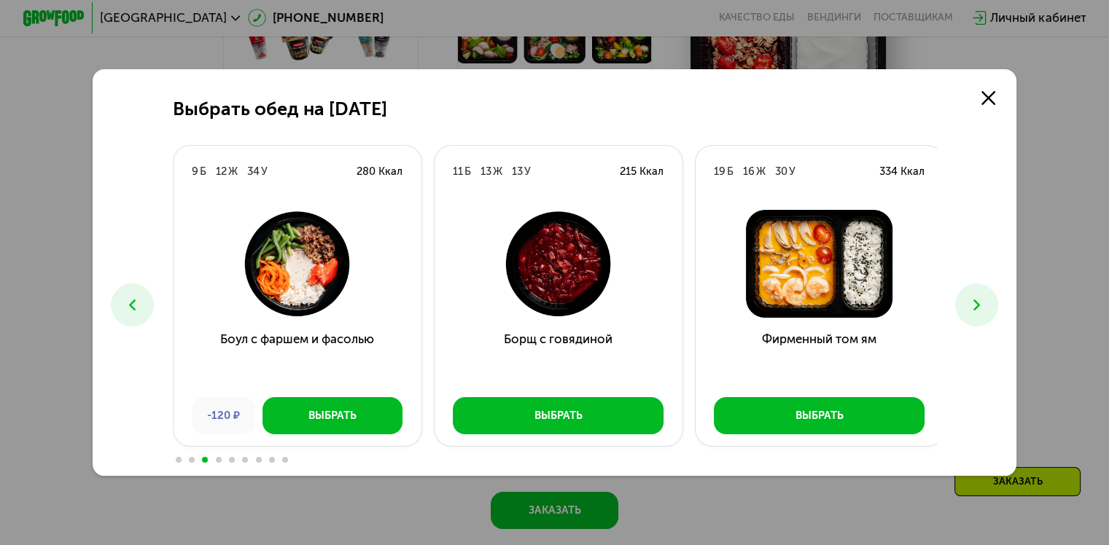
click at [984, 302] on icon at bounding box center [976, 305] width 18 height 18
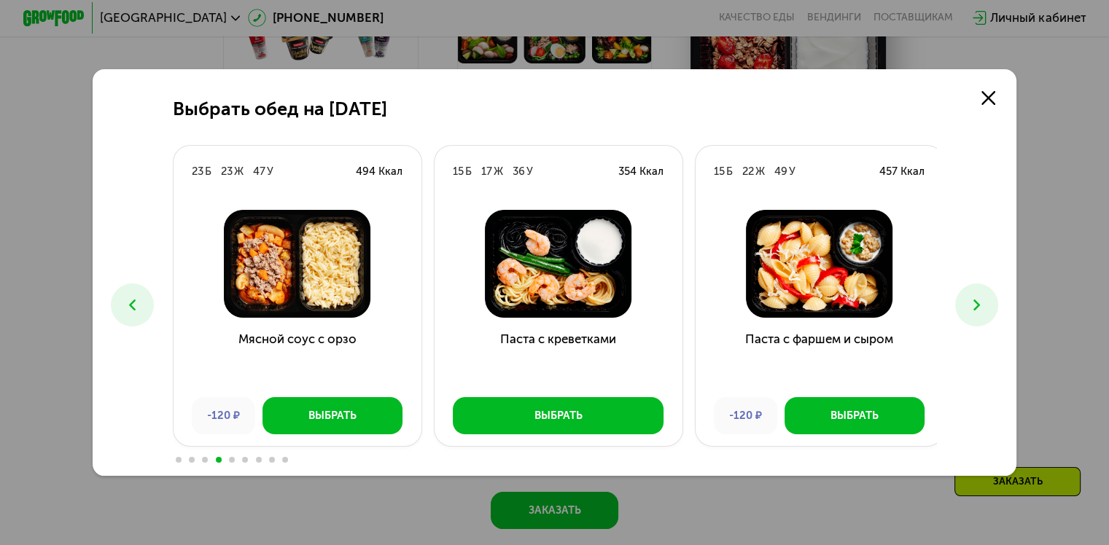
click at [984, 302] on icon at bounding box center [976, 305] width 18 height 18
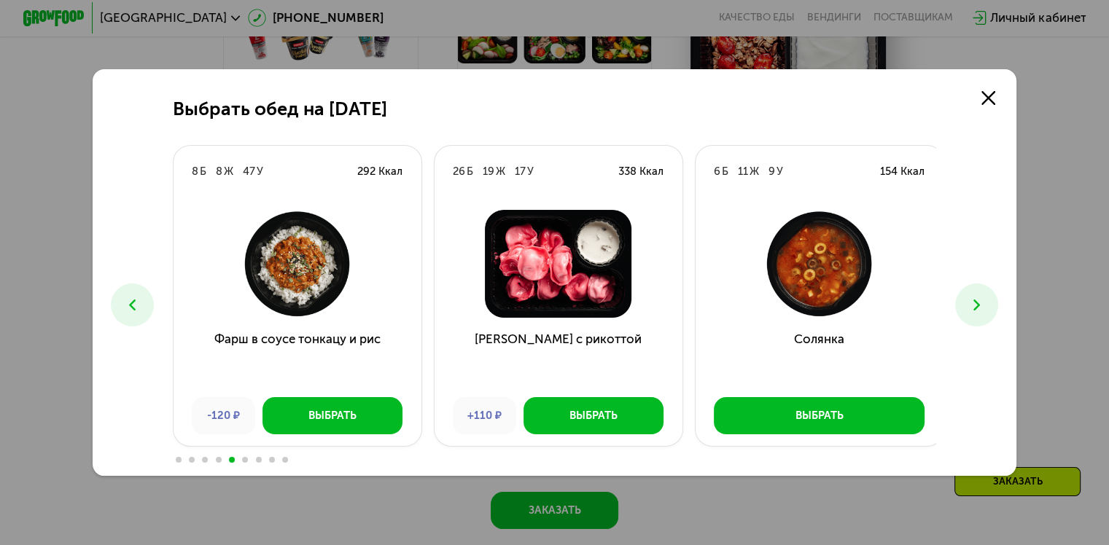
click at [984, 302] on icon at bounding box center [976, 305] width 18 height 18
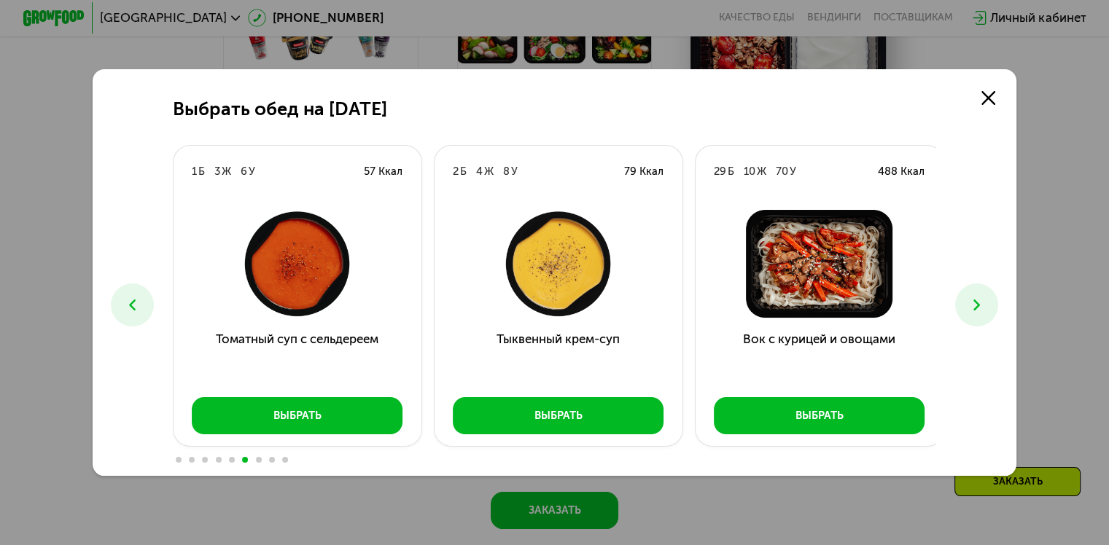
click at [134, 299] on icon at bounding box center [132, 305] width 18 height 18
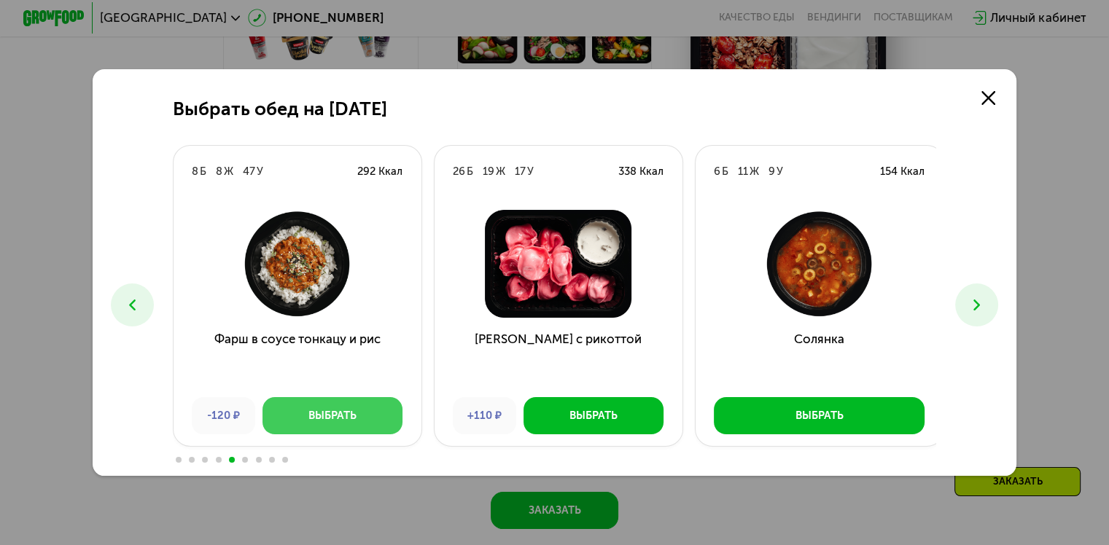
click at [297, 416] on button "Выбрать" at bounding box center [332, 415] width 140 height 37
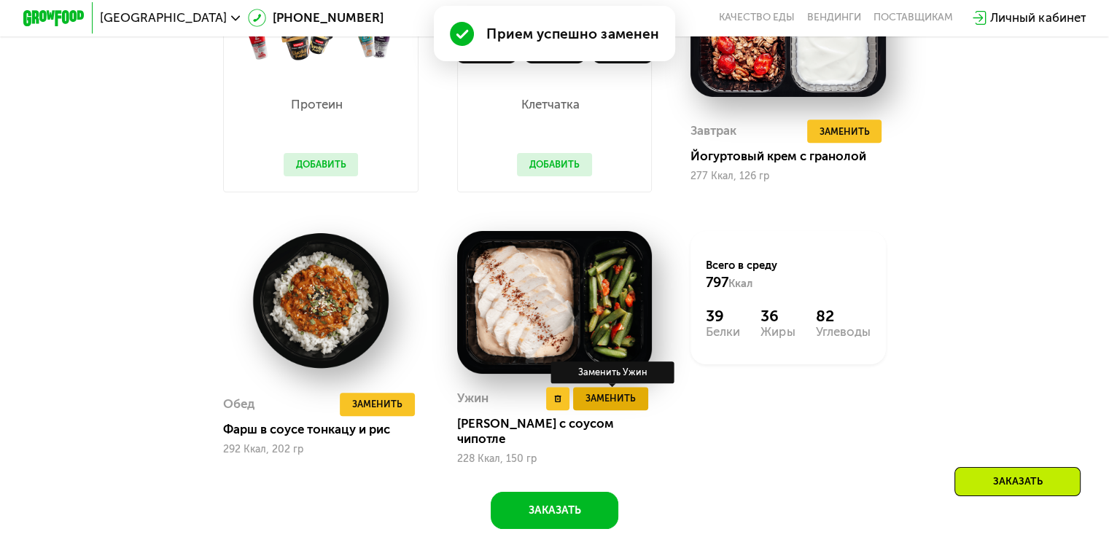
click at [601, 406] on span "Заменить" at bounding box center [610, 398] width 50 height 15
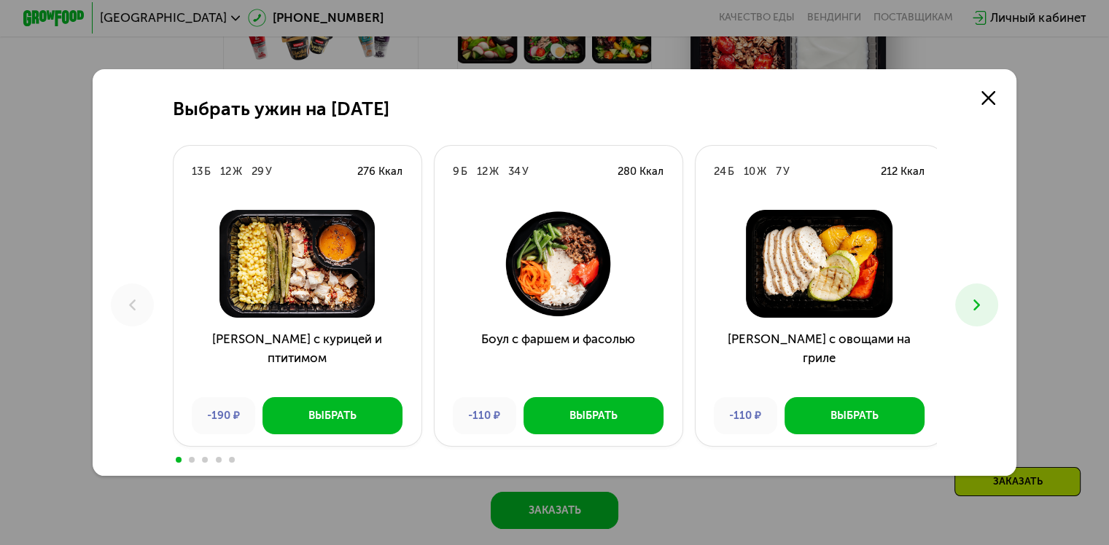
click at [975, 314] on icon at bounding box center [976, 305] width 18 height 18
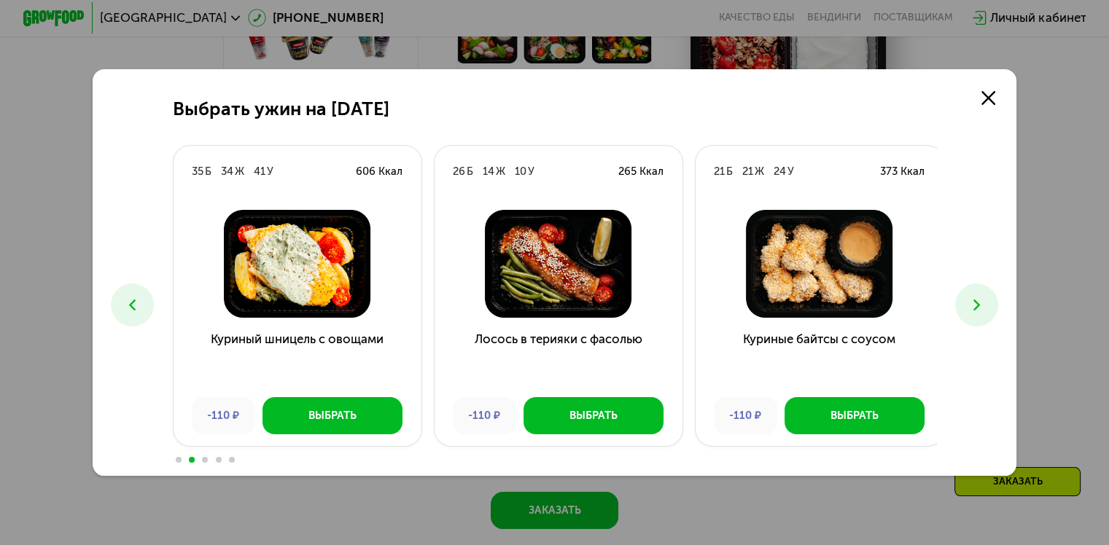
click at [975, 314] on icon at bounding box center [976, 305] width 18 height 18
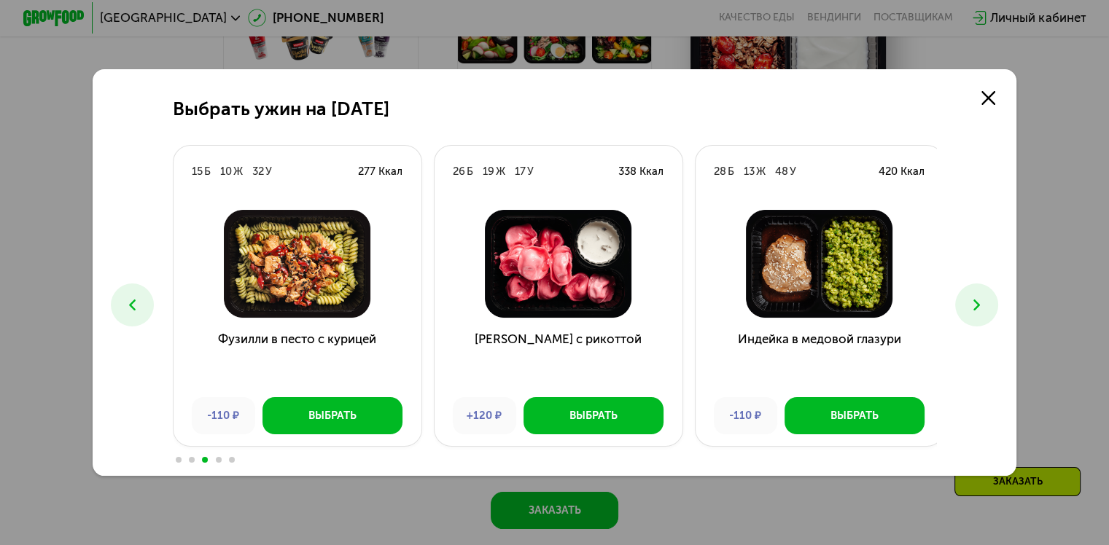
click at [975, 314] on icon at bounding box center [976, 305] width 18 height 18
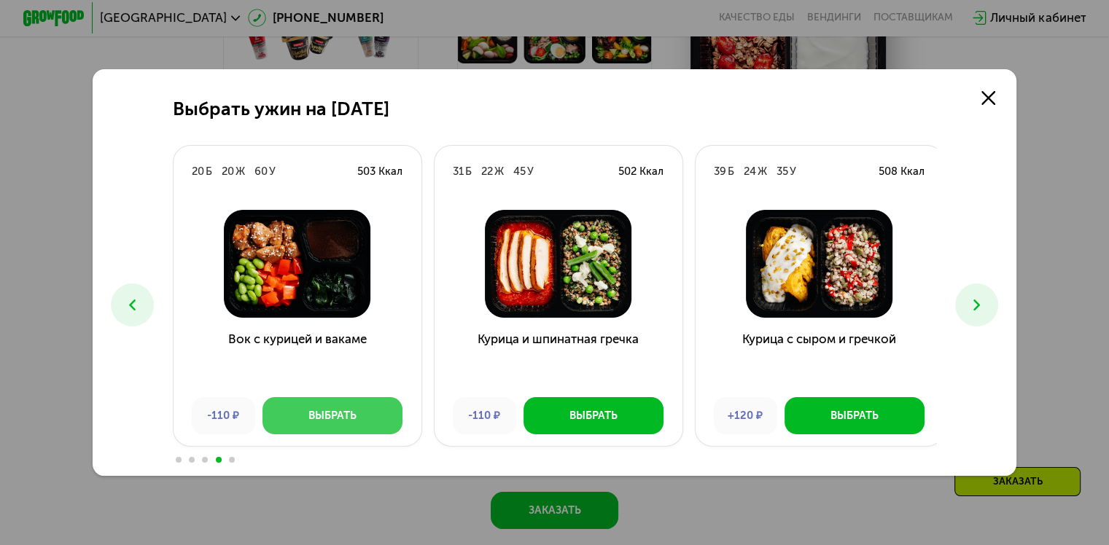
click at [373, 417] on button "Выбрать" at bounding box center [332, 415] width 140 height 37
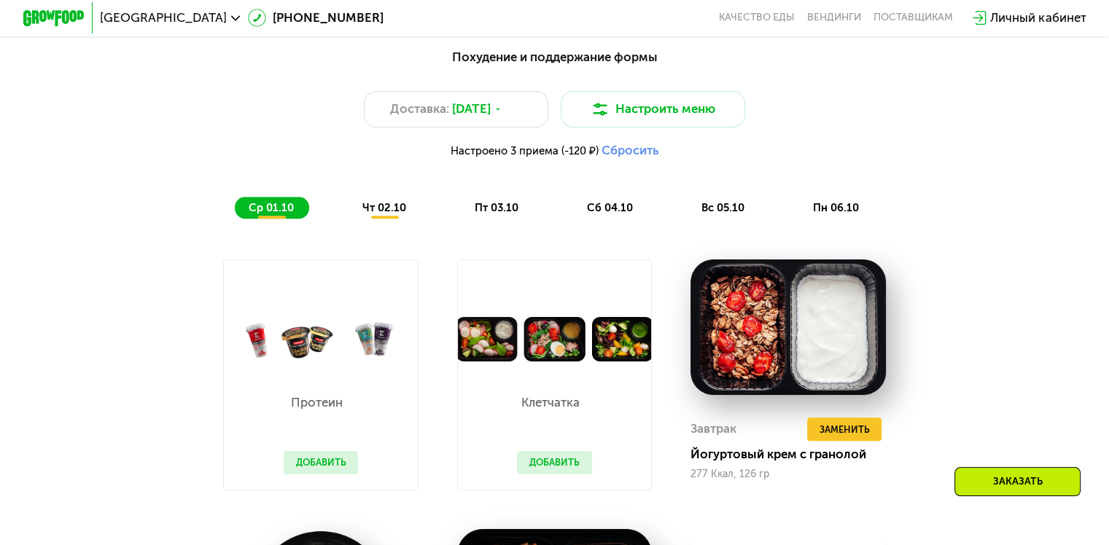
scroll to position [1123, 0]
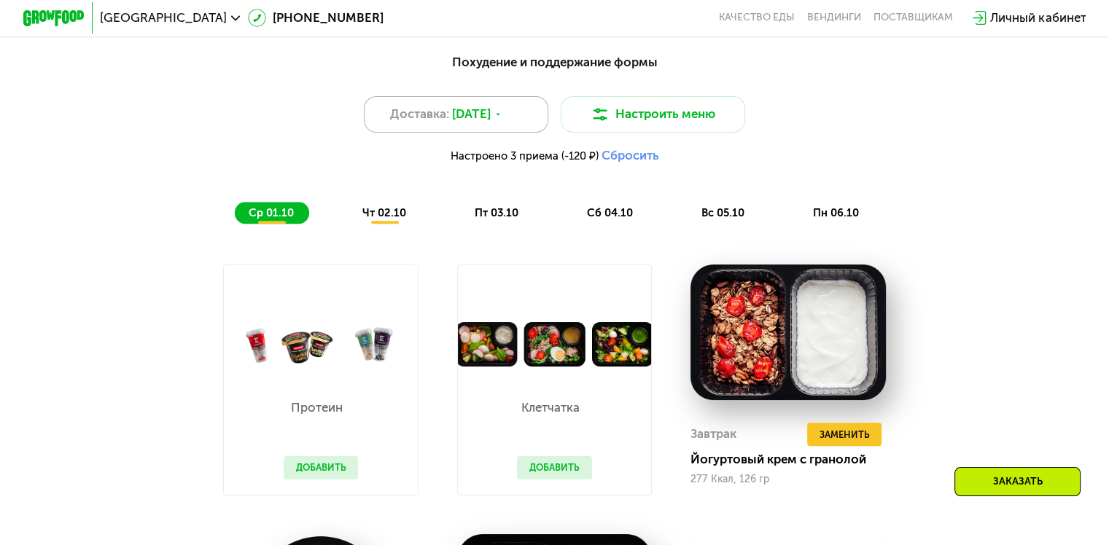
click at [488, 123] on span "[DATE]" at bounding box center [471, 114] width 39 height 18
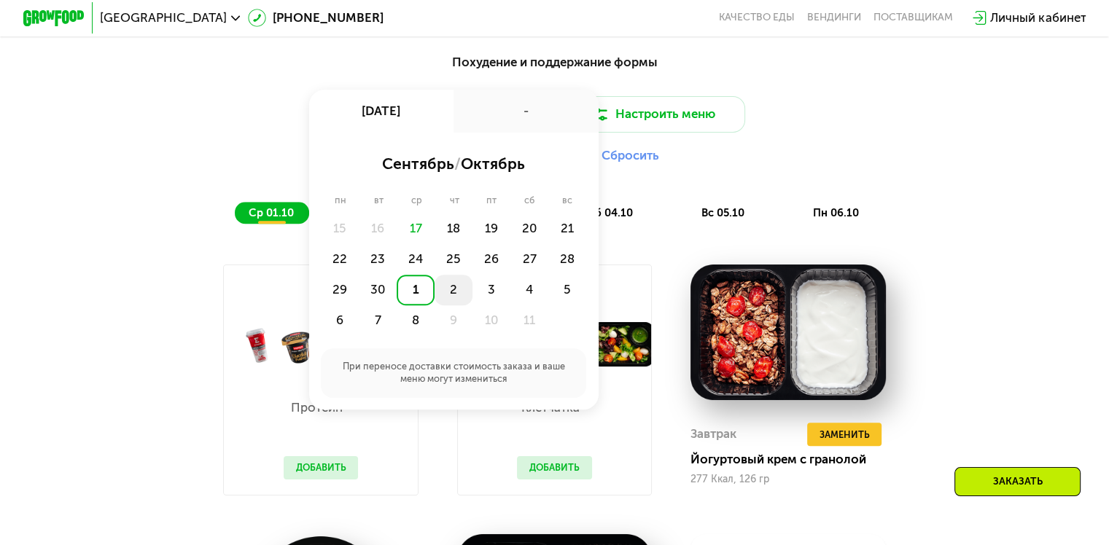
click at [455, 292] on div "2" at bounding box center [454, 290] width 38 height 31
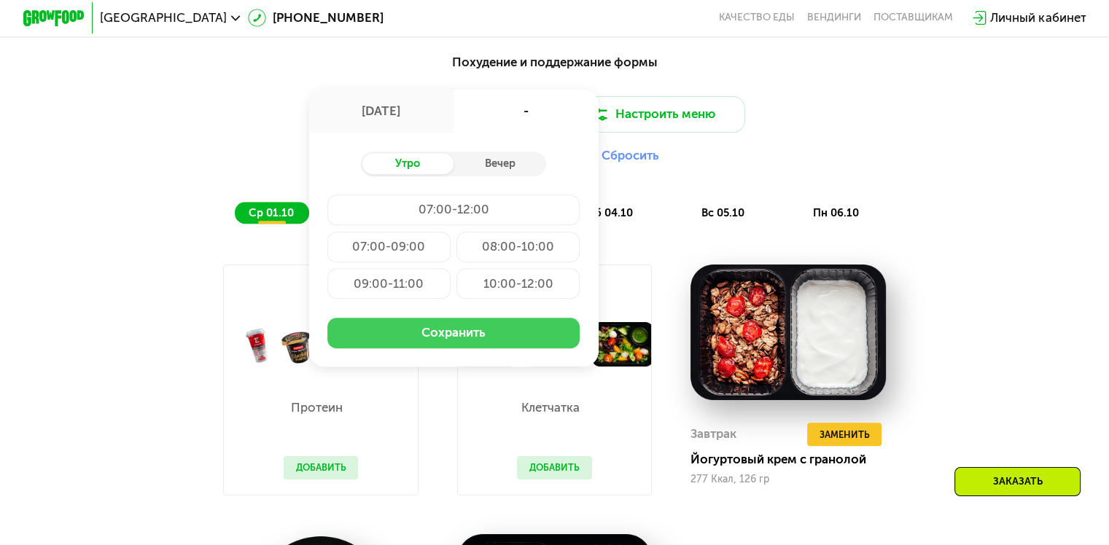
click at [448, 348] on button "Сохранить" at bounding box center [453, 333] width 252 height 31
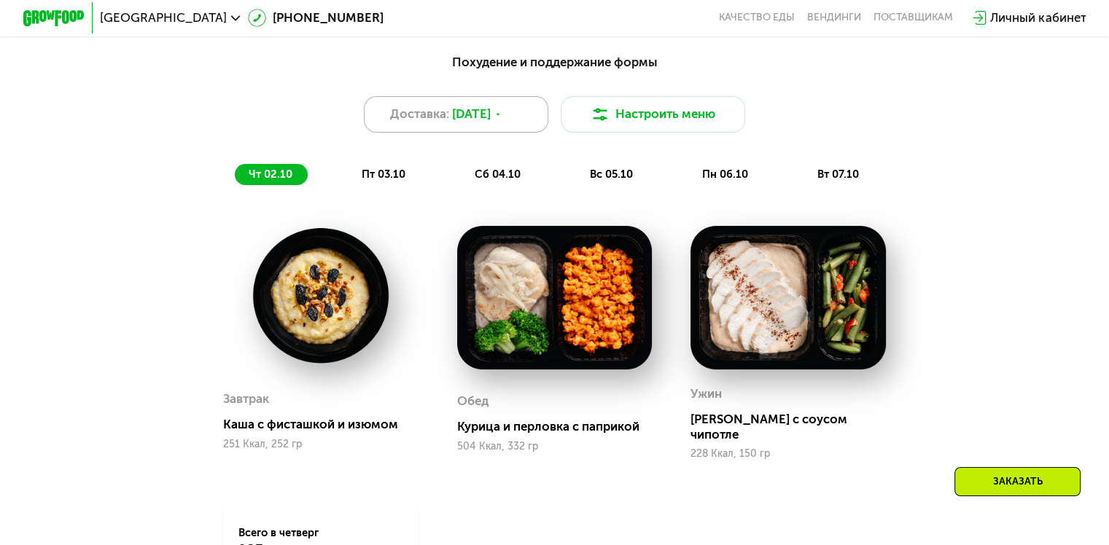
click at [503, 120] on icon at bounding box center [498, 114] width 9 height 9
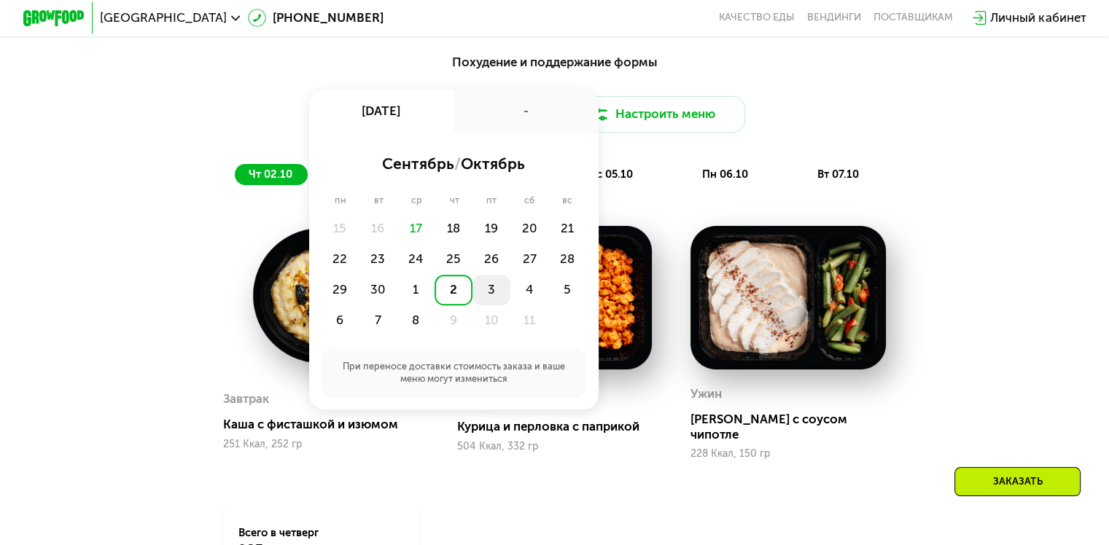
click at [493, 289] on div "3" at bounding box center [491, 290] width 38 height 31
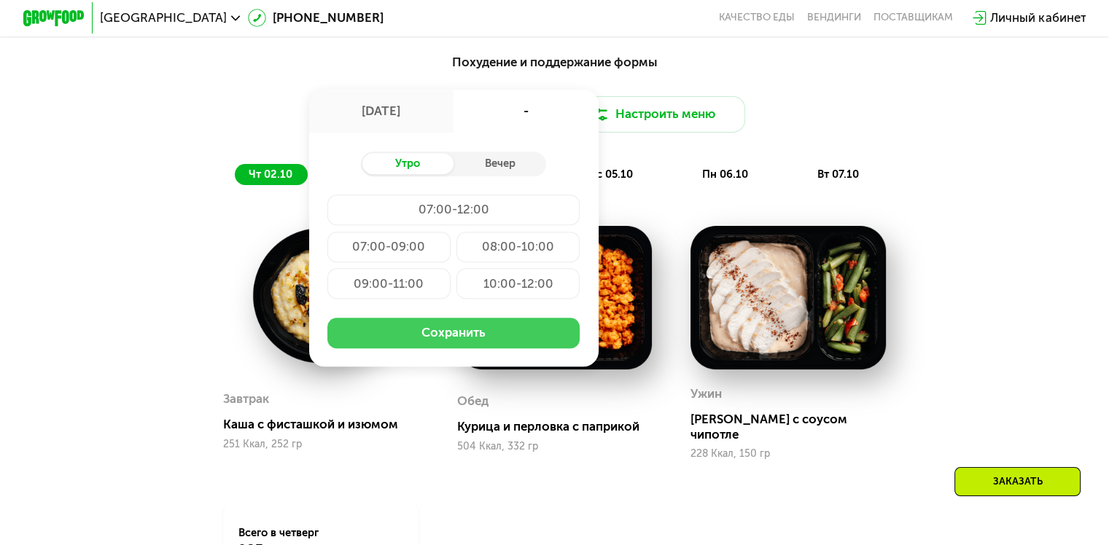
click at [470, 347] on button "Сохранить" at bounding box center [453, 333] width 252 height 31
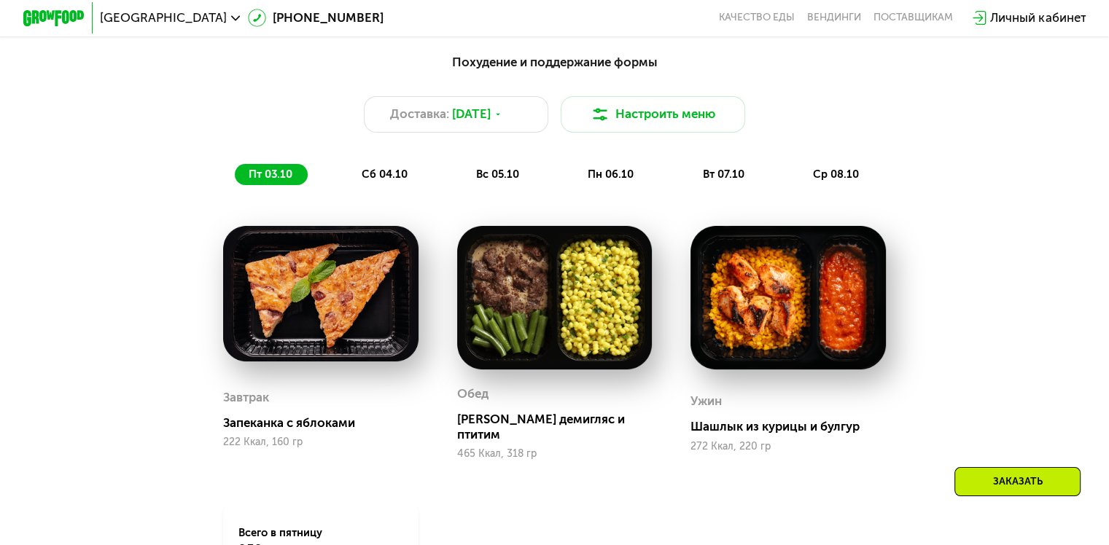
click at [749, 310] on img at bounding box center [787, 298] width 195 height 144
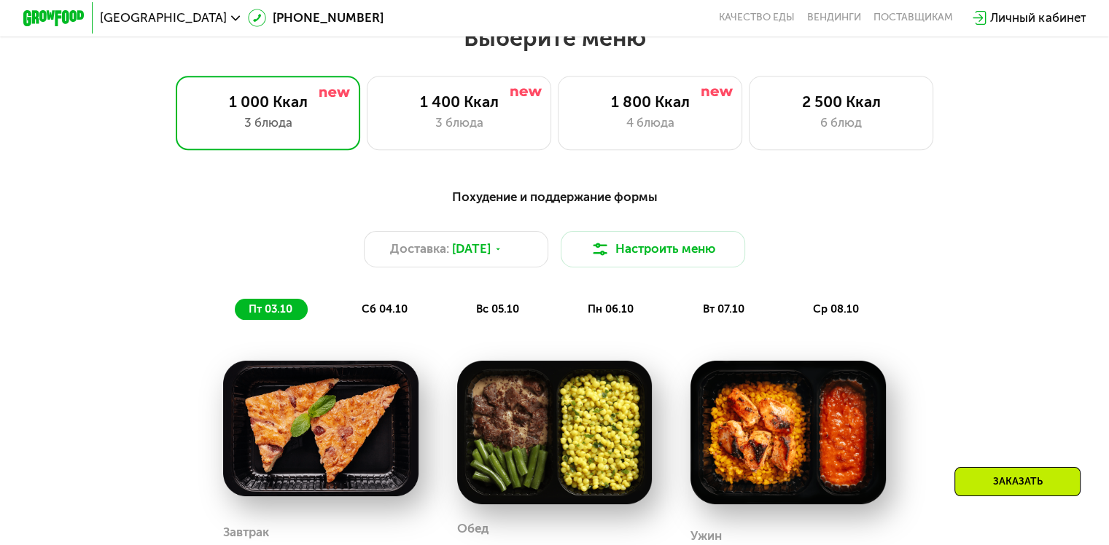
scroll to position [957, 0]
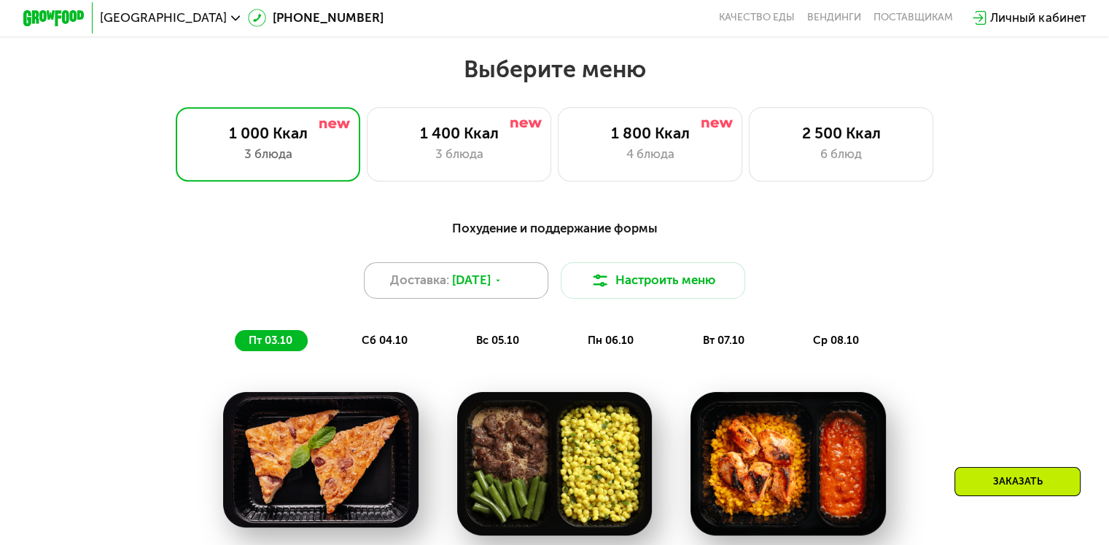
click at [491, 285] on span "[DATE]" at bounding box center [471, 280] width 39 height 18
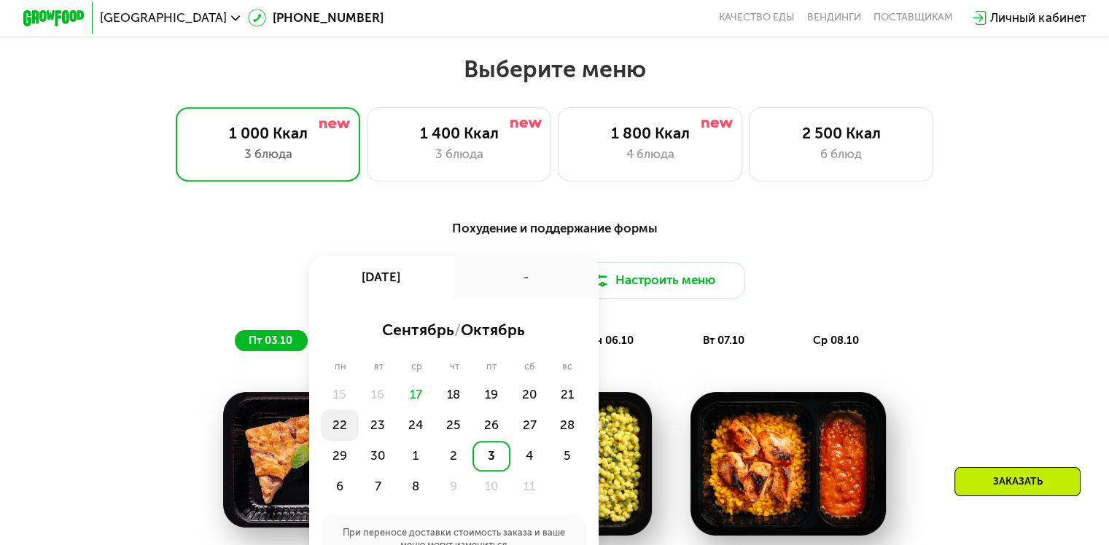
click at [333, 429] on div "22" at bounding box center [340, 425] width 38 height 31
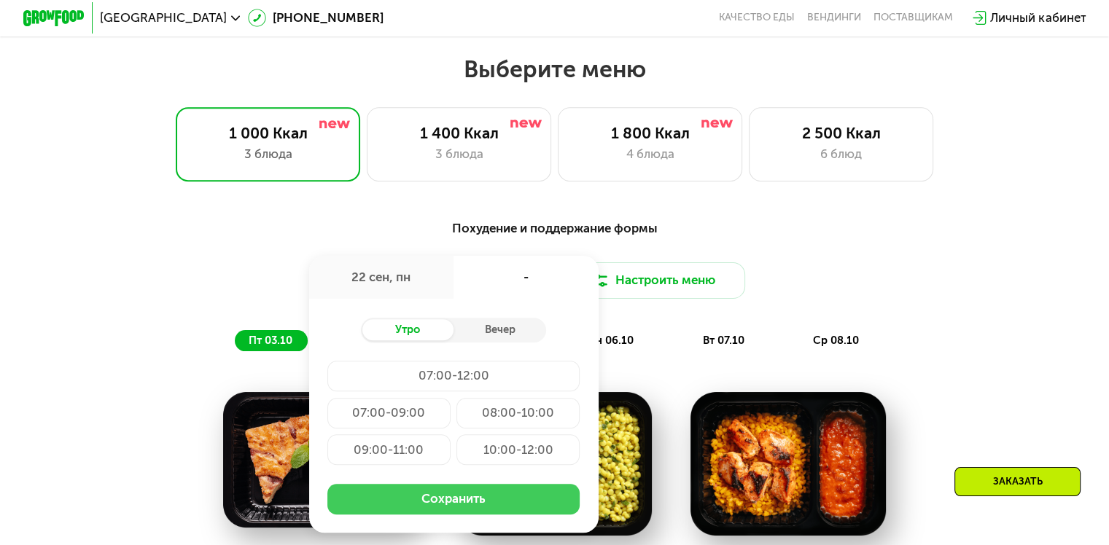
click at [414, 511] on button "Сохранить" at bounding box center [453, 499] width 252 height 31
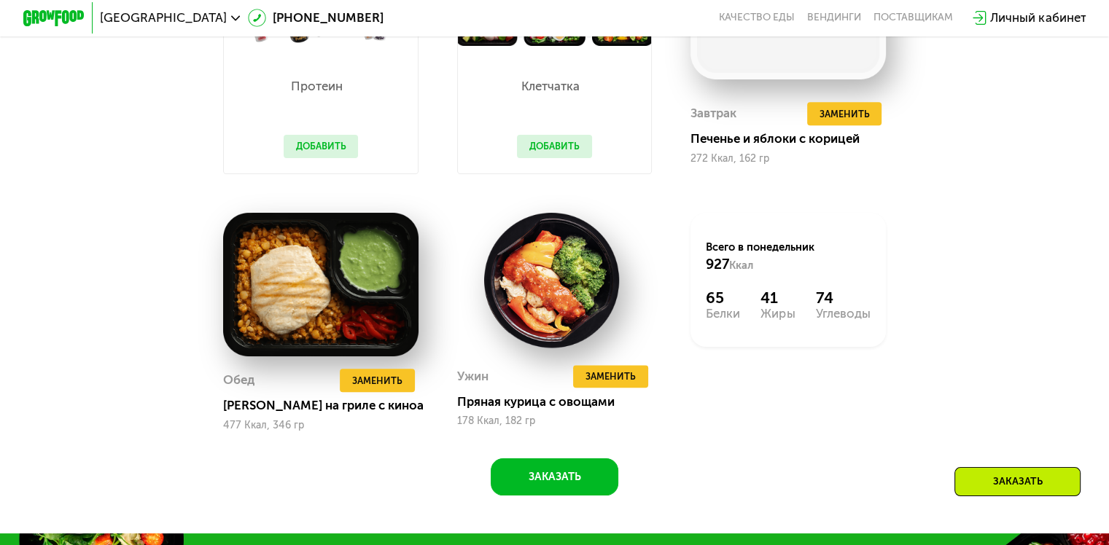
scroll to position [1406, 0]
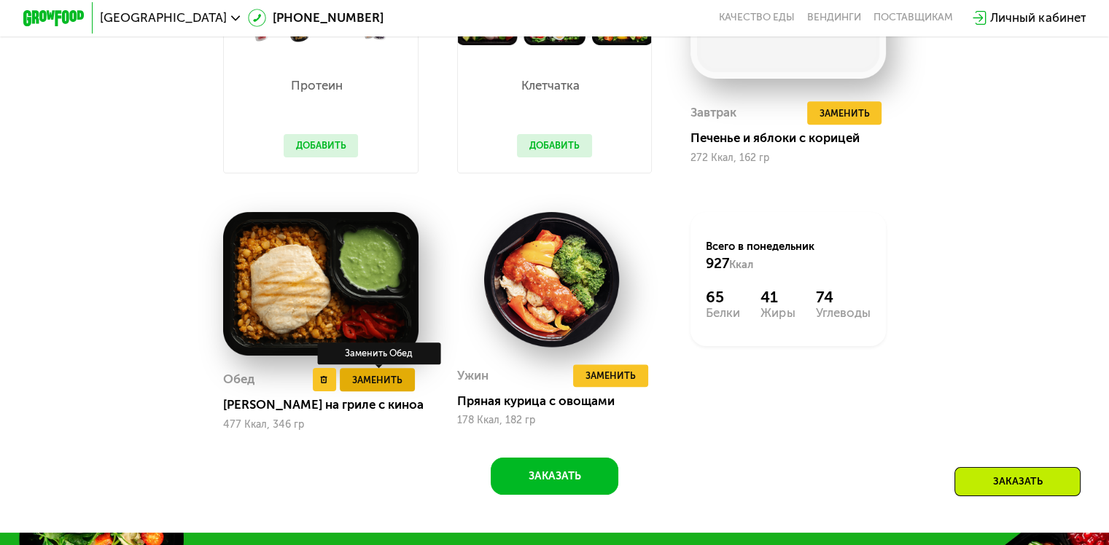
click at [361, 388] on span "Заменить" at bounding box center [377, 380] width 50 height 15
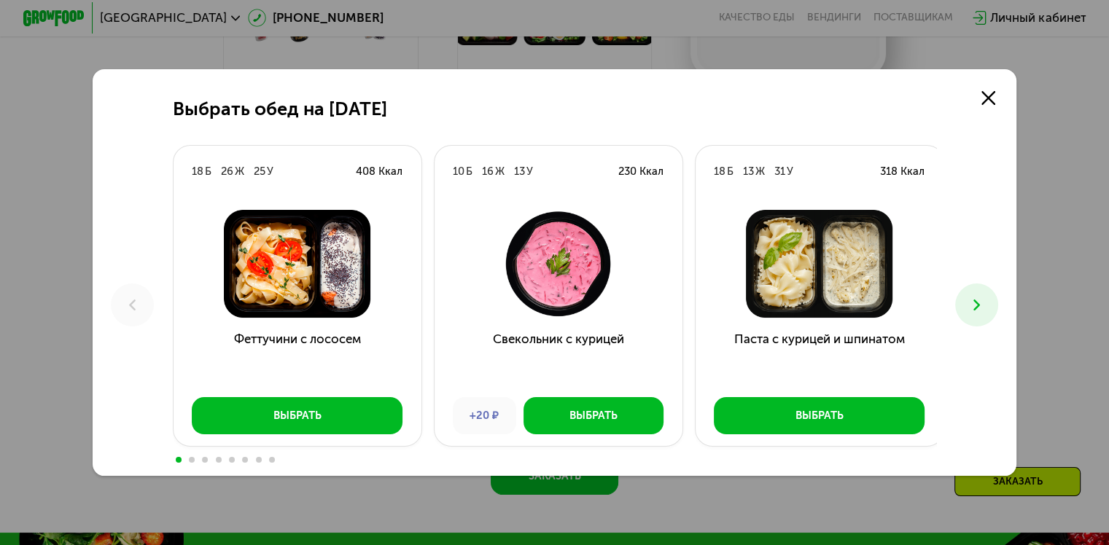
click at [994, 308] on button at bounding box center [976, 305] width 43 height 43
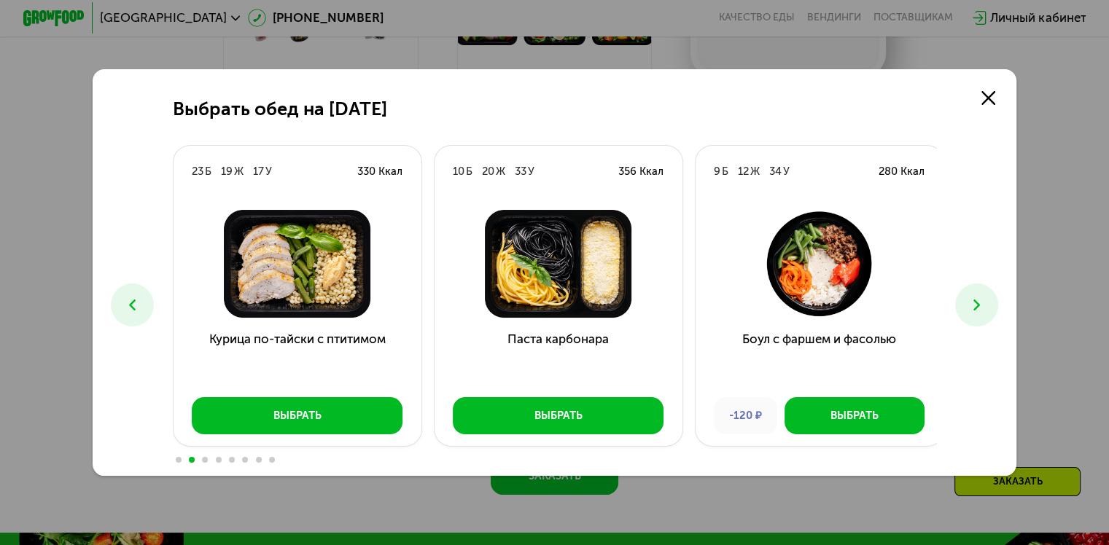
click at [994, 308] on button at bounding box center [976, 305] width 43 height 43
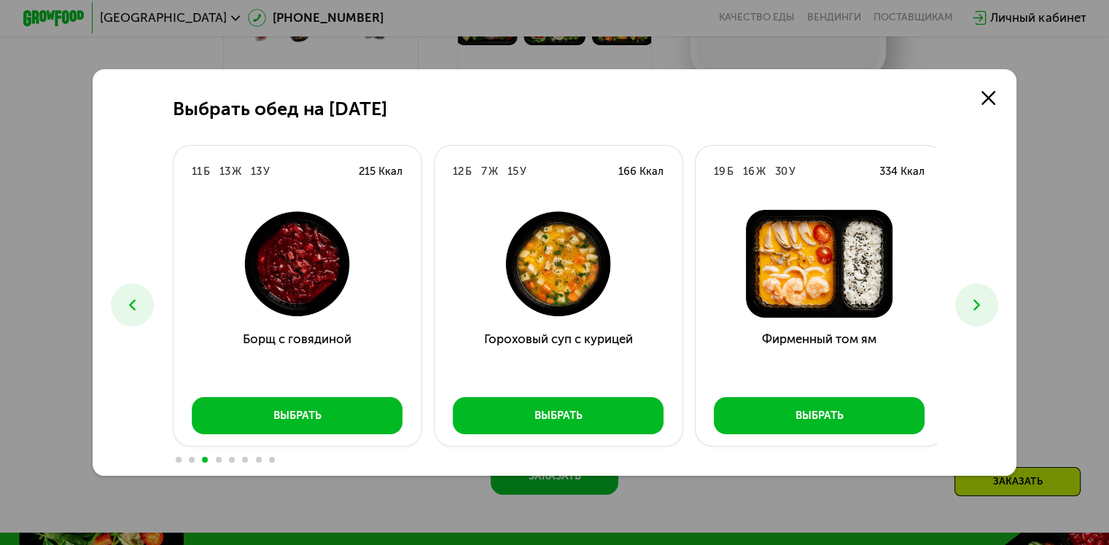
click at [994, 308] on button at bounding box center [976, 305] width 43 height 43
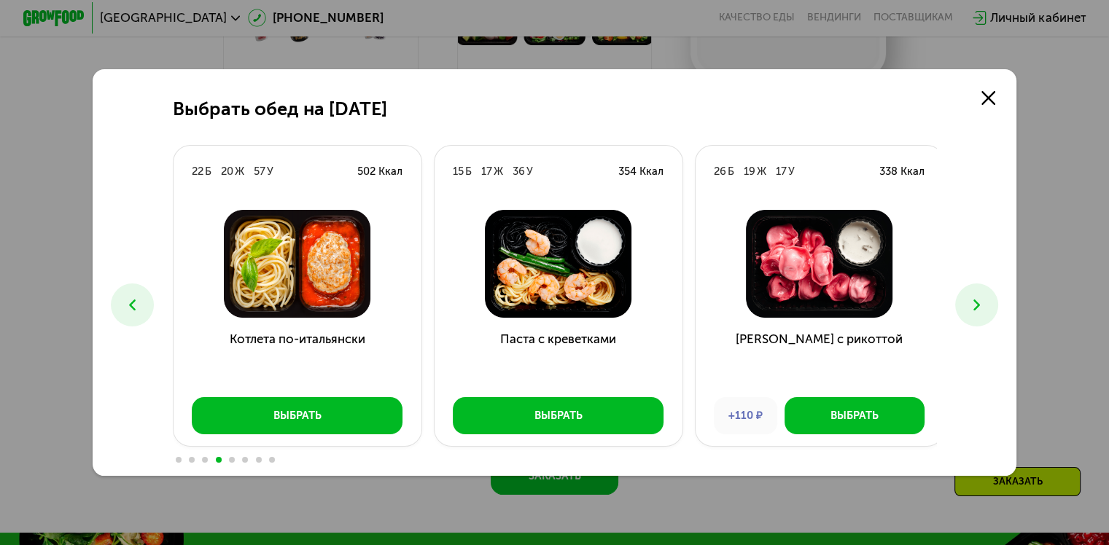
click at [994, 308] on button at bounding box center [976, 305] width 43 height 43
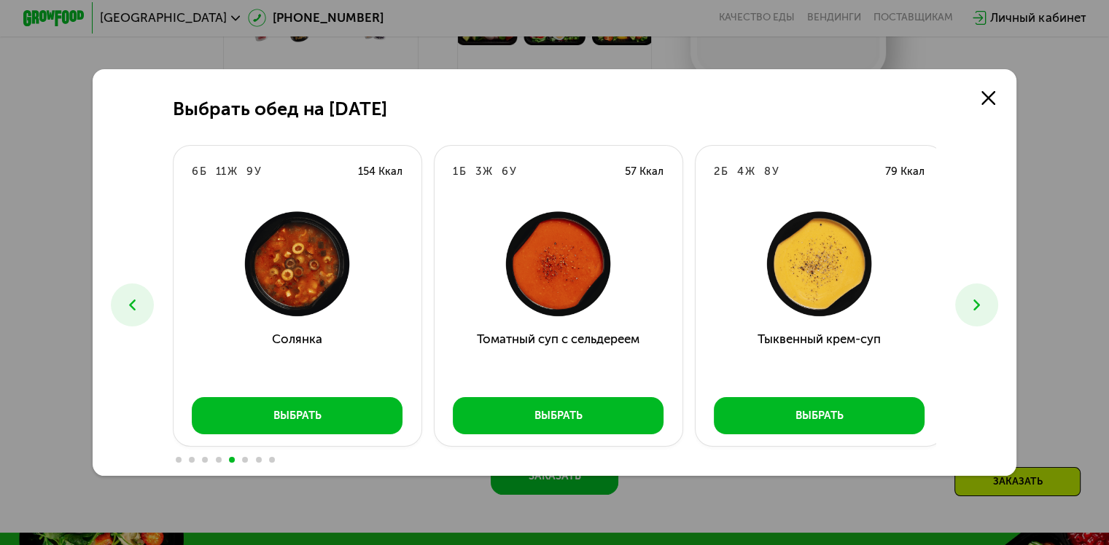
click at [994, 308] on button at bounding box center [976, 305] width 43 height 43
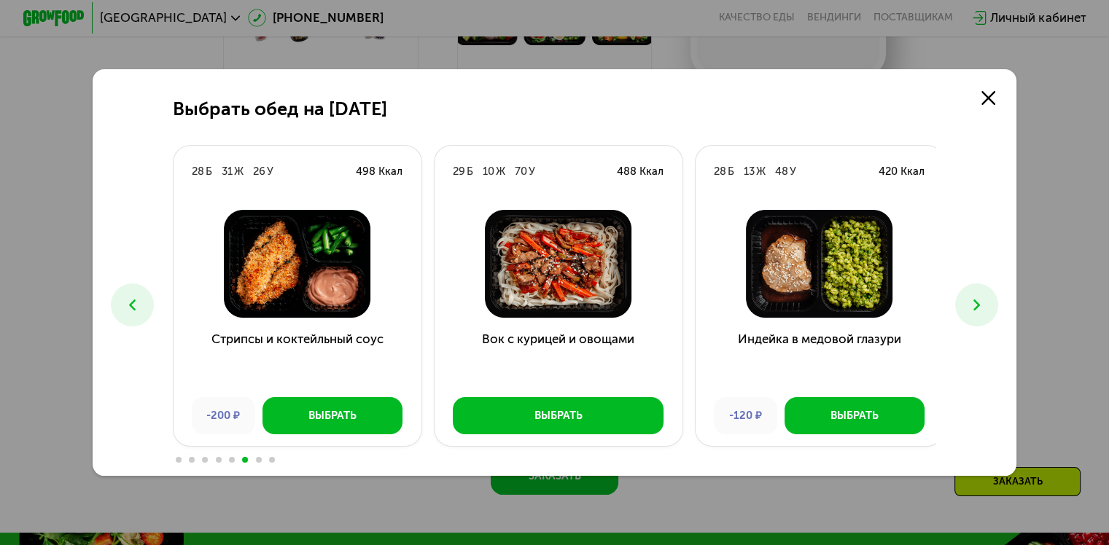
click at [994, 308] on button at bounding box center [976, 305] width 43 height 43
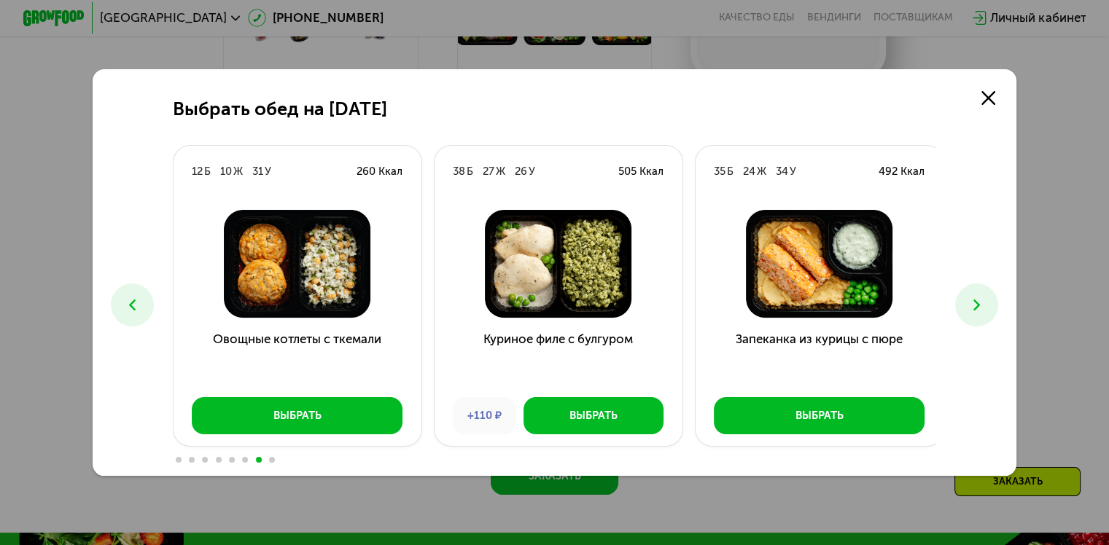
click at [135, 305] on icon at bounding box center [132, 305] width 18 height 18
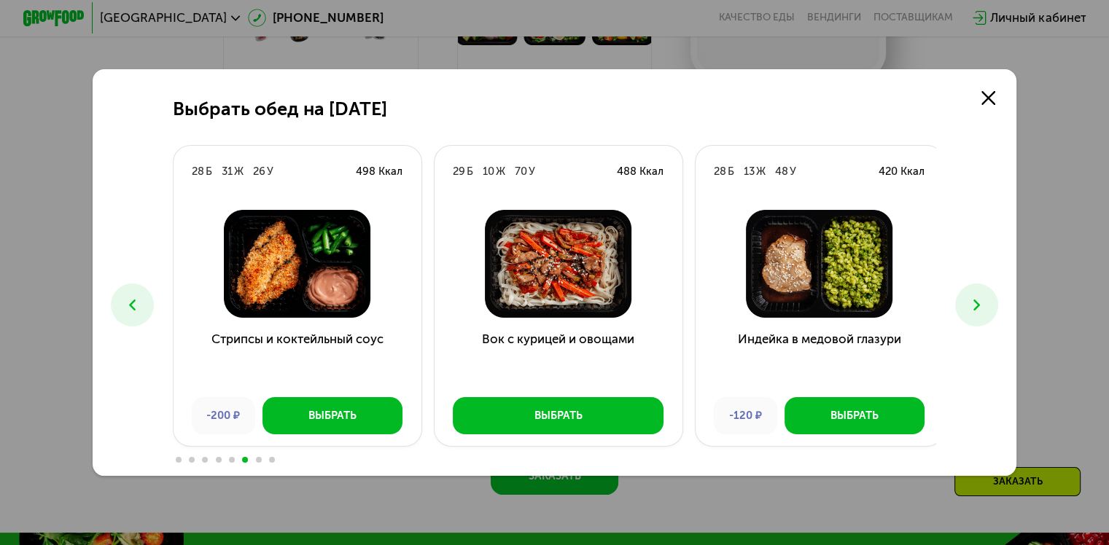
click at [986, 313] on icon at bounding box center [976, 305] width 18 height 18
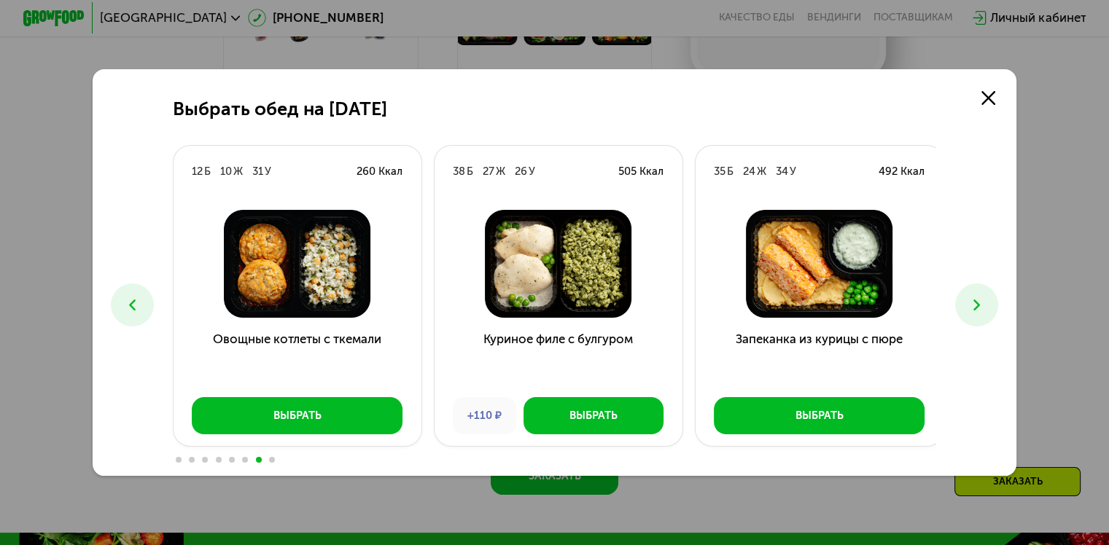
click at [986, 313] on icon at bounding box center [976, 305] width 18 height 18
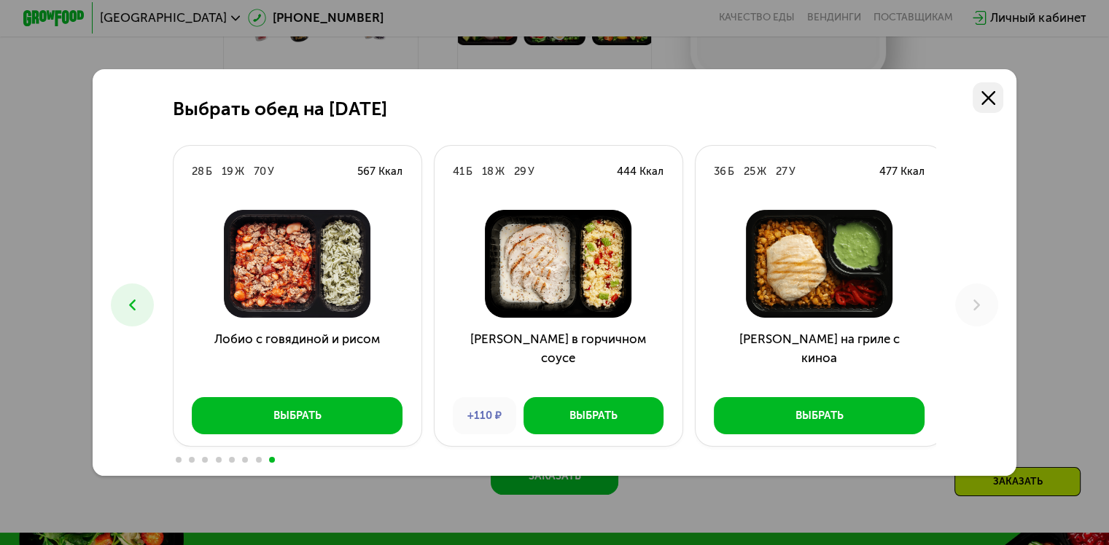
click at [995, 97] on icon at bounding box center [988, 98] width 14 height 14
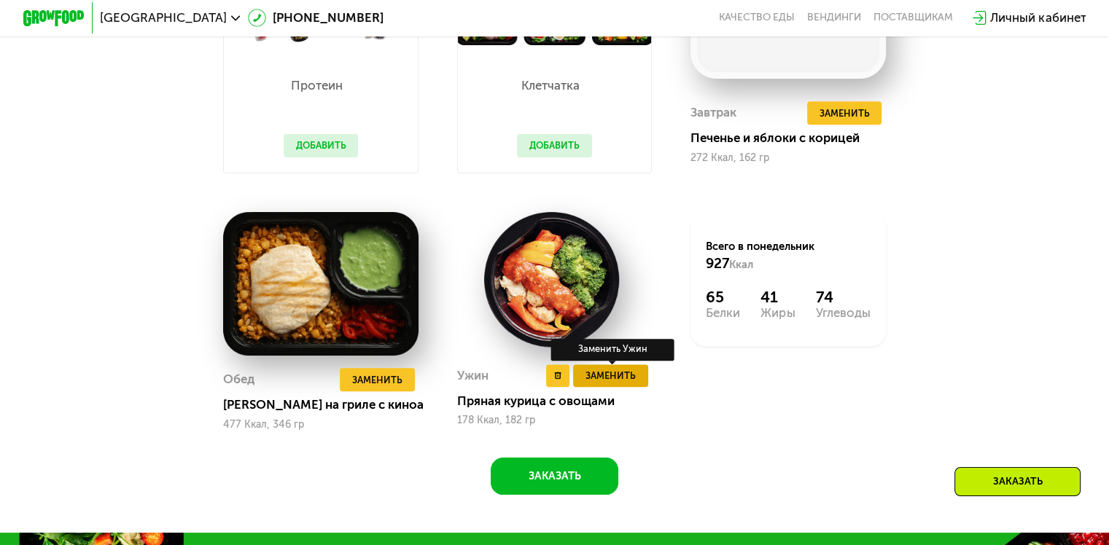
click at [610, 383] on span "Заменить" at bounding box center [610, 375] width 50 height 15
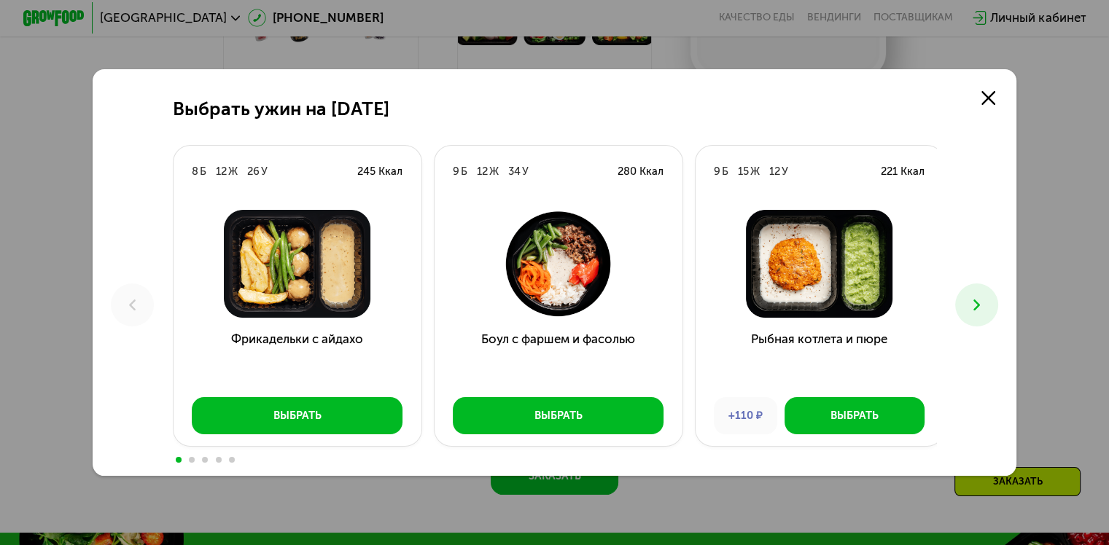
click at [970, 306] on button at bounding box center [976, 305] width 43 height 43
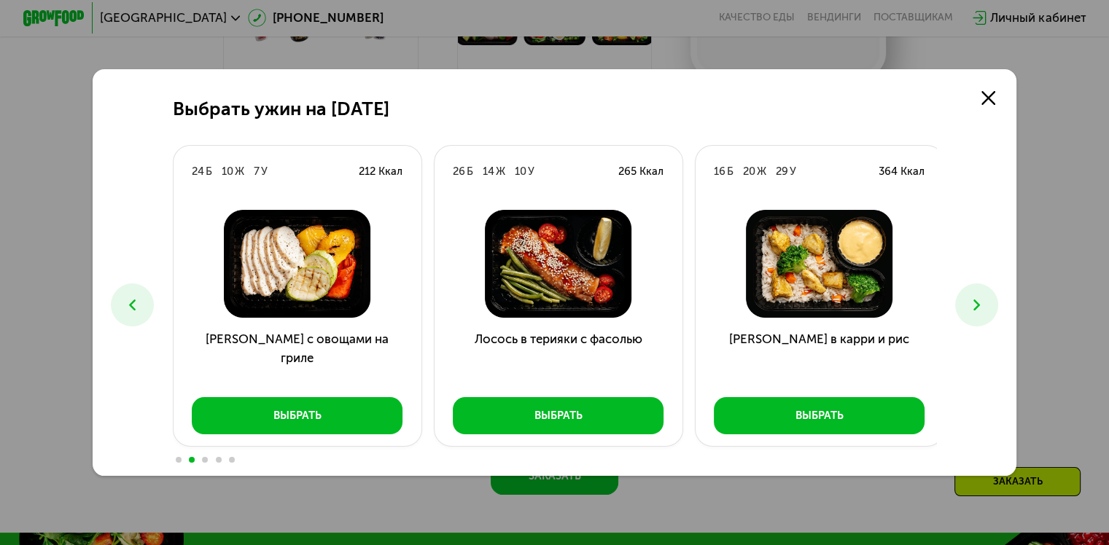
click at [969, 306] on button at bounding box center [976, 305] width 43 height 43
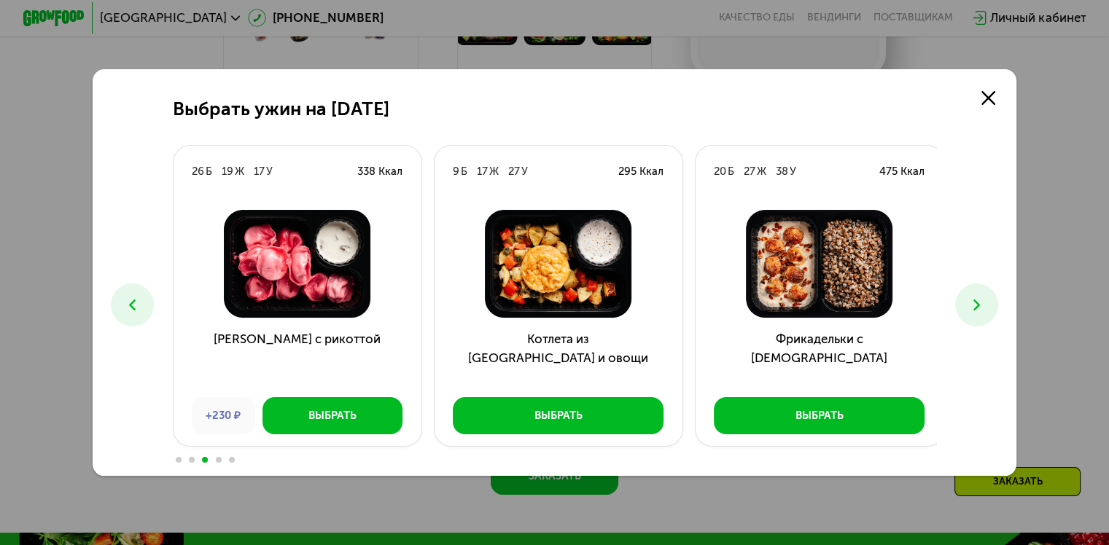
click at [969, 306] on button at bounding box center [976, 305] width 43 height 43
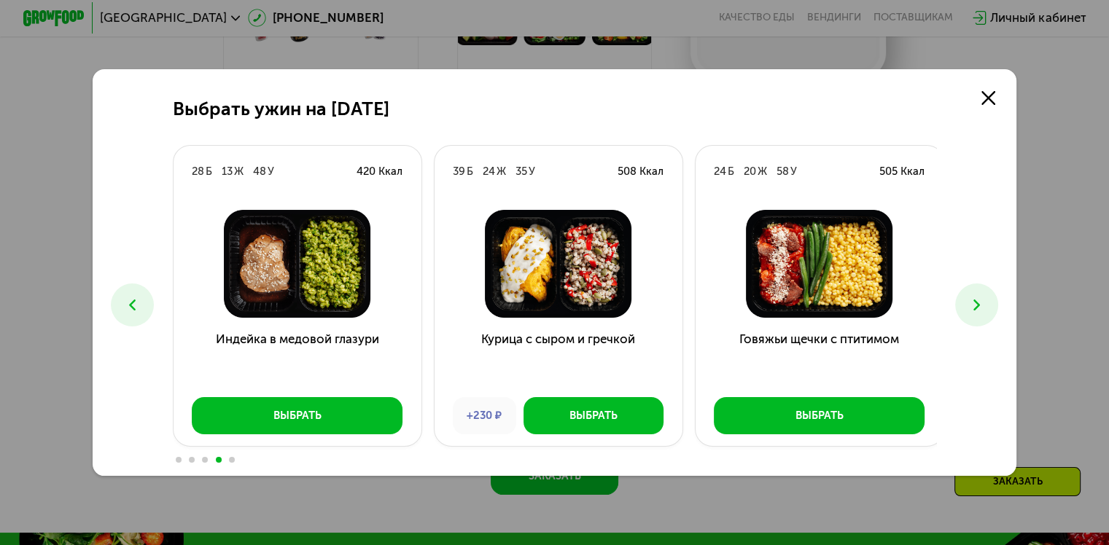
click at [969, 306] on button at bounding box center [976, 305] width 43 height 43
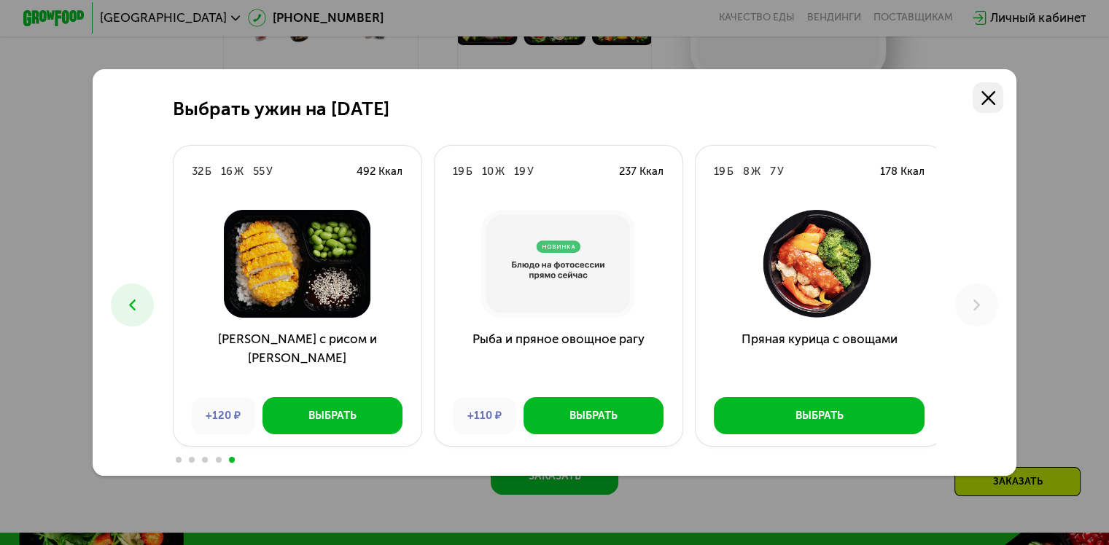
click at [992, 99] on icon at bounding box center [988, 98] width 14 height 14
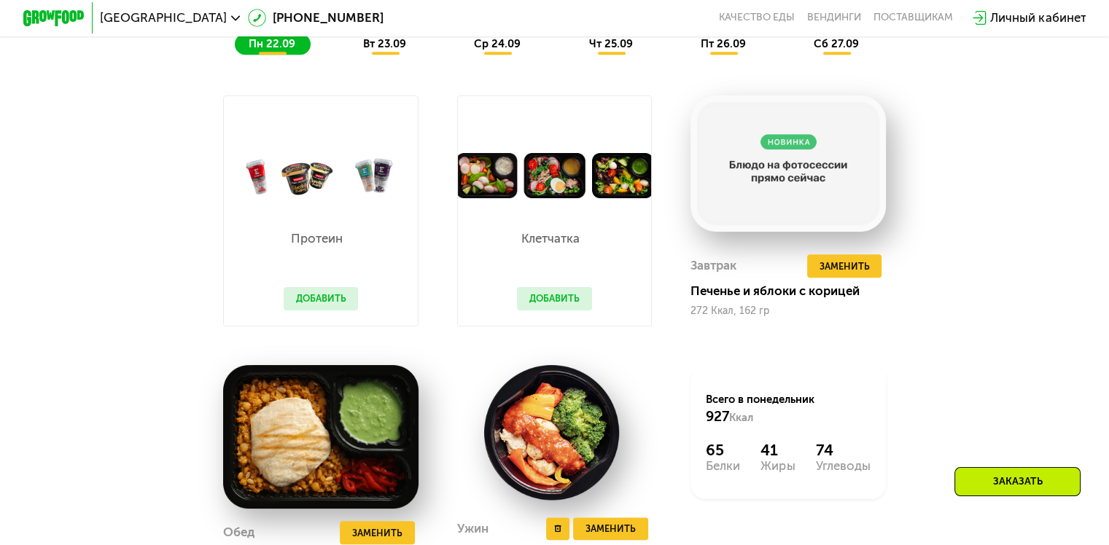
scroll to position [1185, 0]
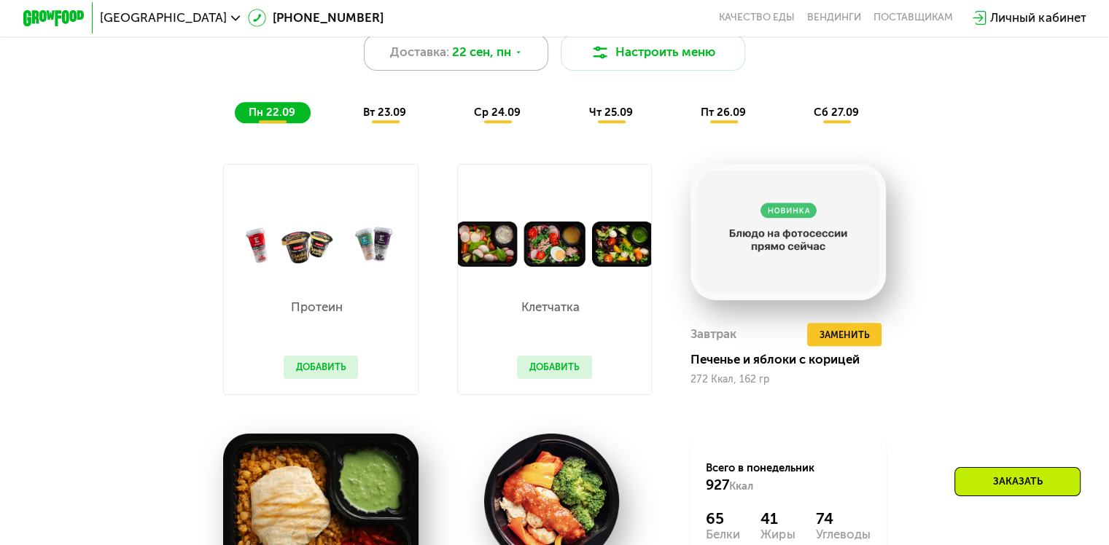
click at [470, 61] on span "22 сен, пн" at bounding box center [481, 52] width 59 height 18
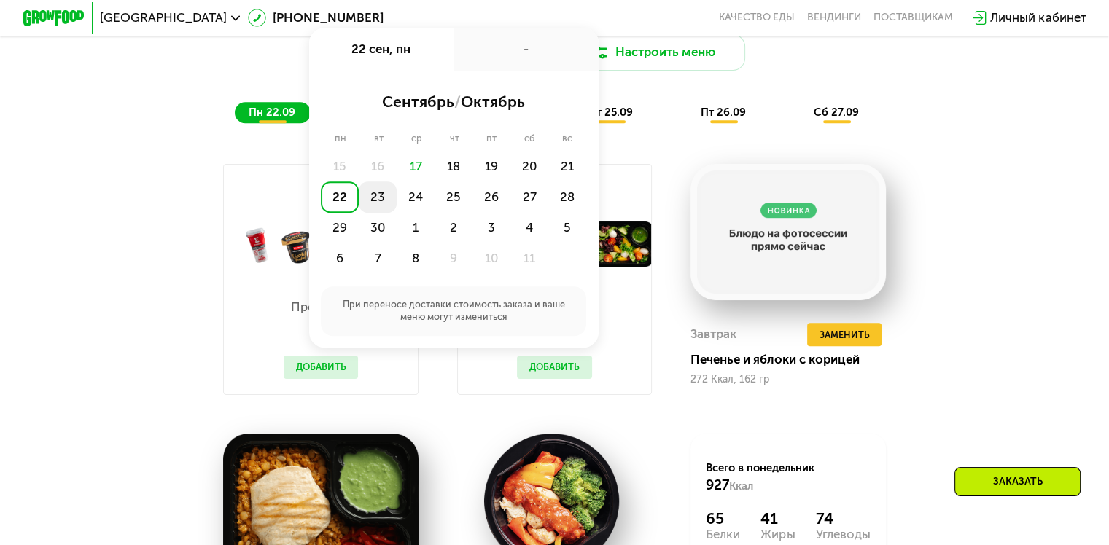
click at [379, 202] on div "23" at bounding box center [378, 197] width 38 height 31
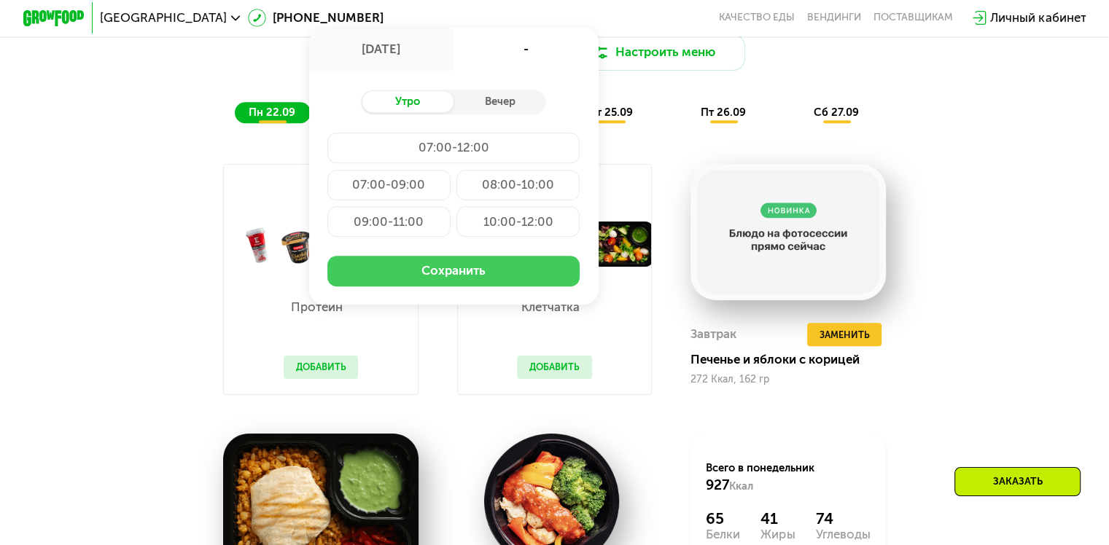
click at [418, 273] on button "Сохранить" at bounding box center [453, 271] width 252 height 31
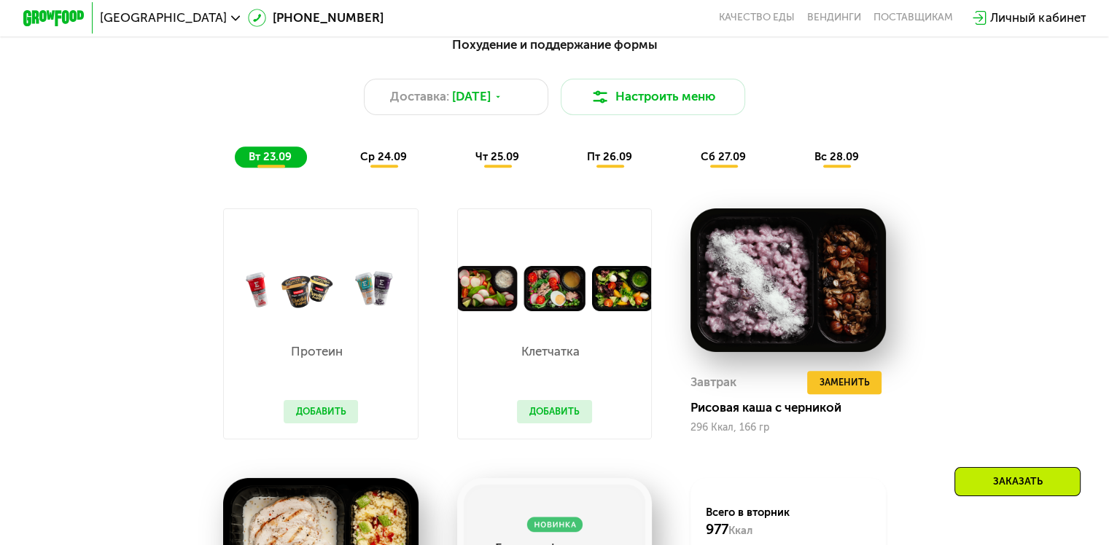
scroll to position [1115, 0]
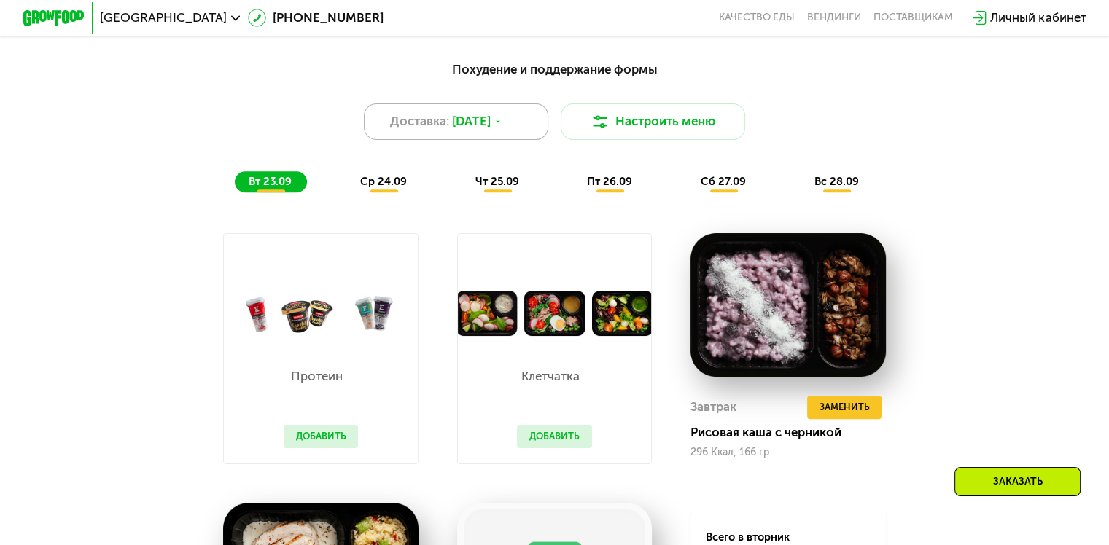
click at [473, 141] on div "Доставка: [DATE]" at bounding box center [456, 122] width 185 height 37
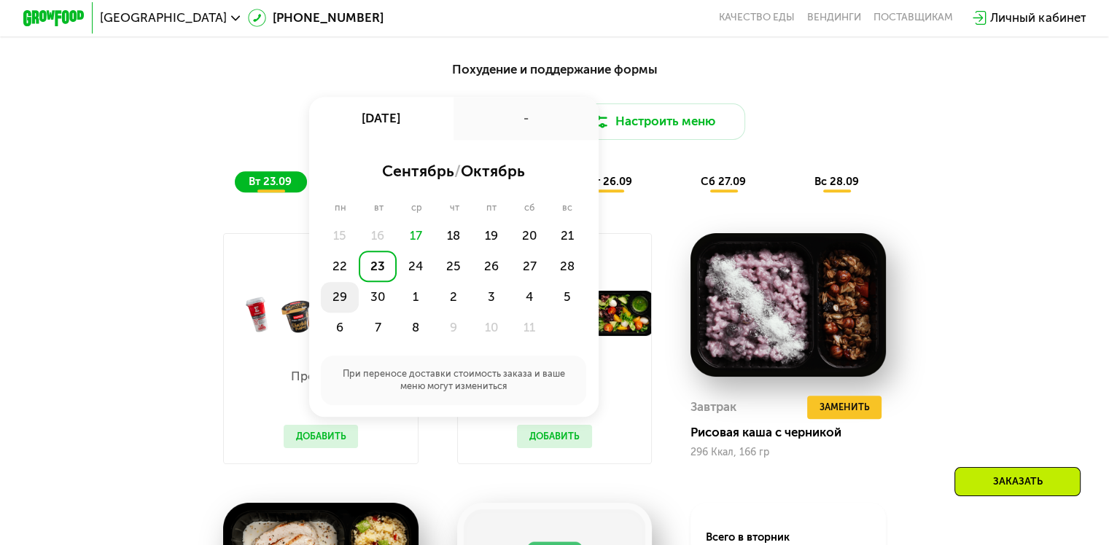
click at [340, 307] on div "29" at bounding box center [340, 297] width 38 height 31
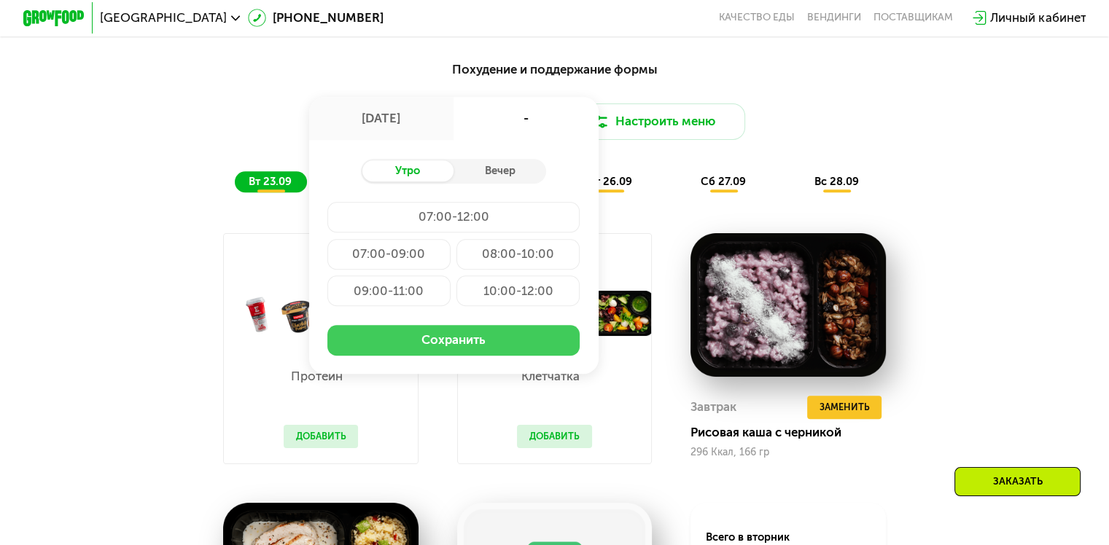
click at [426, 349] on button "Сохранить" at bounding box center [453, 340] width 252 height 31
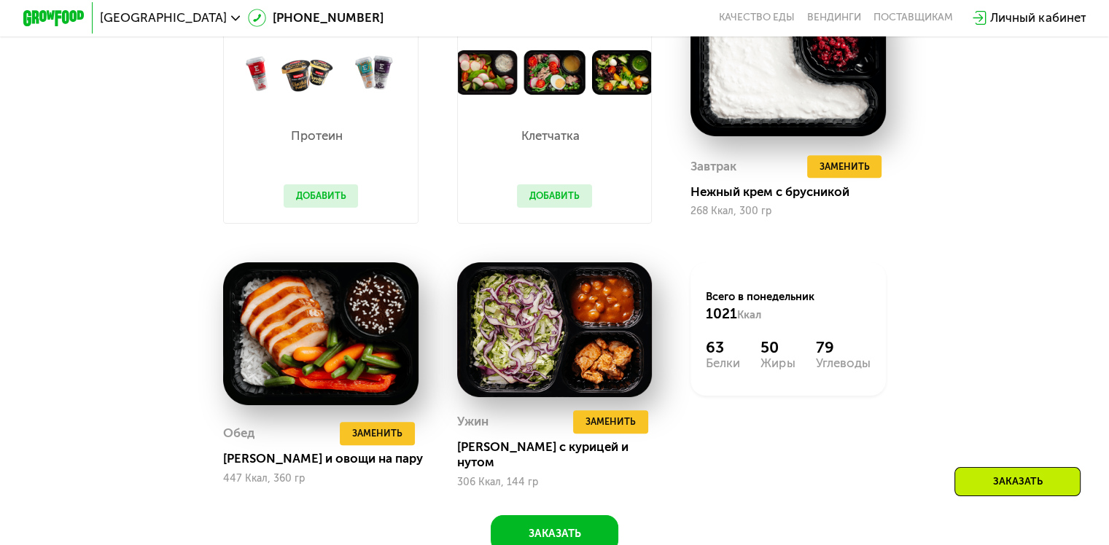
scroll to position [1398, 0]
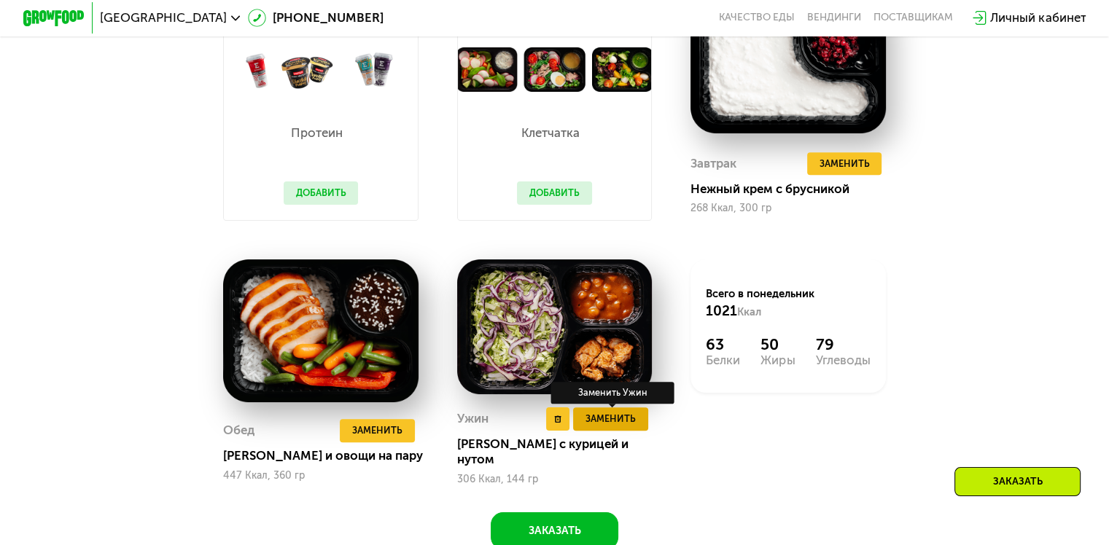
click at [627, 426] on span "Заменить" at bounding box center [610, 418] width 50 height 15
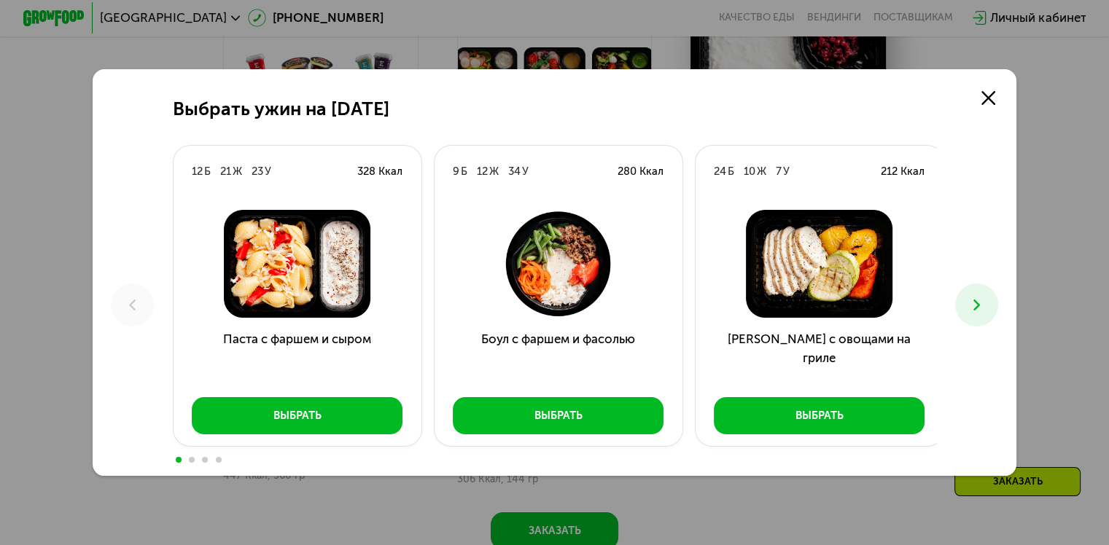
click at [980, 306] on use at bounding box center [976, 305] width 7 height 11
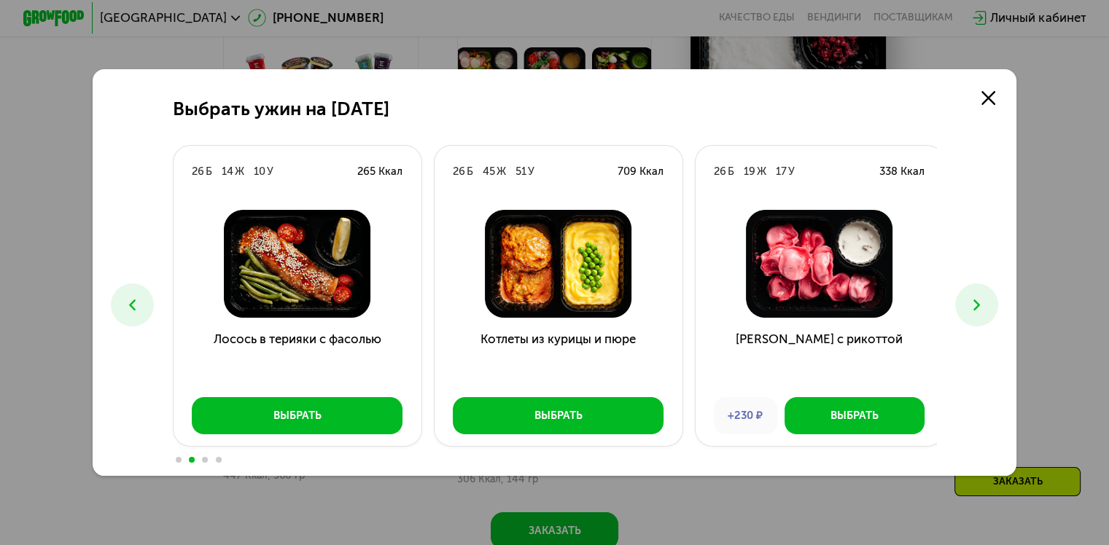
click at [980, 306] on use at bounding box center [976, 305] width 7 height 11
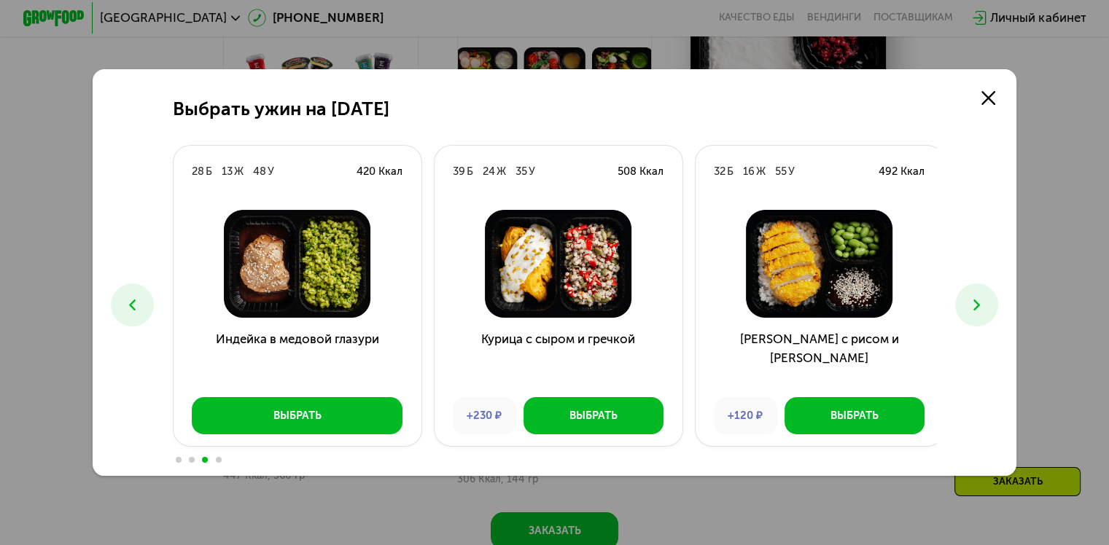
click at [980, 306] on use at bounding box center [976, 305] width 7 height 11
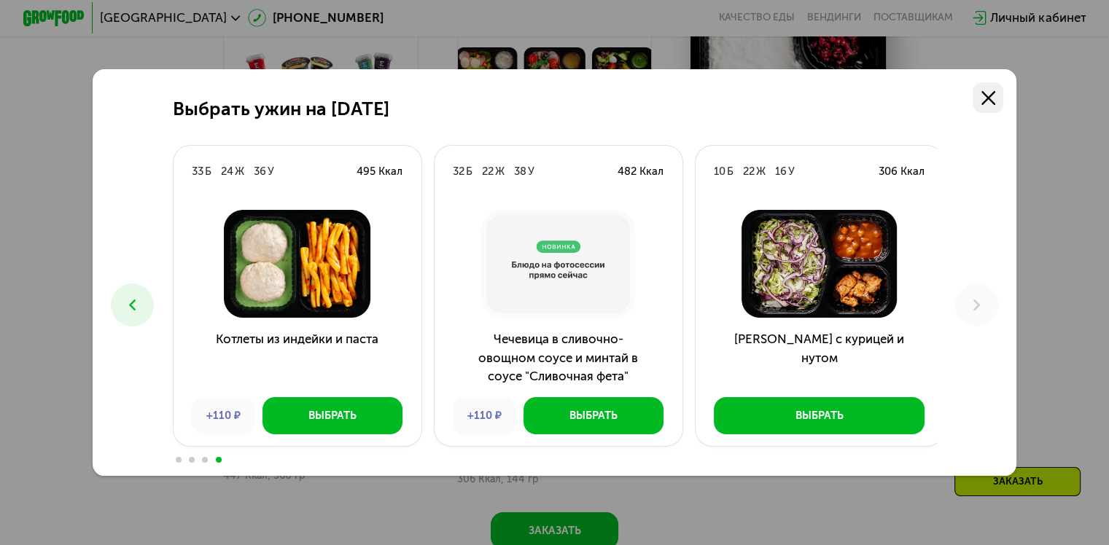
click at [992, 91] on icon at bounding box center [988, 98] width 14 height 14
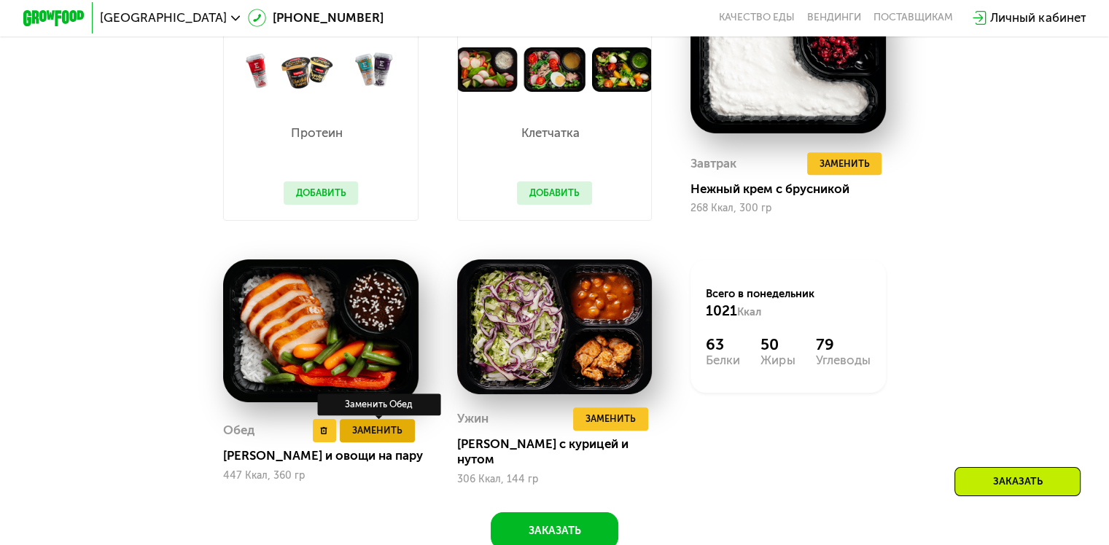
click at [385, 438] on span "Заменить" at bounding box center [377, 430] width 50 height 15
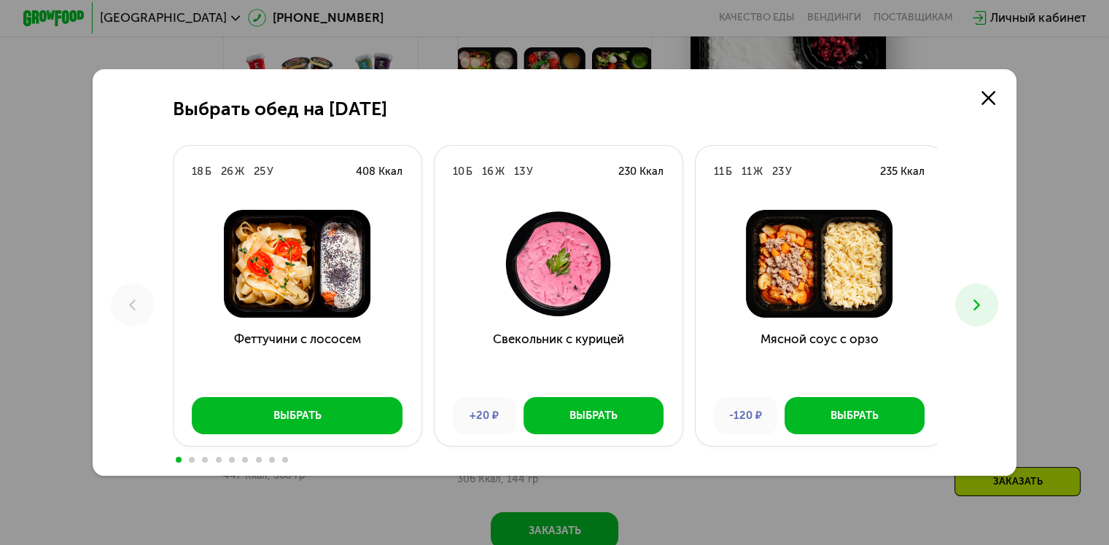
click at [974, 316] on button at bounding box center [976, 305] width 43 height 43
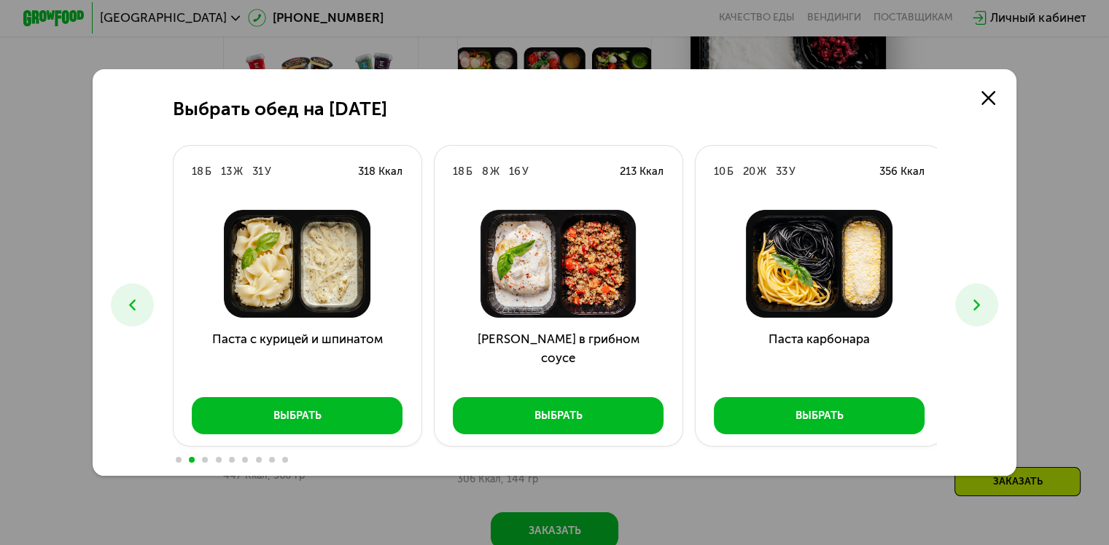
click at [974, 316] on button at bounding box center [976, 305] width 43 height 43
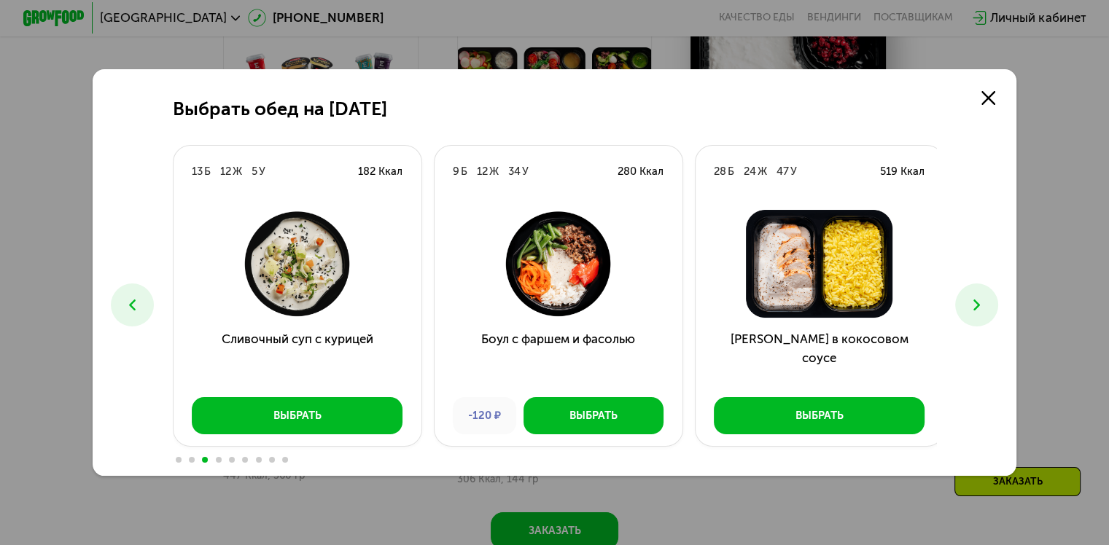
click at [974, 316] on button at bounding box center [976, 305] width 43 height 43
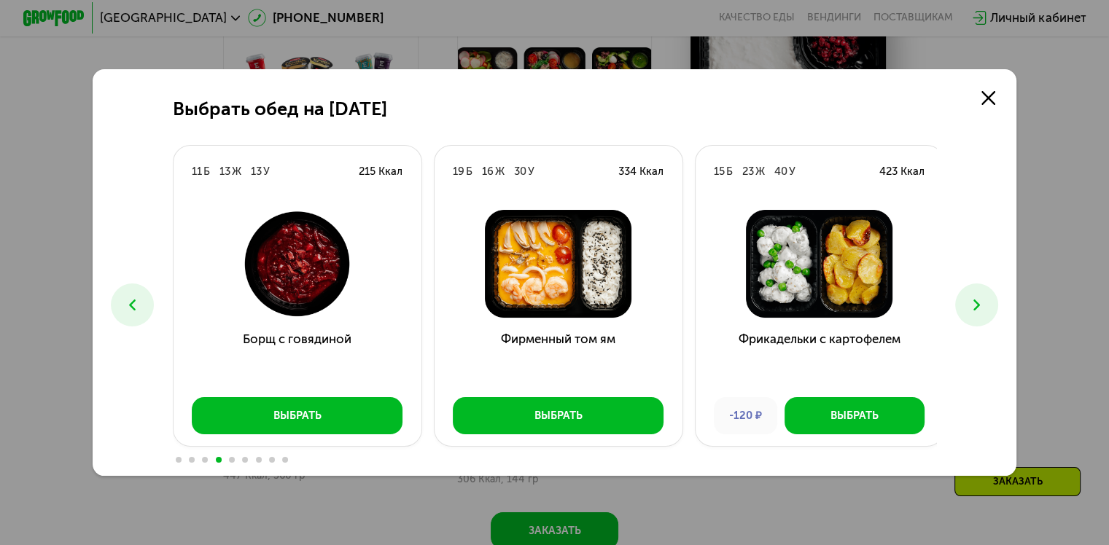
click at [974, 316] on button at bounding box center [976, 305] width 43 height 43
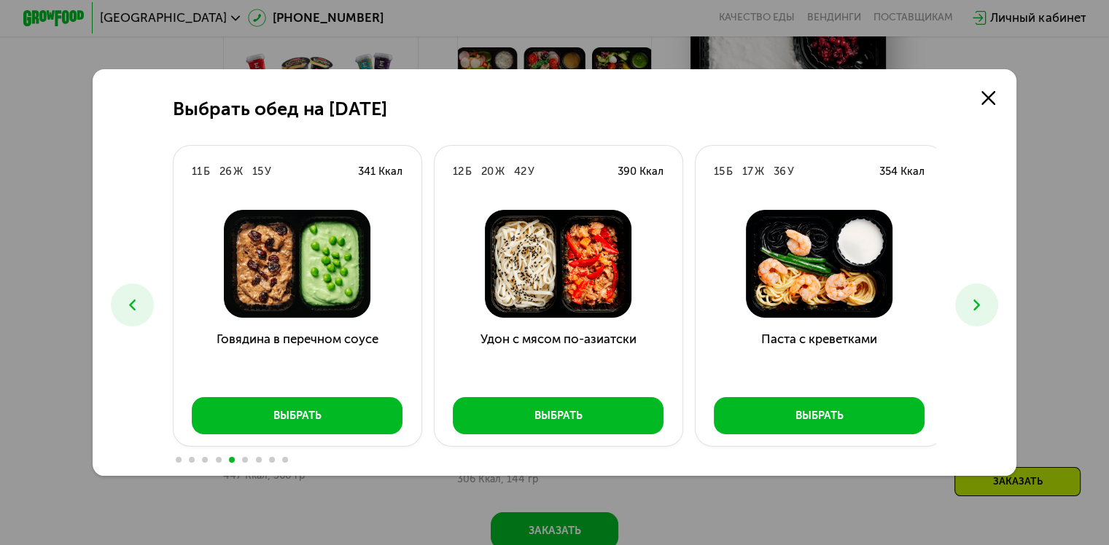
click at [974, 316] on button at bounding box center [976, 305] width 43 height 43
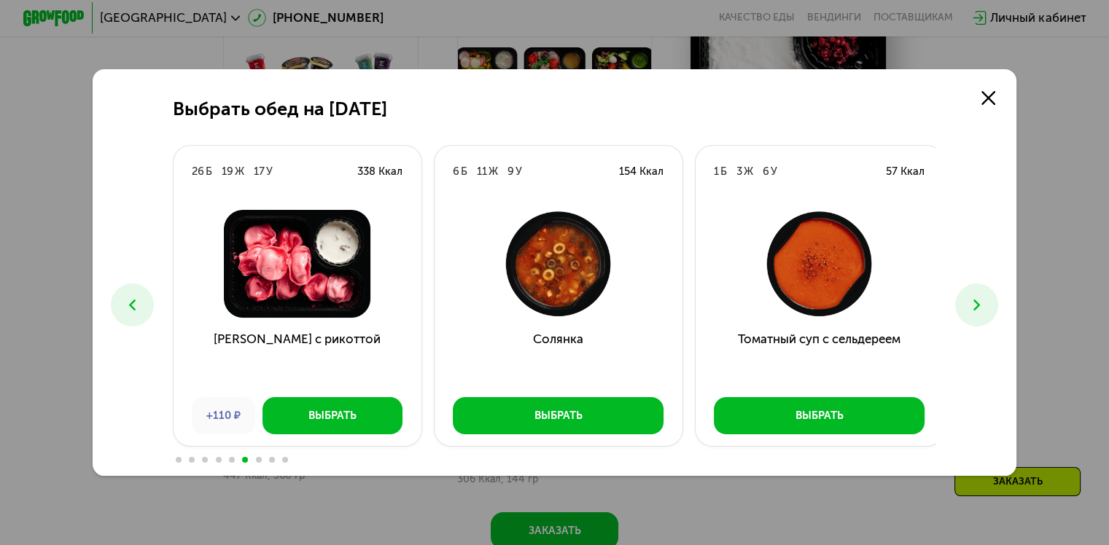
click at [974, 316] on button at bounding box center [976, 305] width 43 height 43
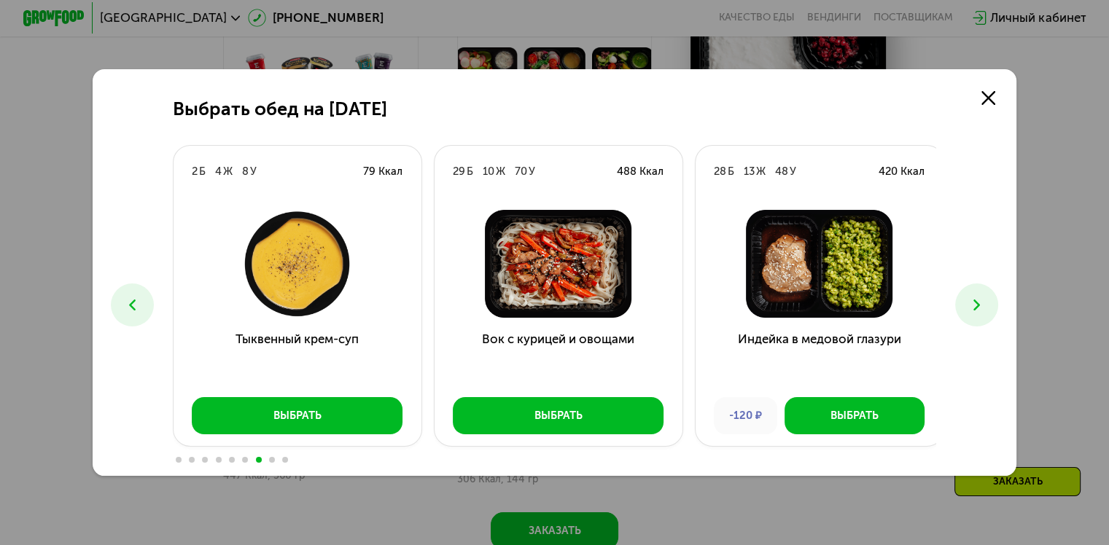
click at [974, 316] on button at bounding box center [976, 305] width 43 height 43
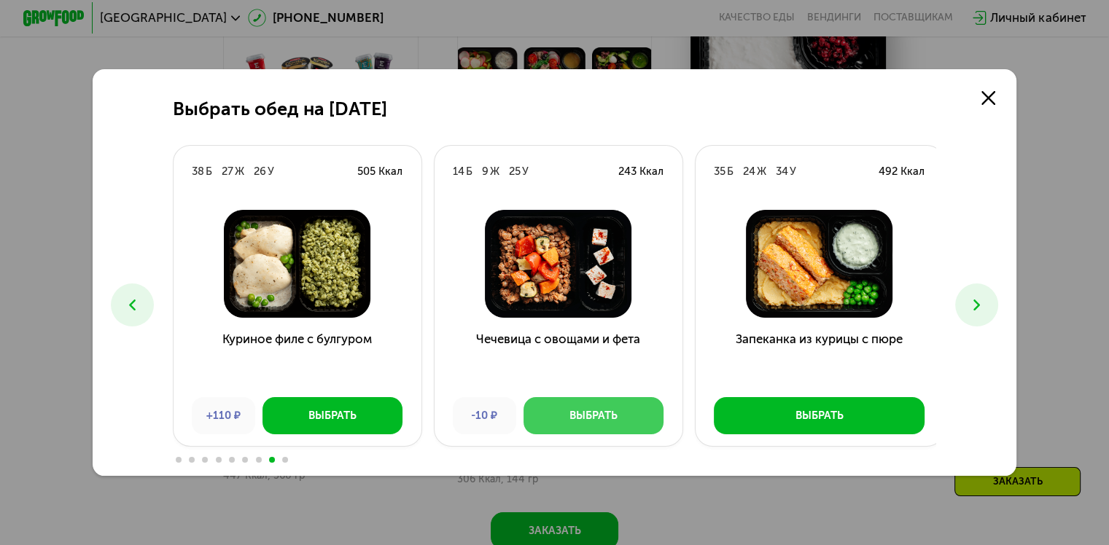
click at [570, 414] on div "Выбрать" at bounding box center [593, 415] width 48 height 15
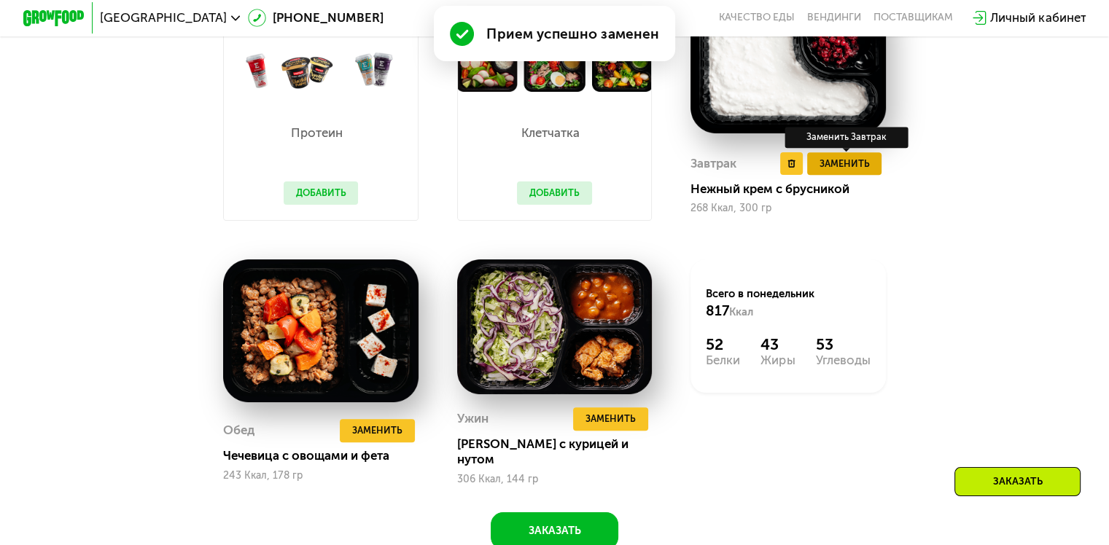
click at [849, 171] on span "Заменить" at bounding box center [844, 163] width 50 height 15
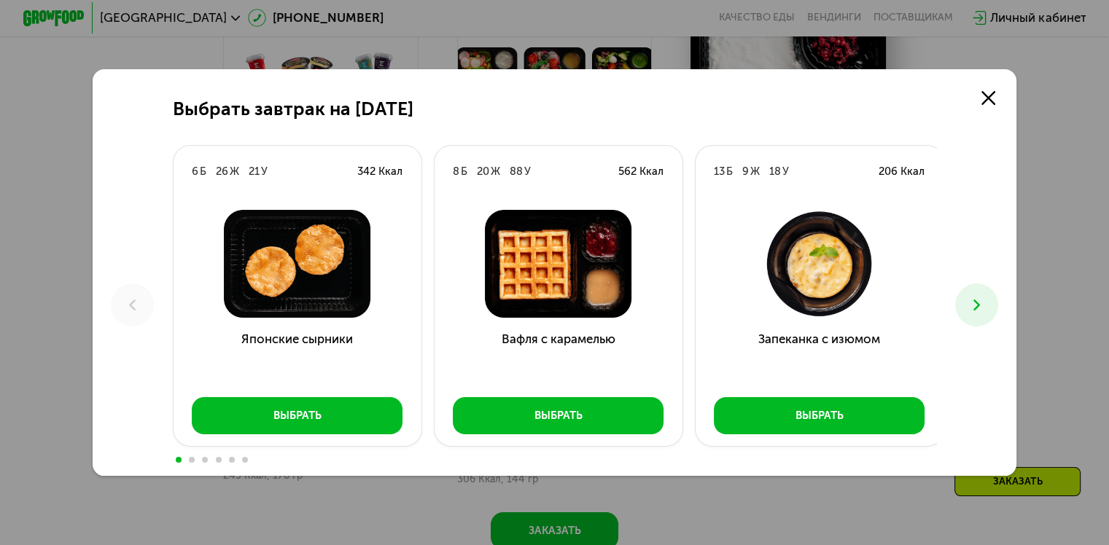
click at [992, 309] on button at bounding box center [976, 305] width 43 height 43
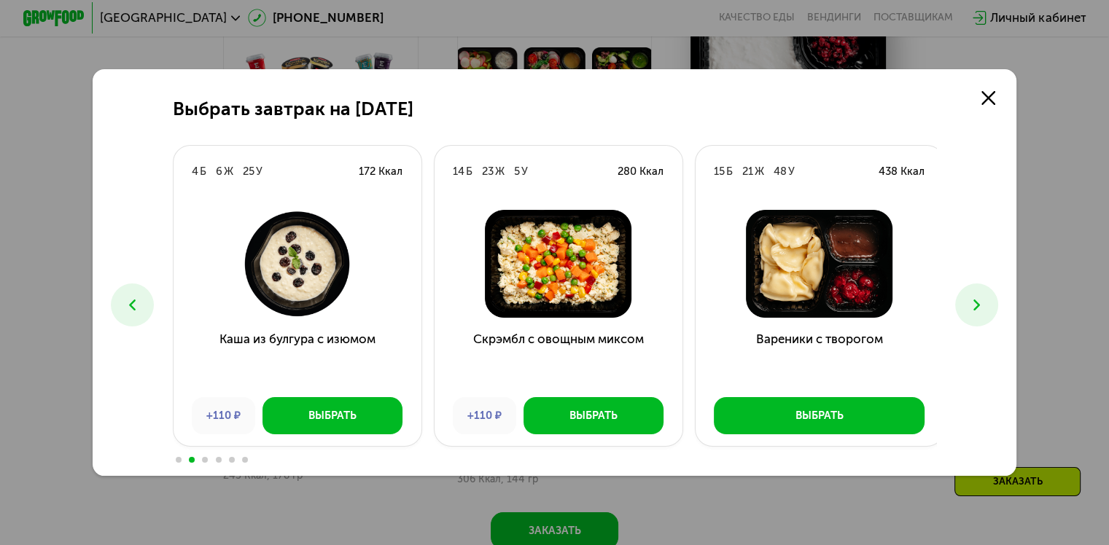
click at [992, 309] on button at bounding box center [976, 305] width 43 height 43
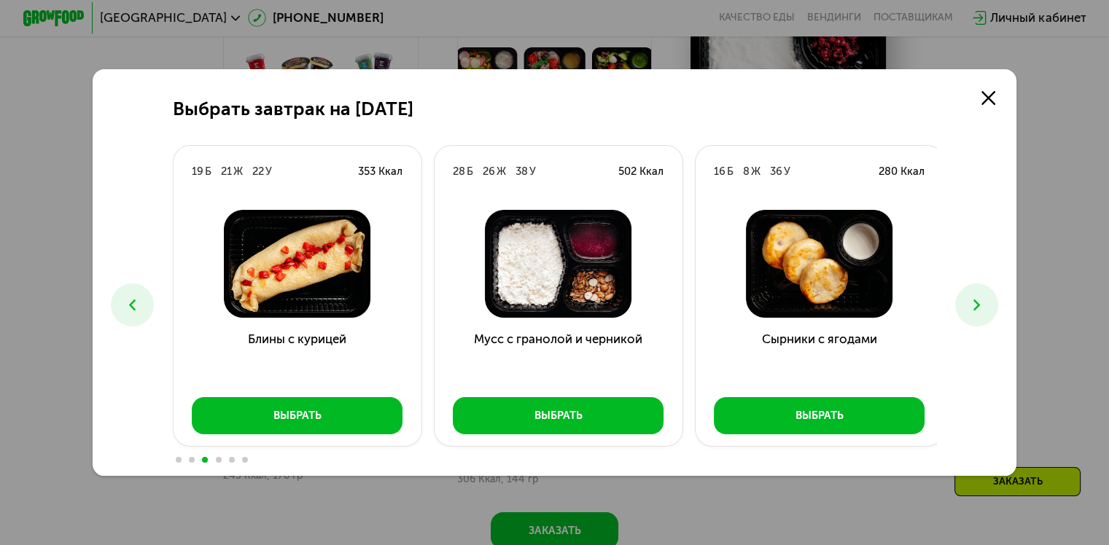
click at [992, 309] on button at bounding box center [976, 305] width 43 height 43
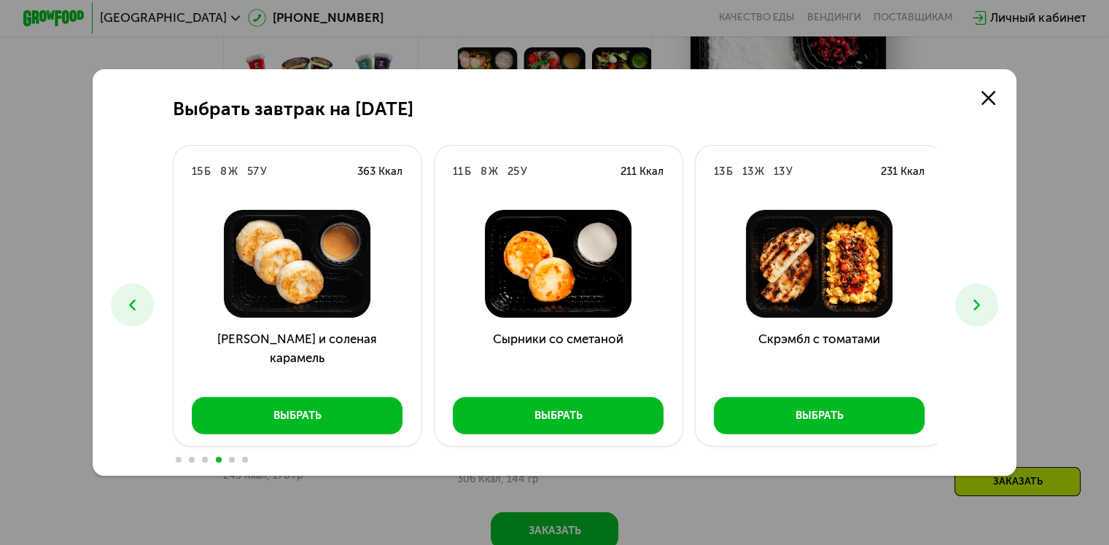
click at [992, 309] on button at bounding box center [976, 305] width 43 height 43
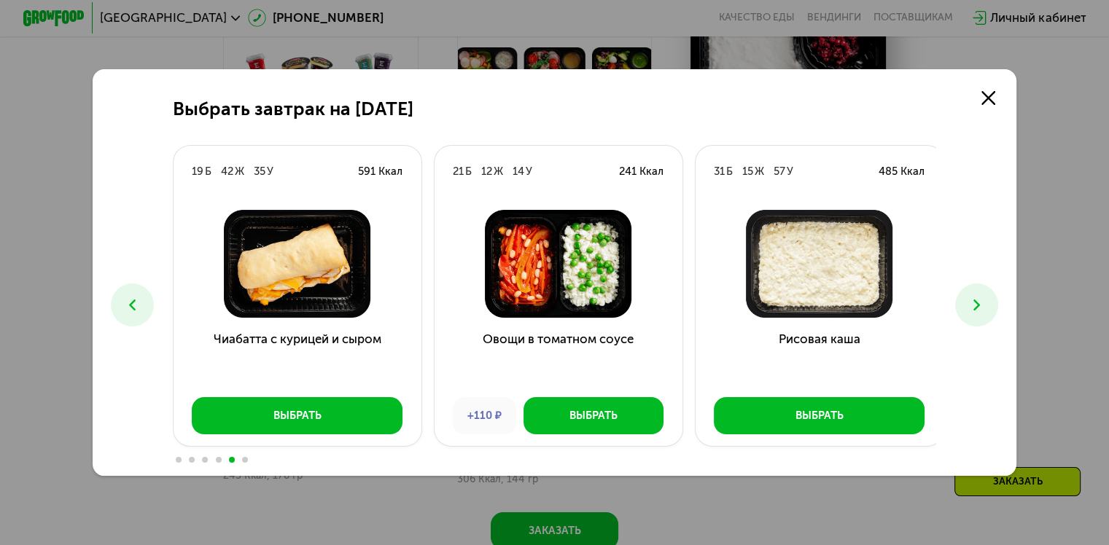
click at [992, 309] on button at bounding box center [976, 305] width 43 height 43
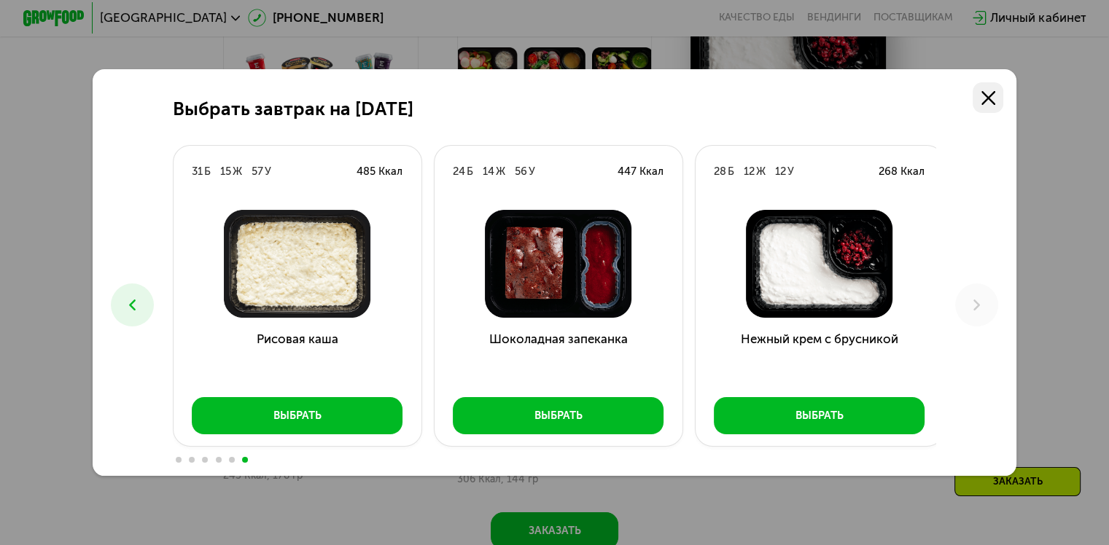
click at [994, 104] on link at bounding box center [988, 97] width 31 height 31
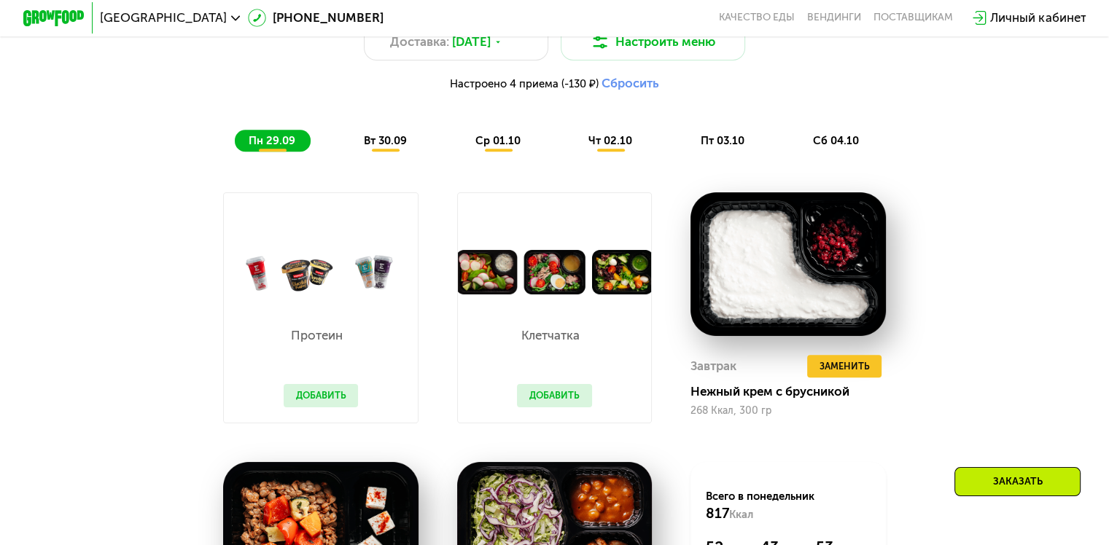
scroll to position [1189, 0]
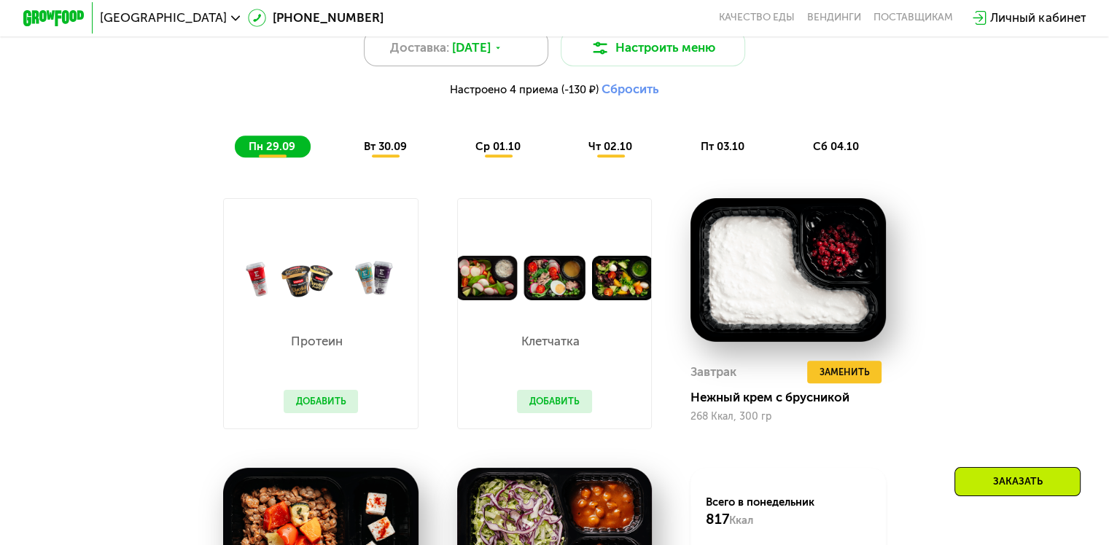
click at [503, 50] on icon at bounding box center [498, 48] width 9 height 9
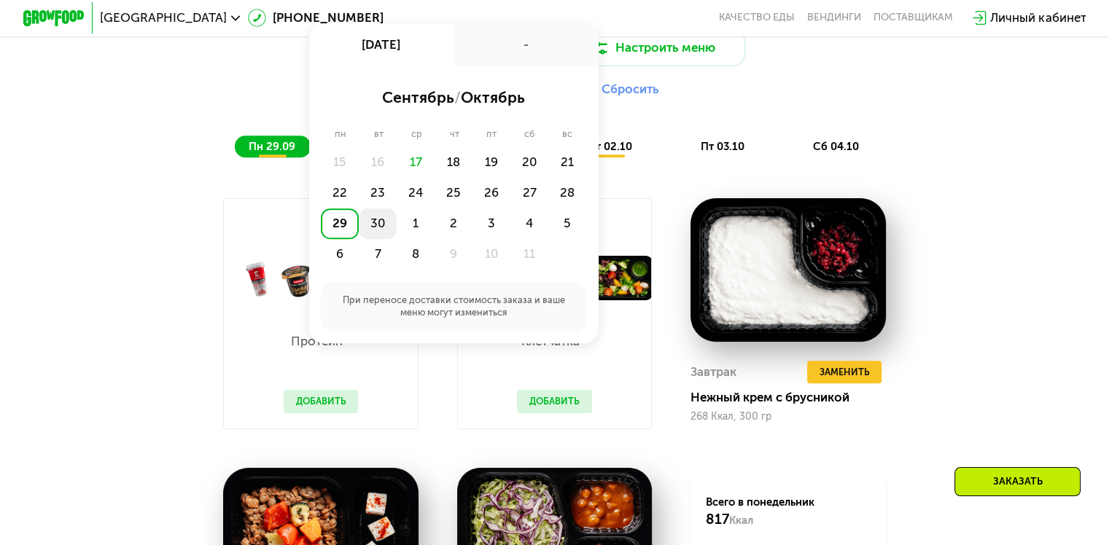
click at [375, 236] on div "30" at bounding box center [378, 224] width 38 height 31
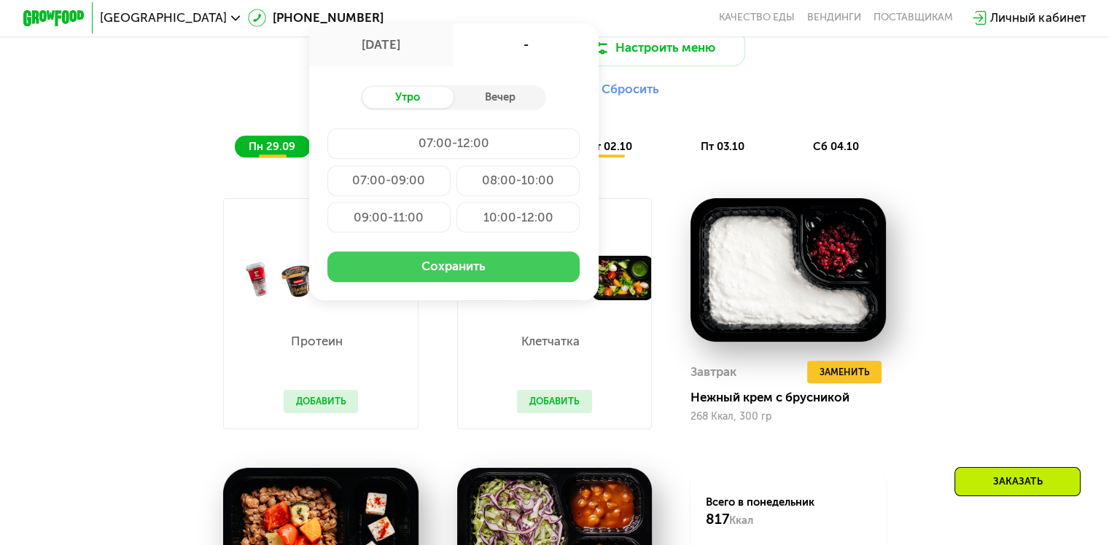
click at [414, 281] on button "Сохранить" at bounding box center [453, 267] width 252 height 31
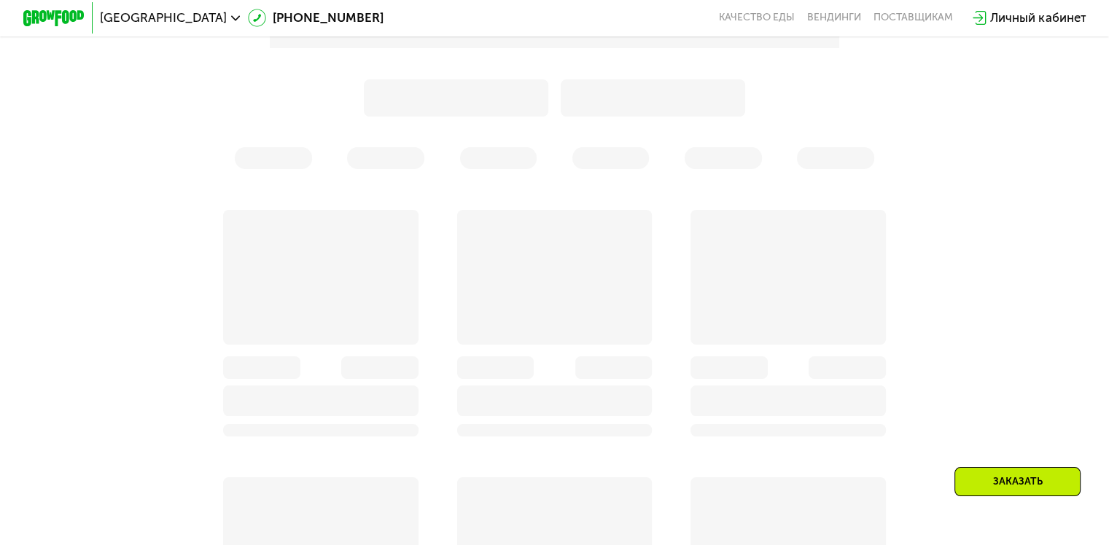
scroll to position [1239, 0]
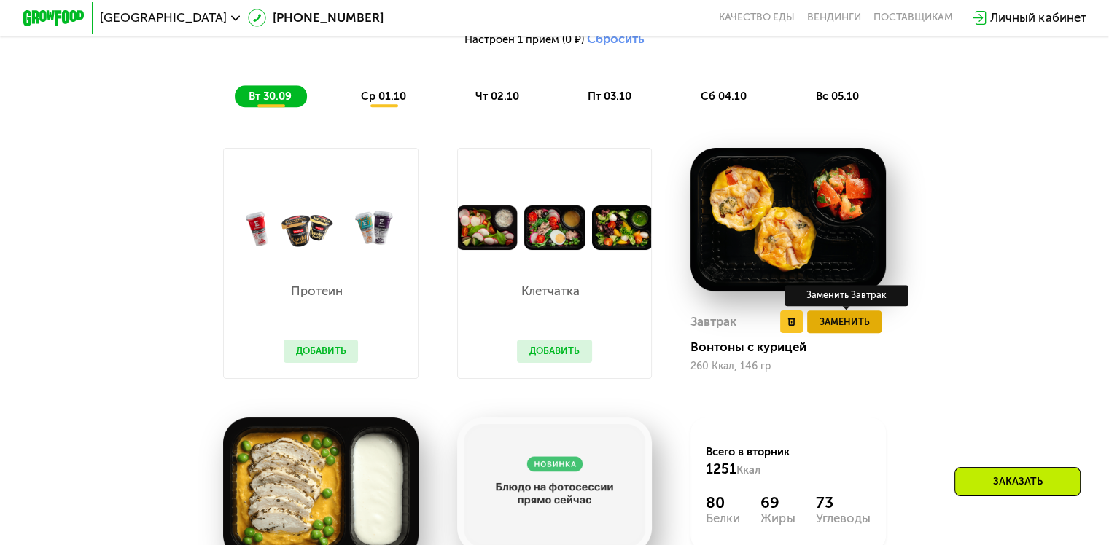
click at [868, 330] on span "Заменить" at bounding box center [844, 321] width 50 height 15
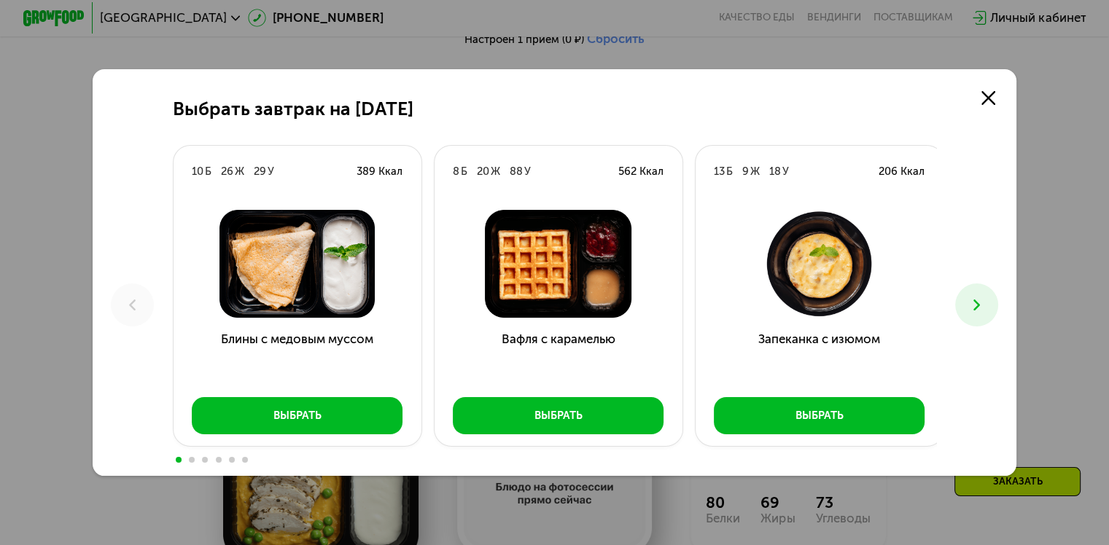
click at [973, 315] on button at bounding box center [976, 305] width 43 height 43
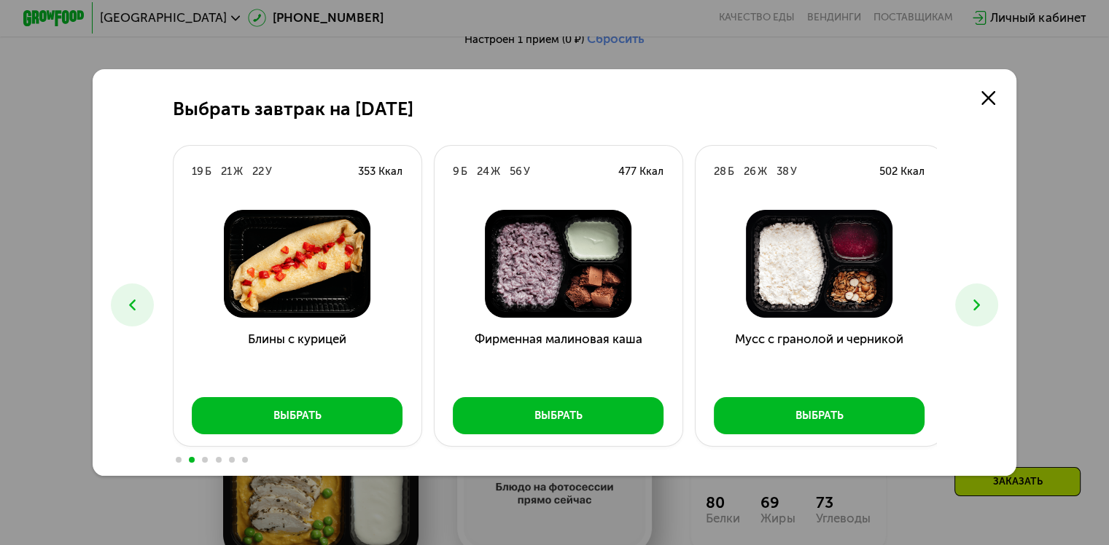
click at [973, 315] on button at bounding box center [976, 305] width 43 height 43
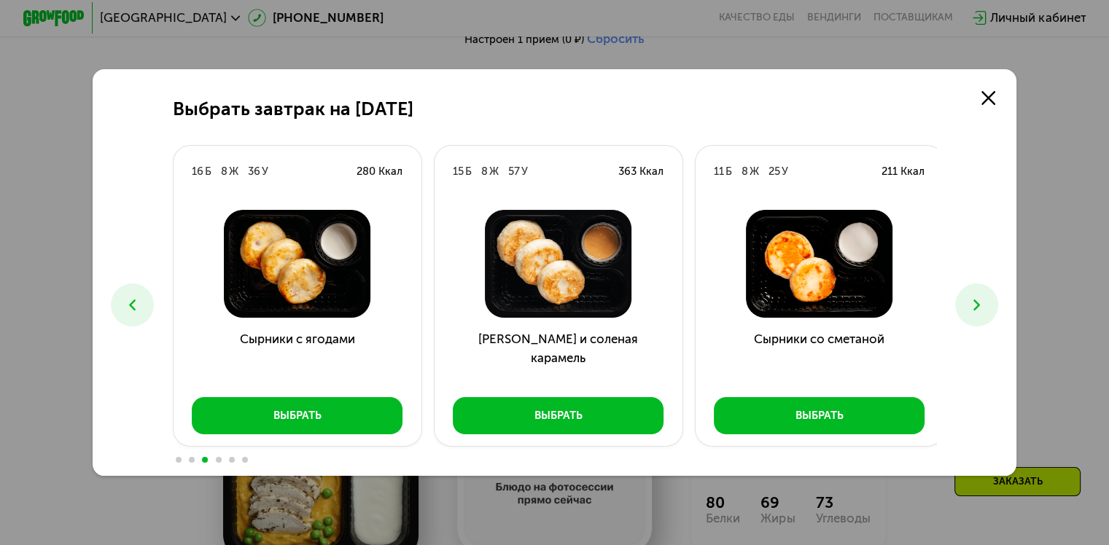
click at [973, 315] on button at bounding box center [976, 305] width 43 height 43
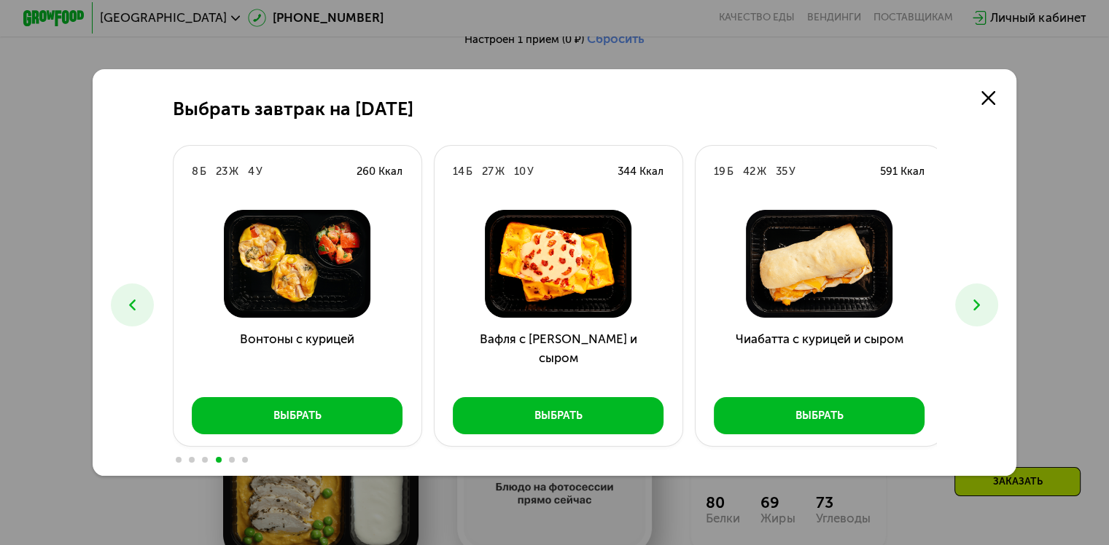
click at [973, 315] on button at bounding box center [976, 305] width 43 height 43
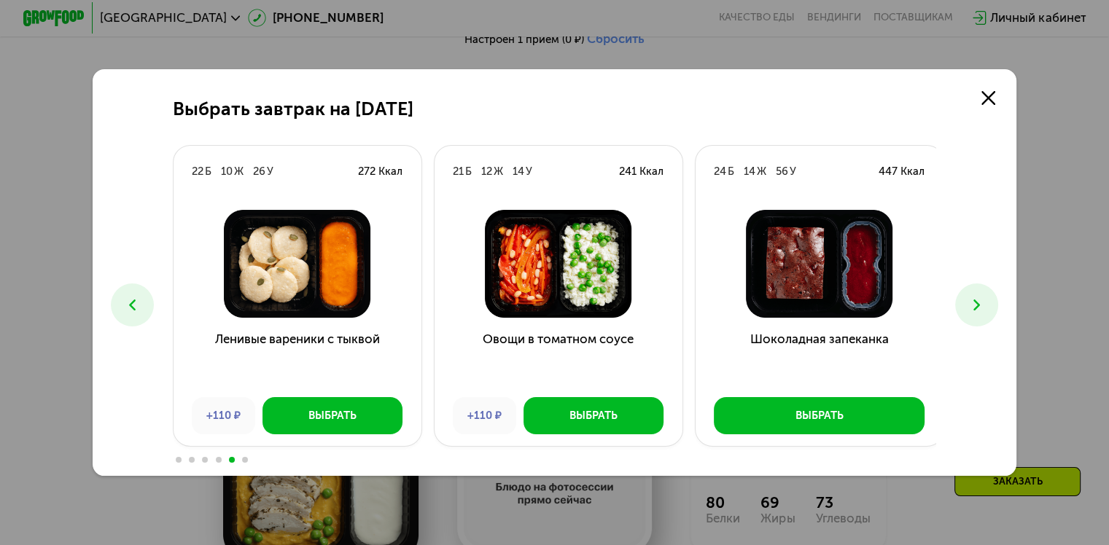
click at [973, 315] on button at bounding box center [976, 305] width 43 height 43
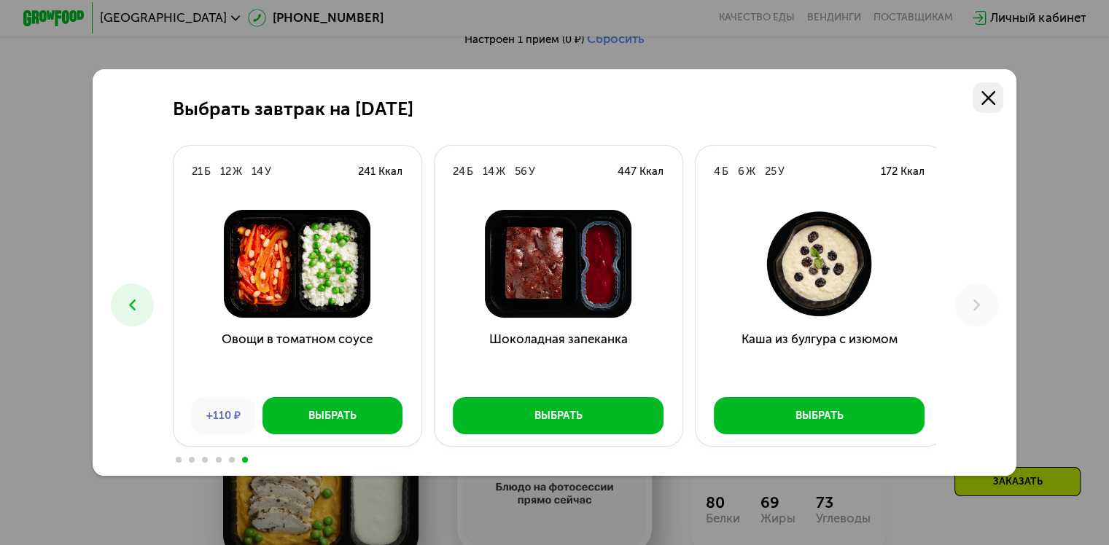
click at [995, 97] on icon at bounding box center [988, 98] width 14 height 14
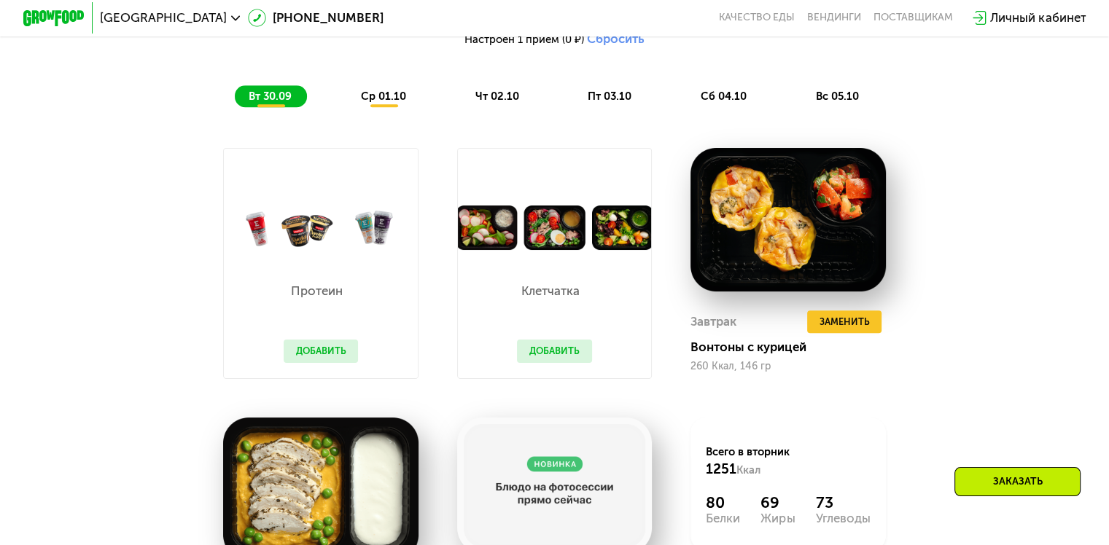
click at [659, 347] on div "Клетчатка Добавить" at bounding box center [553, 264] width 233 height 270
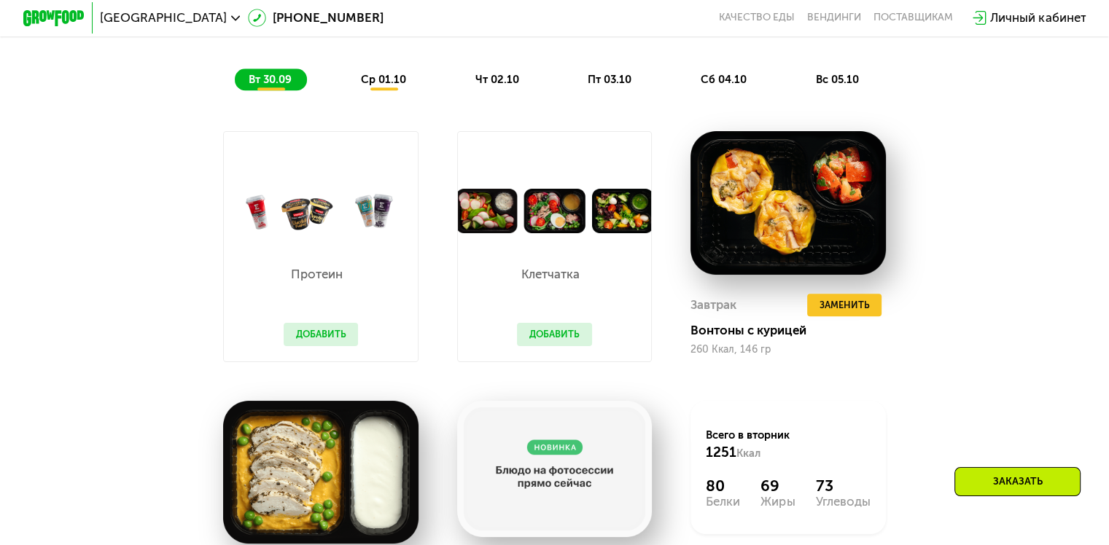
scroll to position [1242, 0]
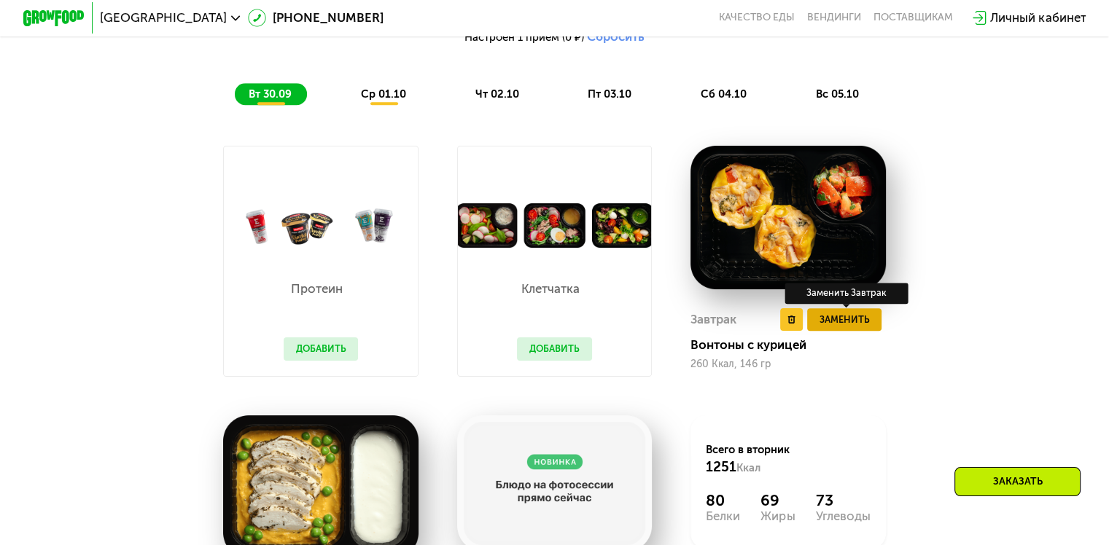
click at [859, 327] on span "Заменить" at bounding box center [844, 319] width 50 height 15
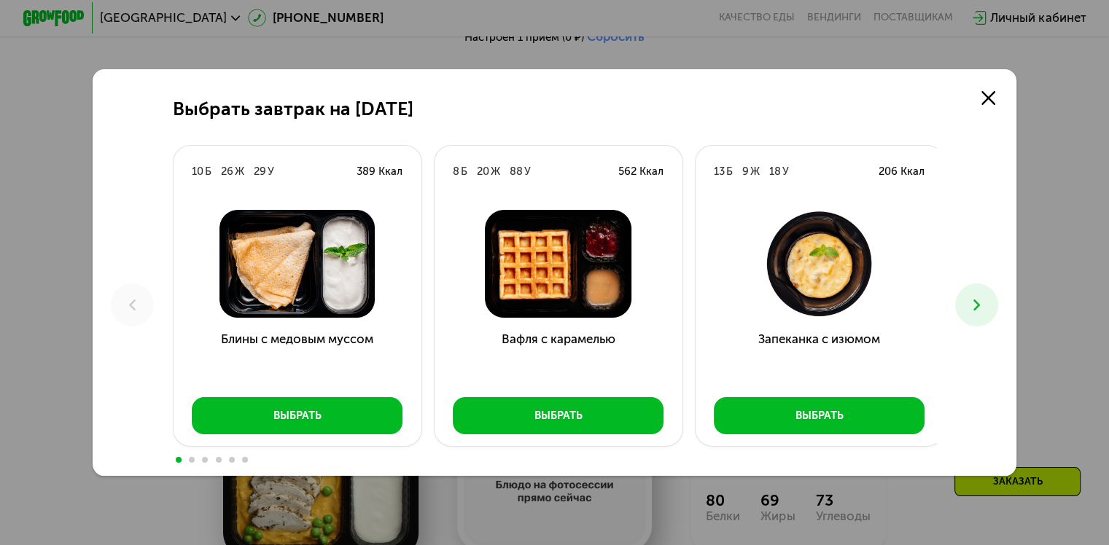
click at [994, 295] on button at bounding box center [976, 305] width 43 height 43
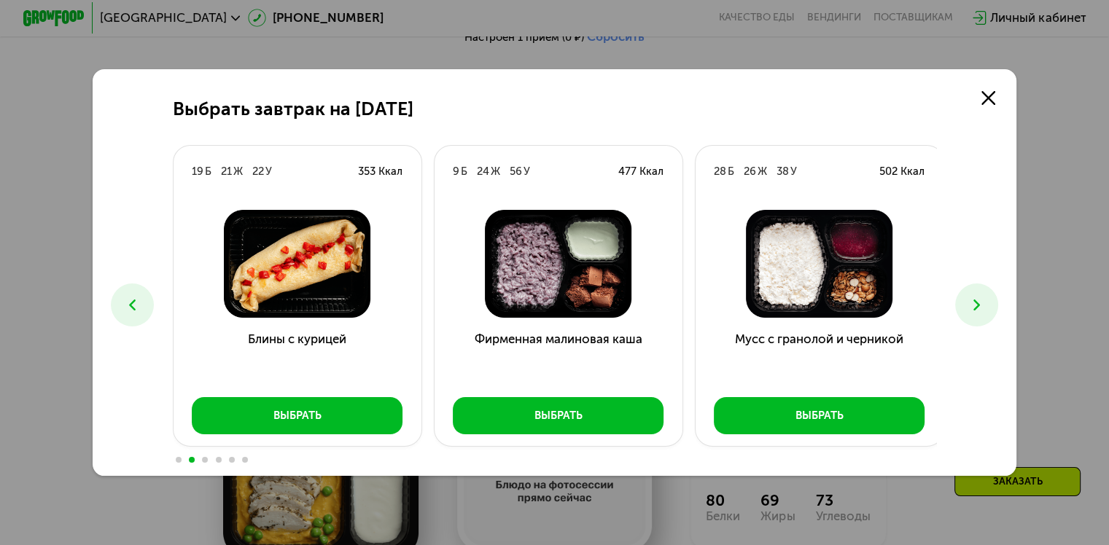
click at [994, 295] on button at bounding box center [976, 305] width 43 height 43
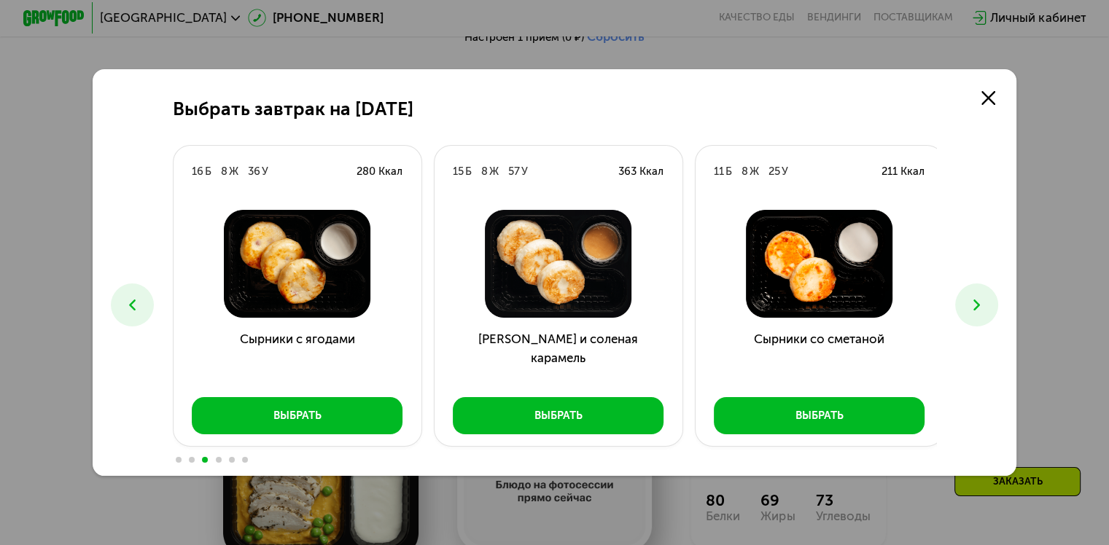
click at [994, 295] on button at bounding box center [976, 305] width 43 height 43
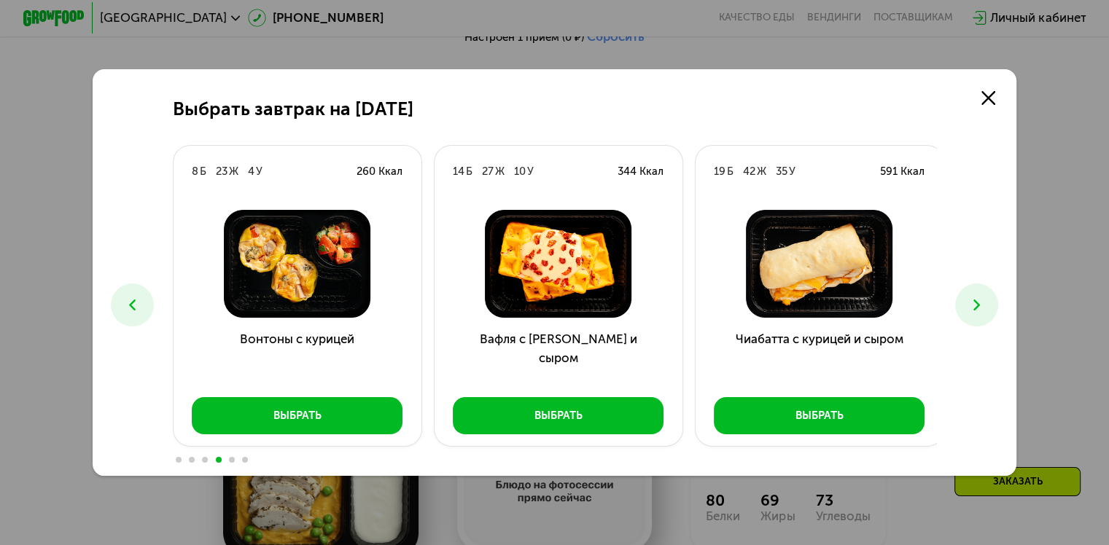
click at [994, 295] on button at bounding box center [976, 305] width 43 height 43
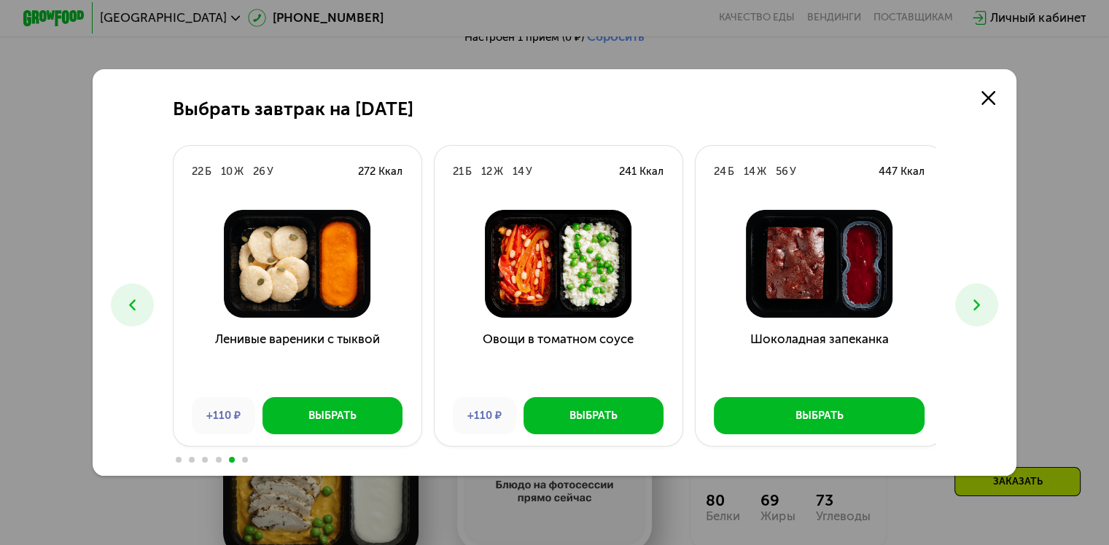
click at [994, 295] on button at bounding box center [976, 305] width 43 height 43
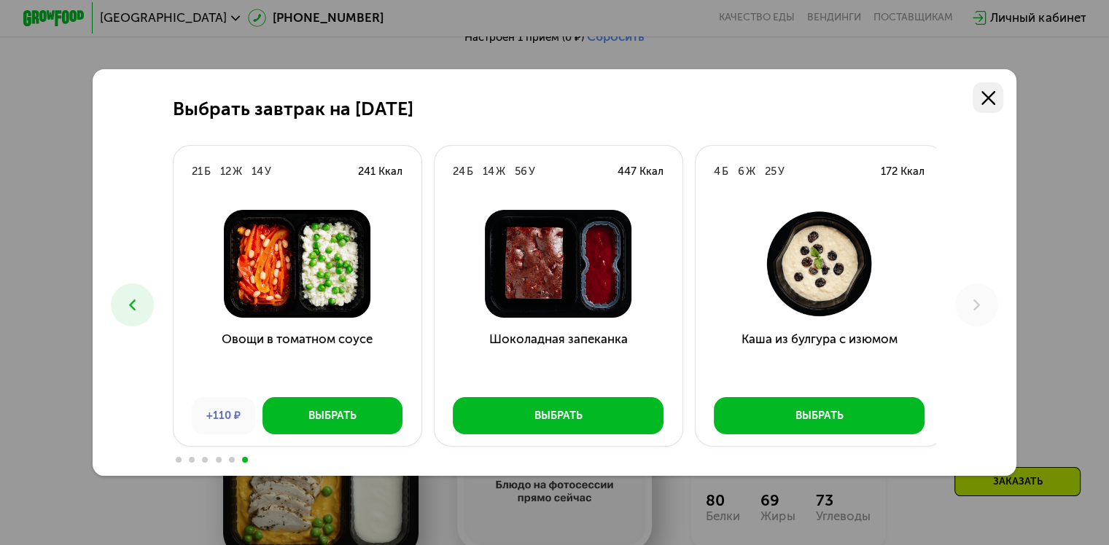
click at [993, 100] on icon at bounding box center [988, 98] width 14 height 14
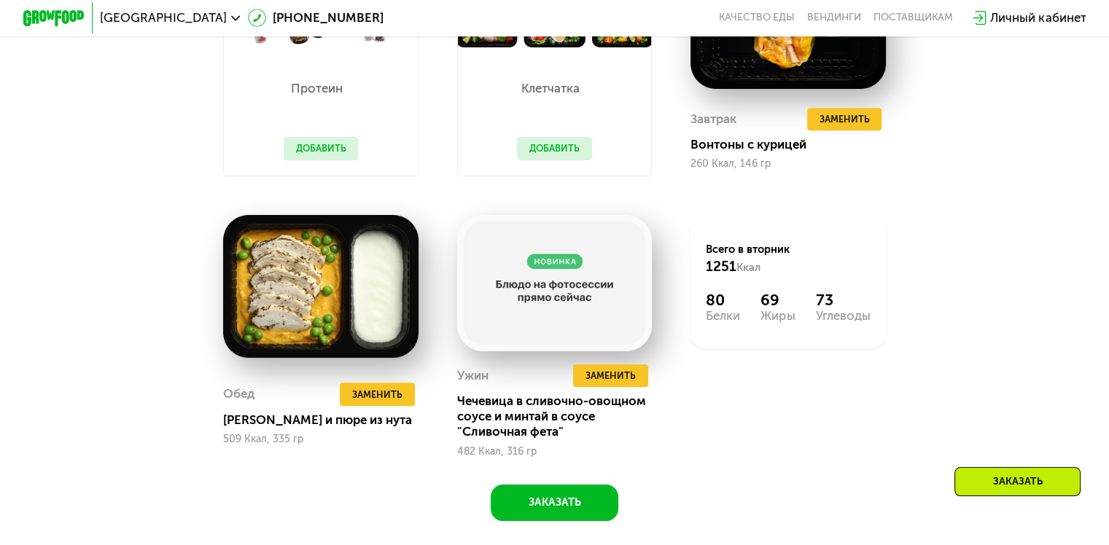
scroll to position [1446, 0]
